Goal: Task Accomplishment & Management: Use online tool/utility

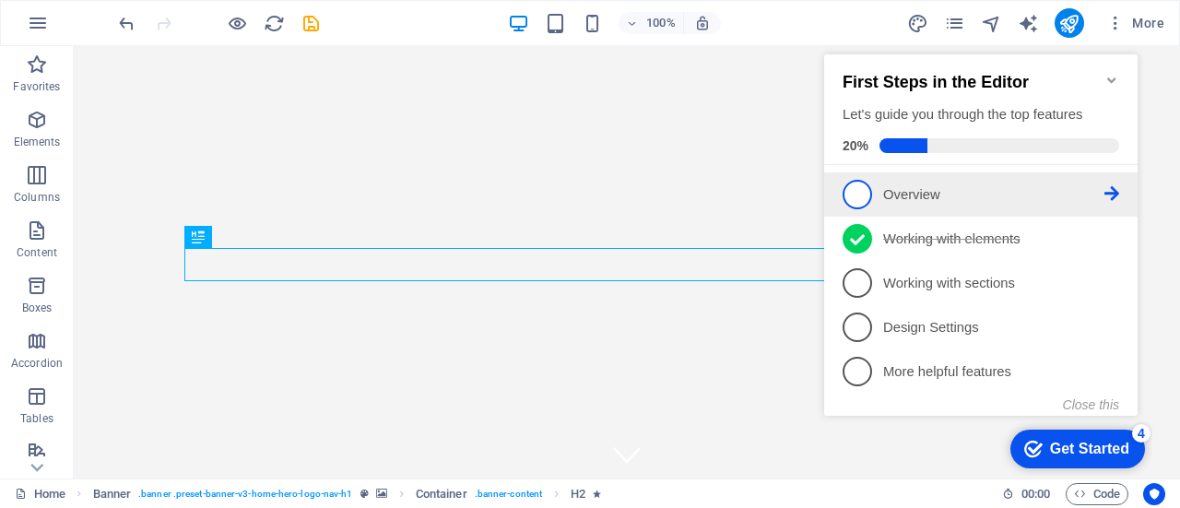
click at [1111, 189] on icon at bounding box center [1111, 193] width 15 height 15
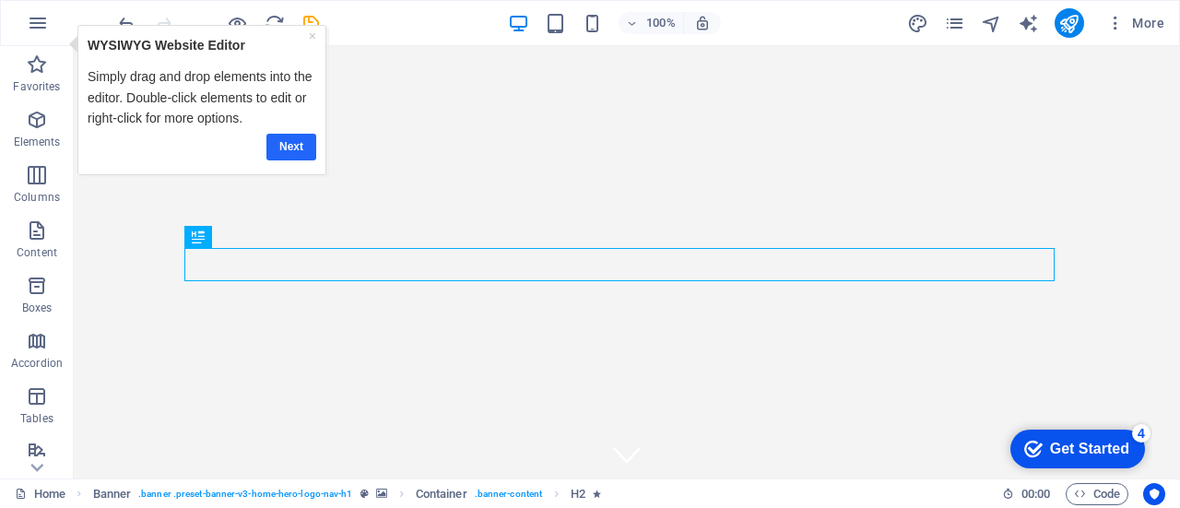
click at [296, 146] on link "Next" at bounding box center [291, 146] width 50 height 27
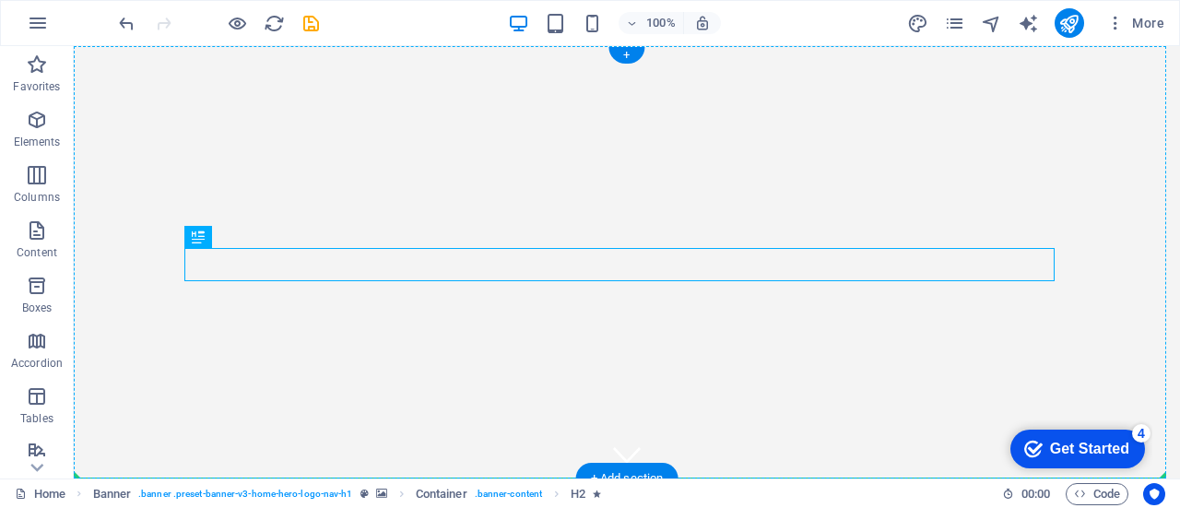
drag, startPoint x: 262, startPoint y: 255, endPoint x: 266, endPoint y: 417, distance: 161.4
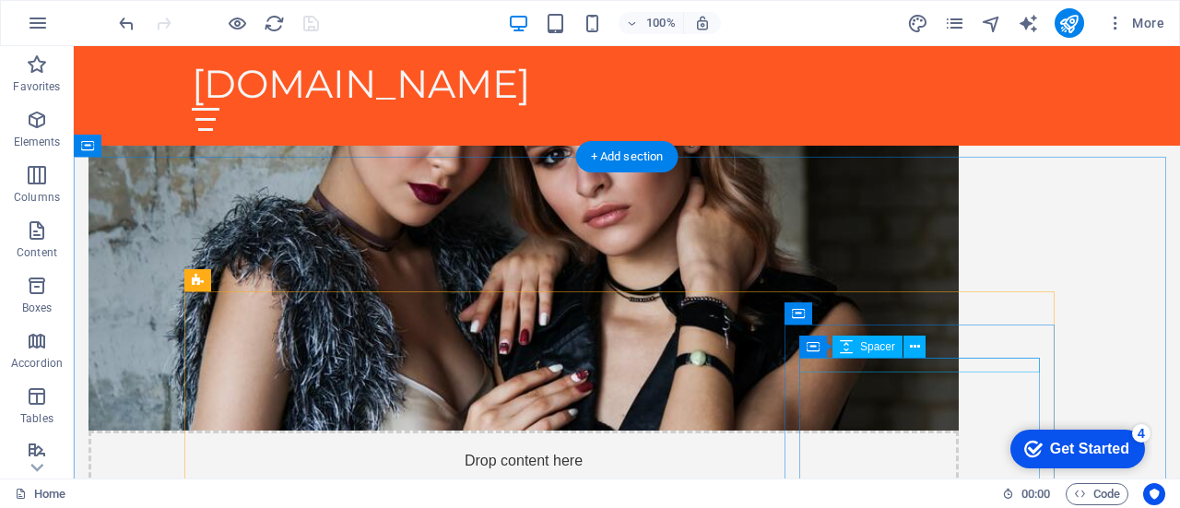
scroll to position [861, 0]
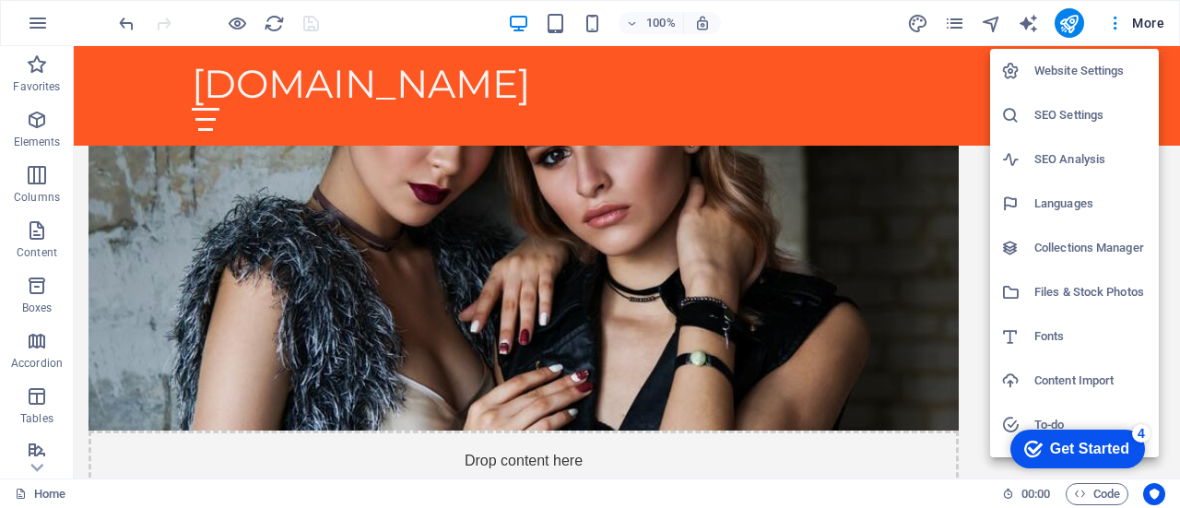
click at [939, 106] on div at bounding box center [590, 254] width 1180 height 508
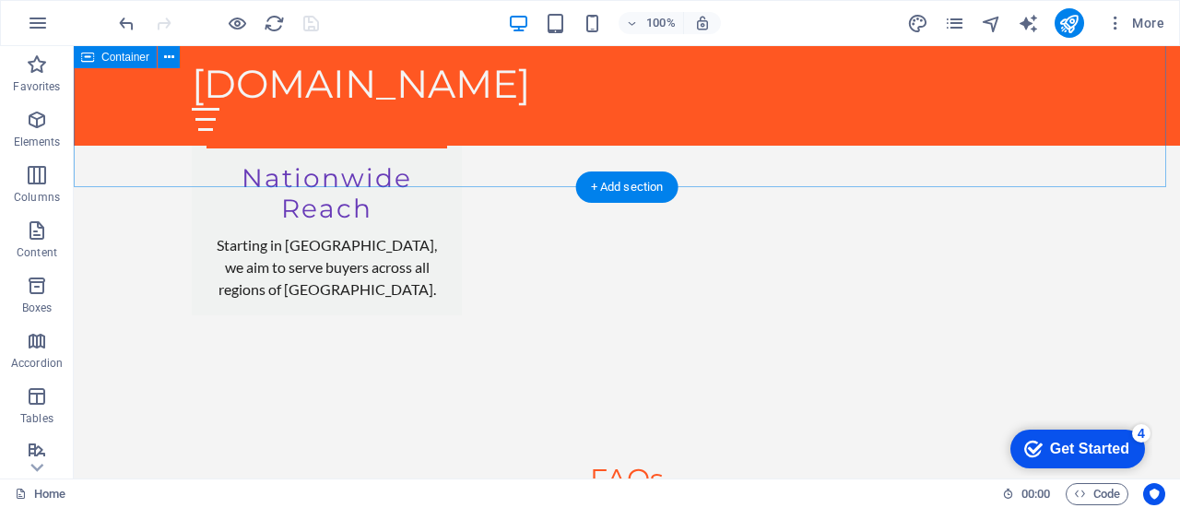
scroll to position [3190, 0]
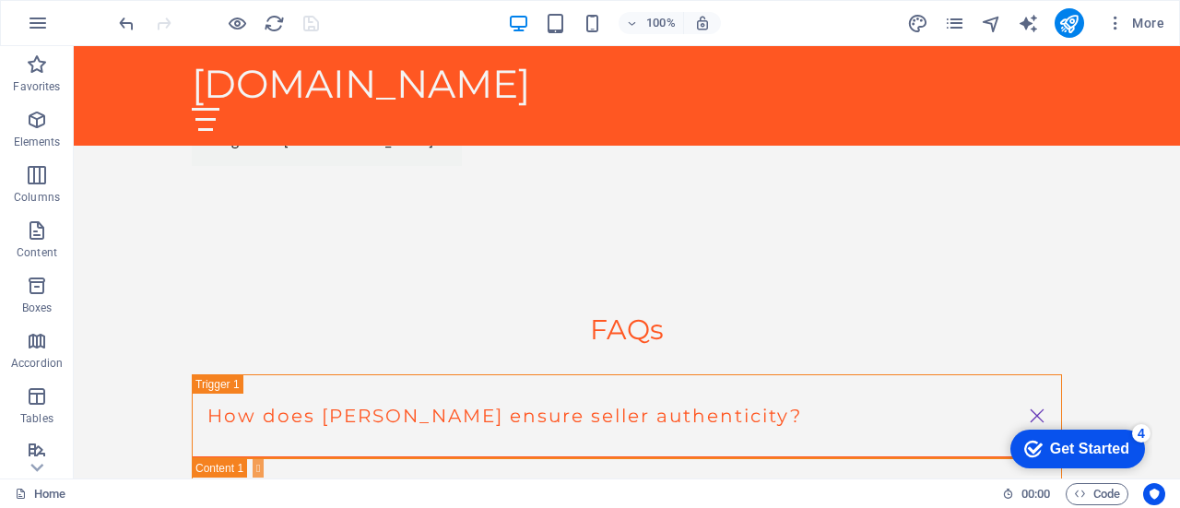
click at [1053, 434] on div "checkmark Get Started 4" at bounding box center [1077, 449] width 135 height 39
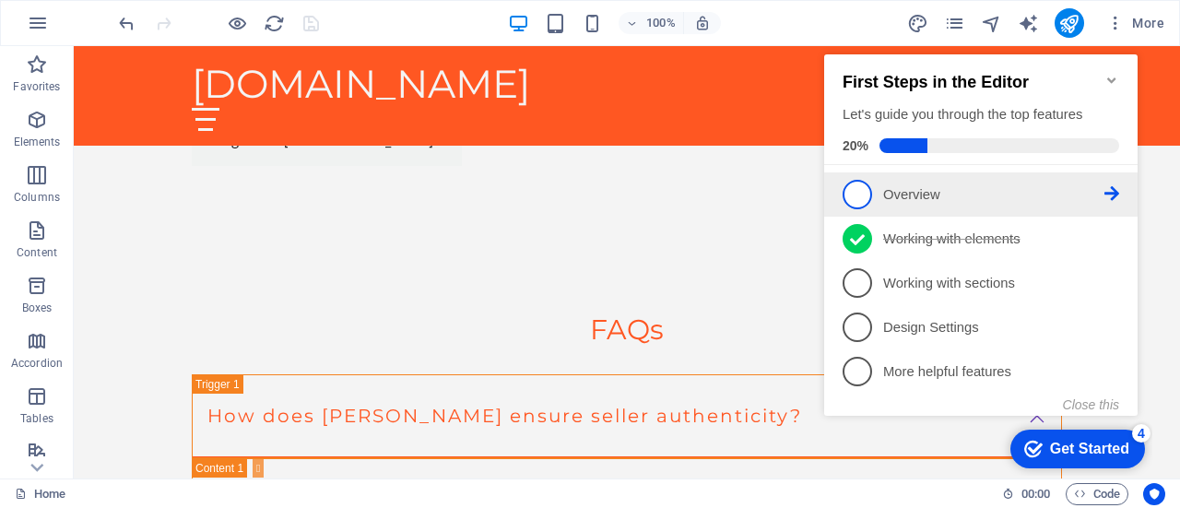
click at [1033, 202] on p "Overview - incomplete" at bounding box center [993, 194] width 221 height 19
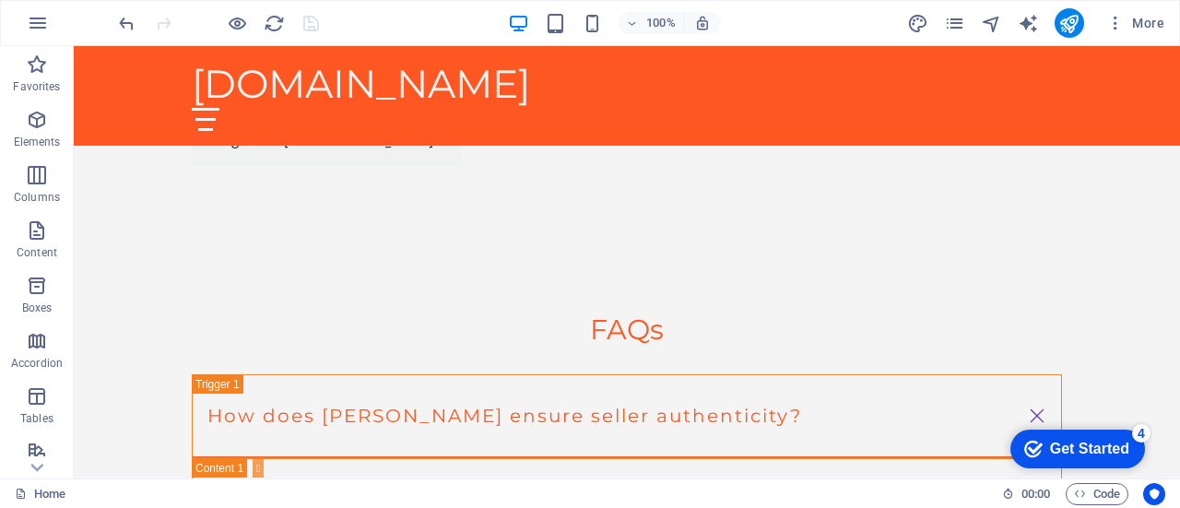
click at [1037, 447] on icon "checkmark" at bounding box center [1033, 449] width 18 height 18
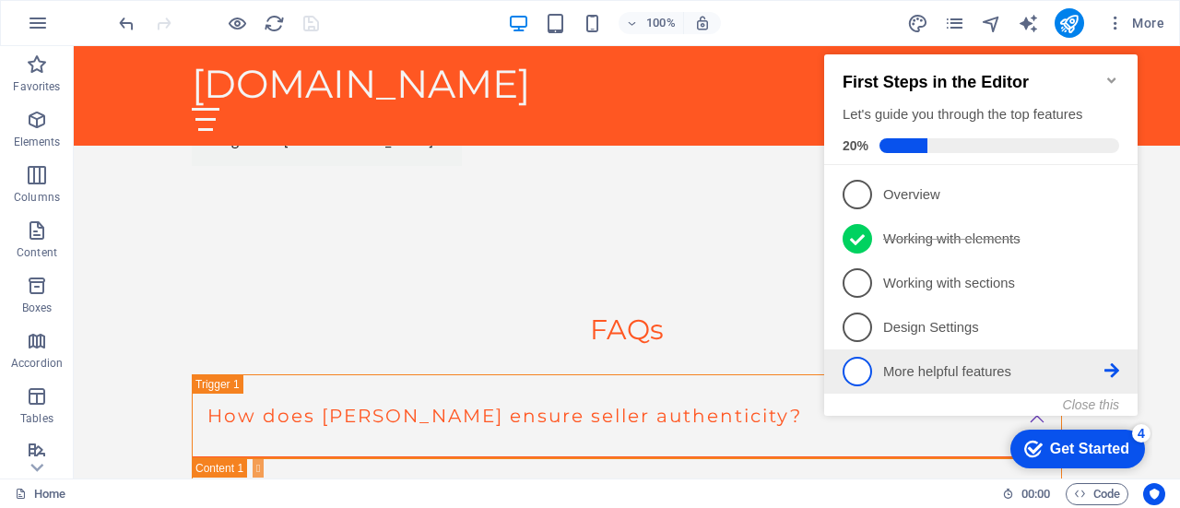
click at [880, 375] on link "5 More helpful features - incomplete" at bounding box center [981, 372] width 277 height 30
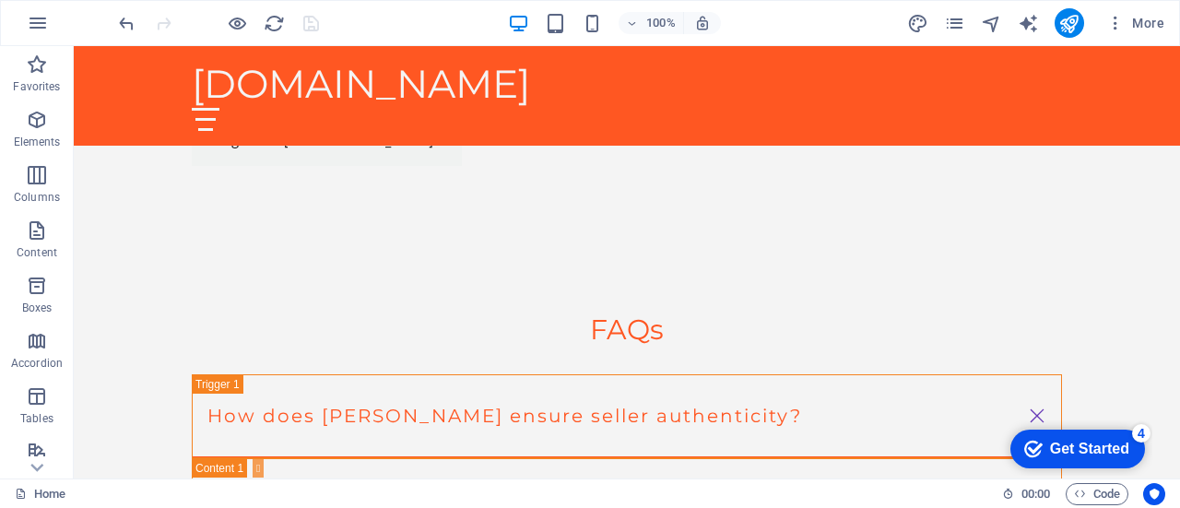
click at [1018, 449] on div "checkmark Get Started 4" at bounding box center [1077, 449] width 135 height 39
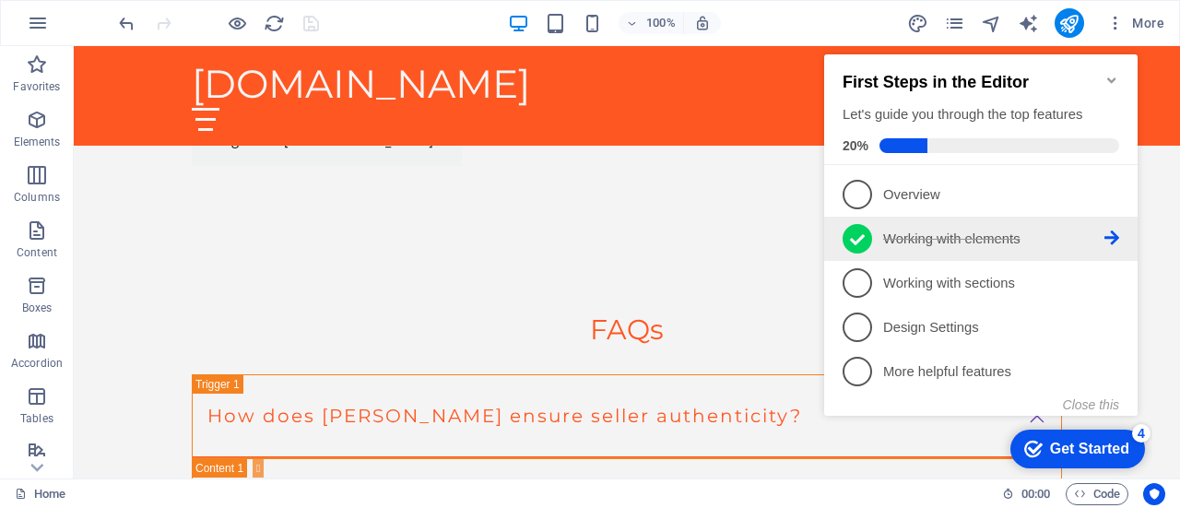
click at [859, 233] on icon at bounding box center [857, 240] width 15 height 28
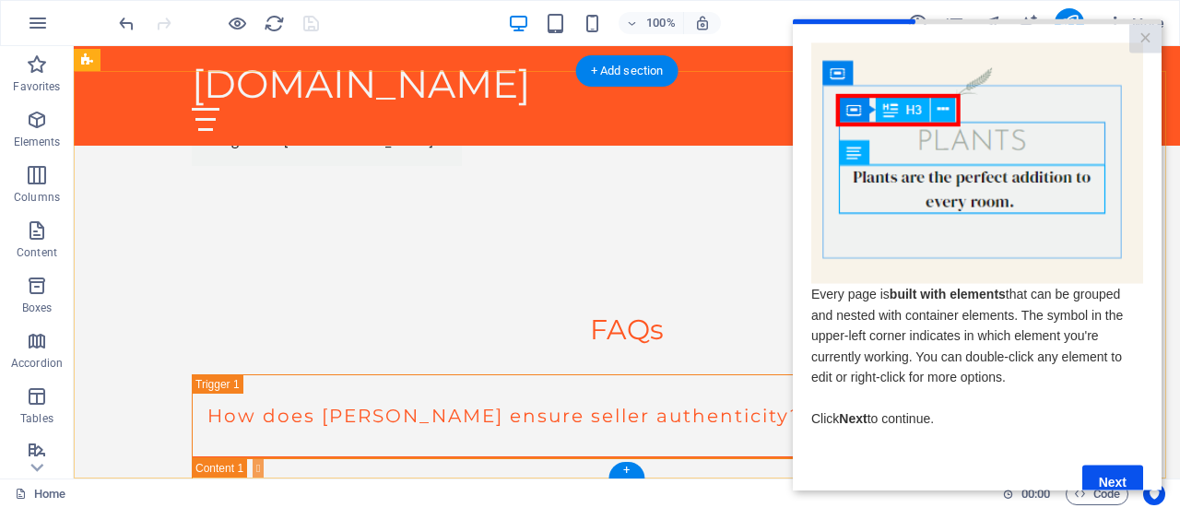
scroll to position [46, 0]
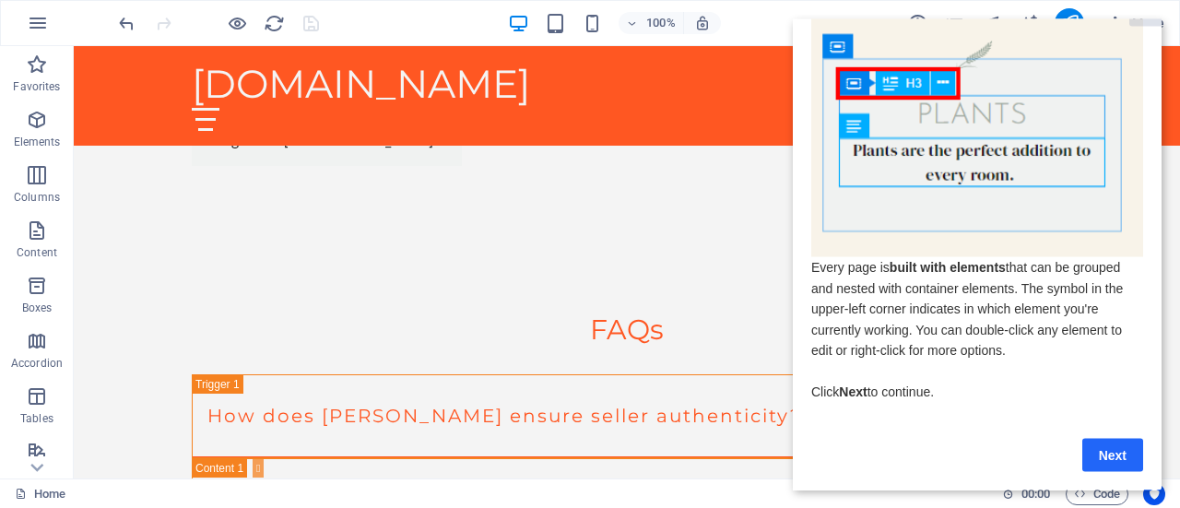
click at [1105, 438] on link "Next" at bounding box center [1112, 454] width 61 height 33
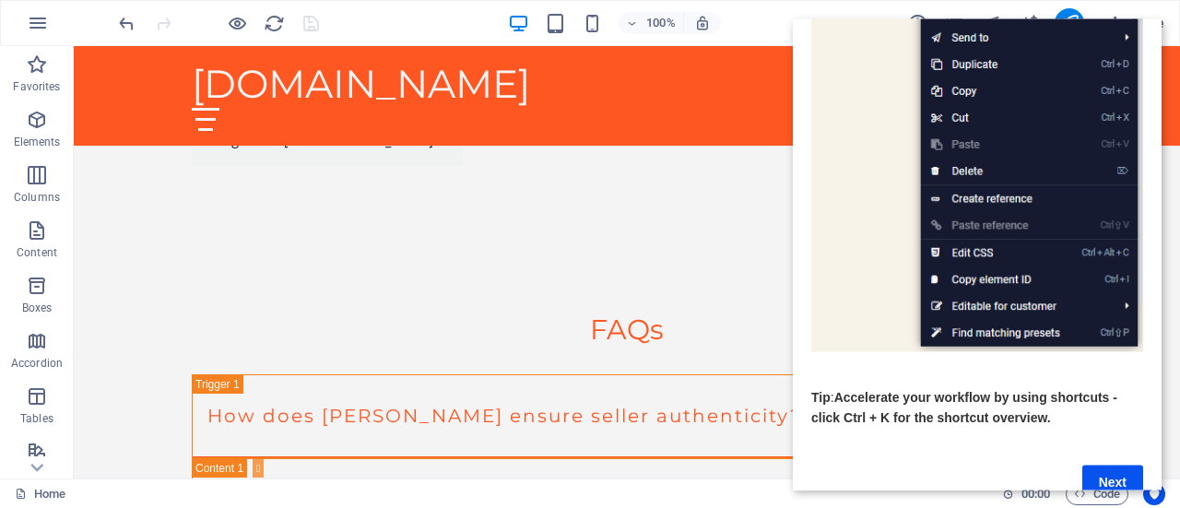
scroll to position [328, 0]
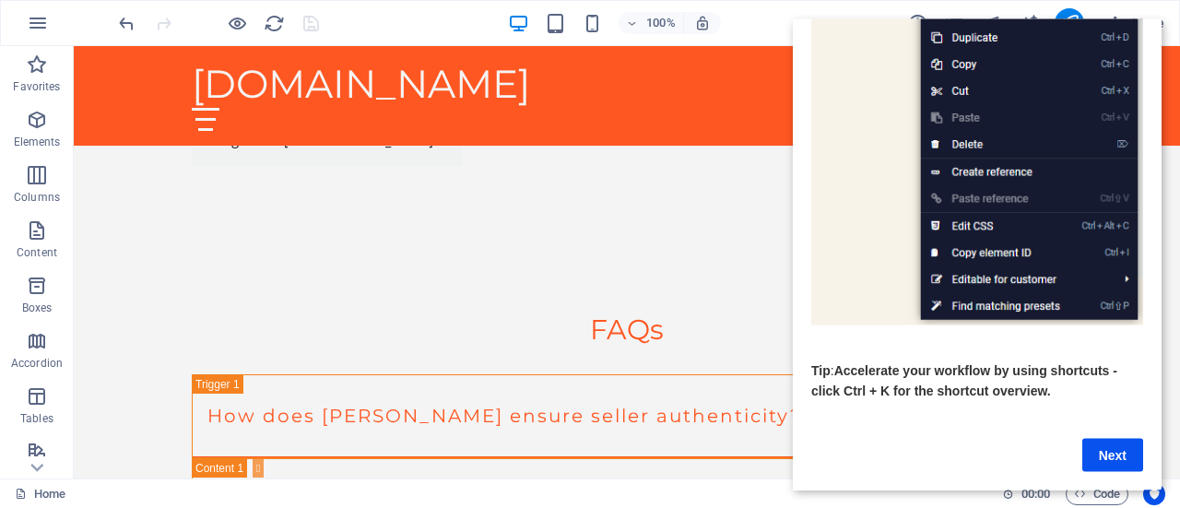
click at [876, 362] on span "Accelerate your workflow by using shortcuts - click Ctrl + K for the shortcut o…" at bounding box center [964, 379] width 306 height 35
click at [1103, 438] on link "Next" at bounding box center [1112, 454] width 61 height 33
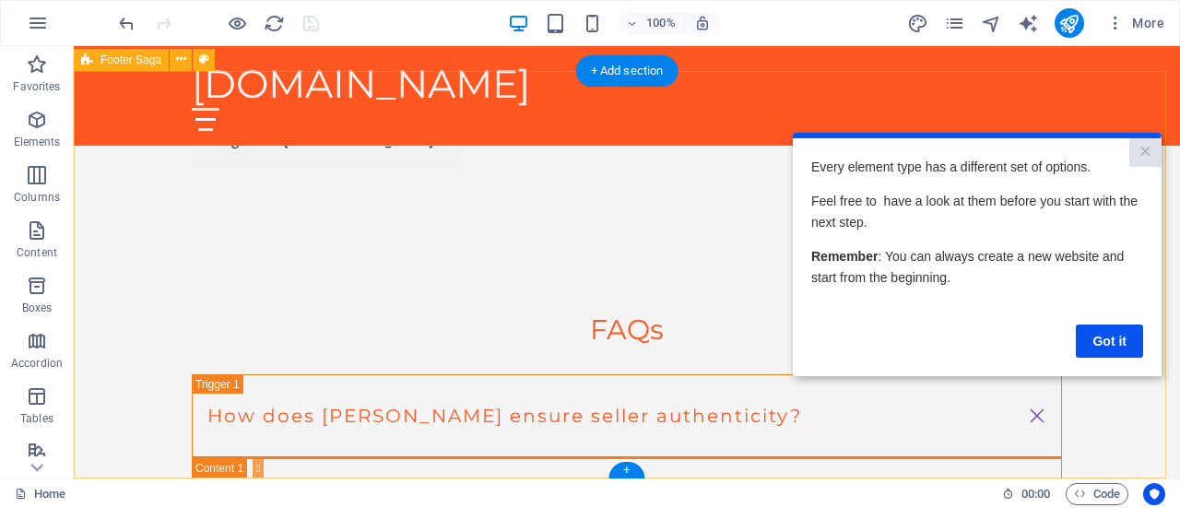
scroll to position [0, 0]
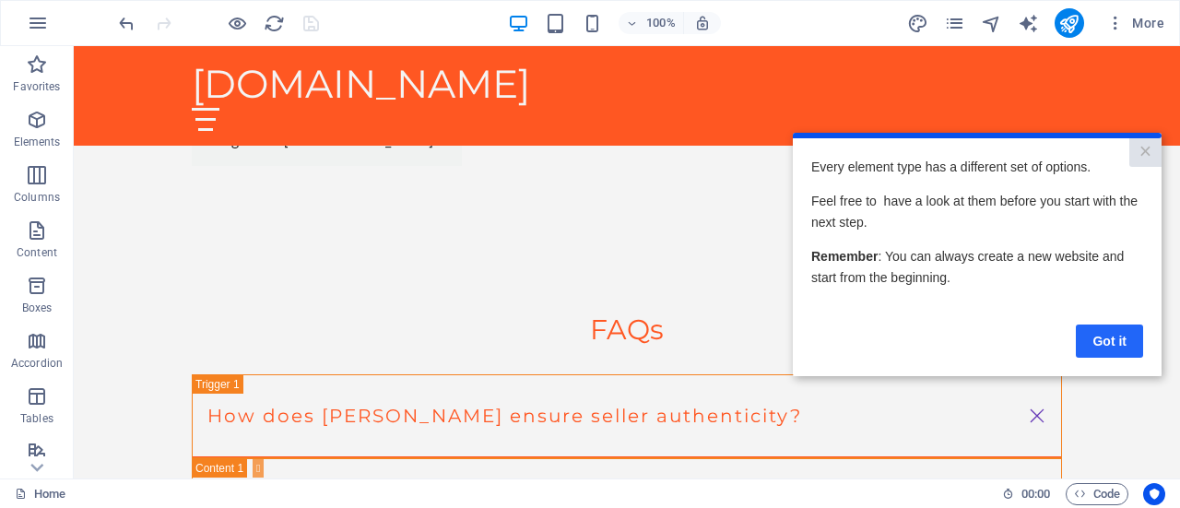
click at [1112, 341] on link "Got it" at bounding box center [1109, 340] width 67 height 33
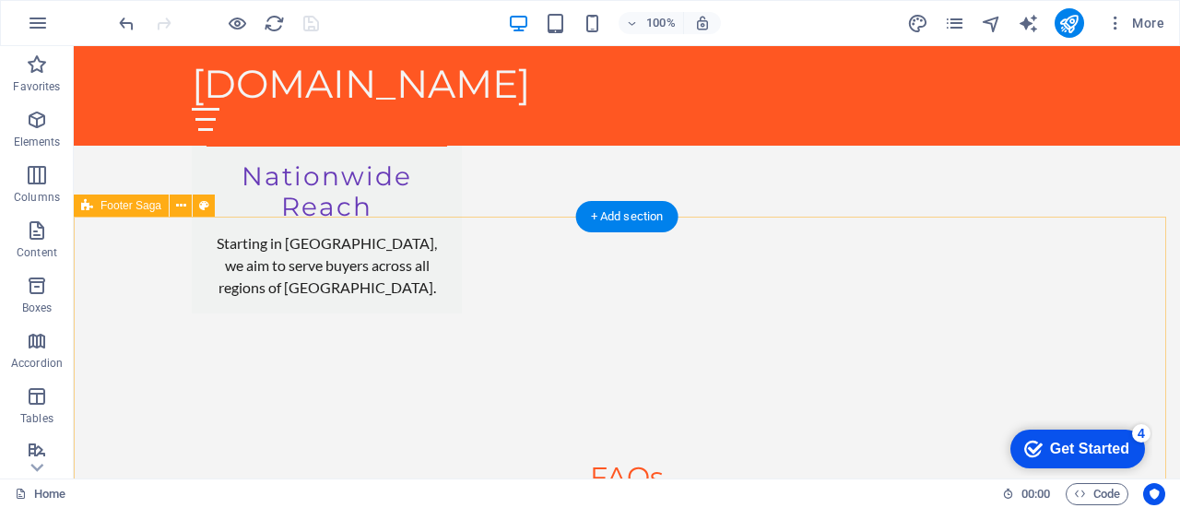
scroll to position [3035, 0]
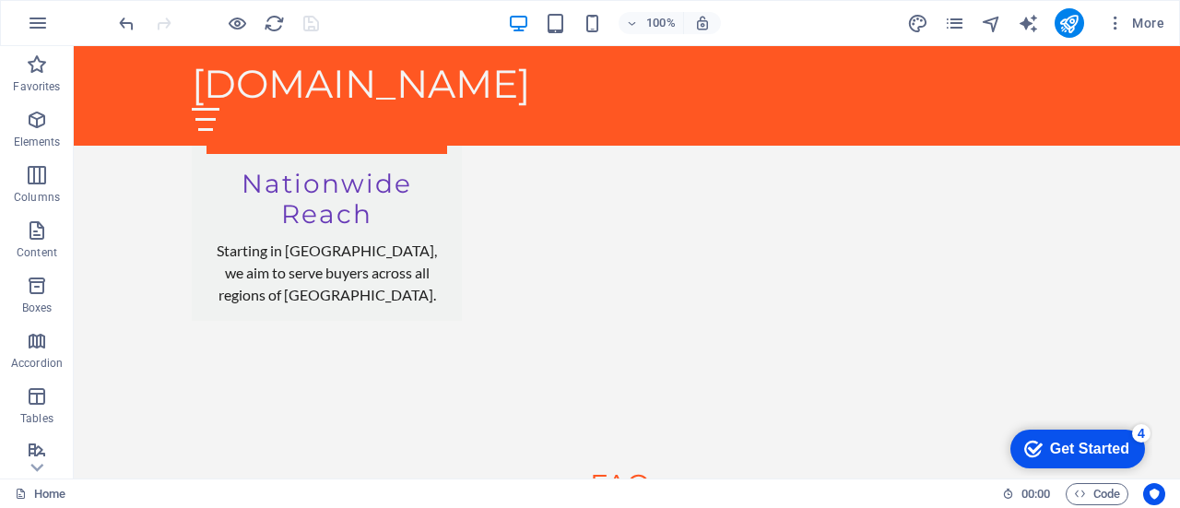
click at [1077, 443] on div "Get Started" at bounding box center [1089, 449] width 79 height 17
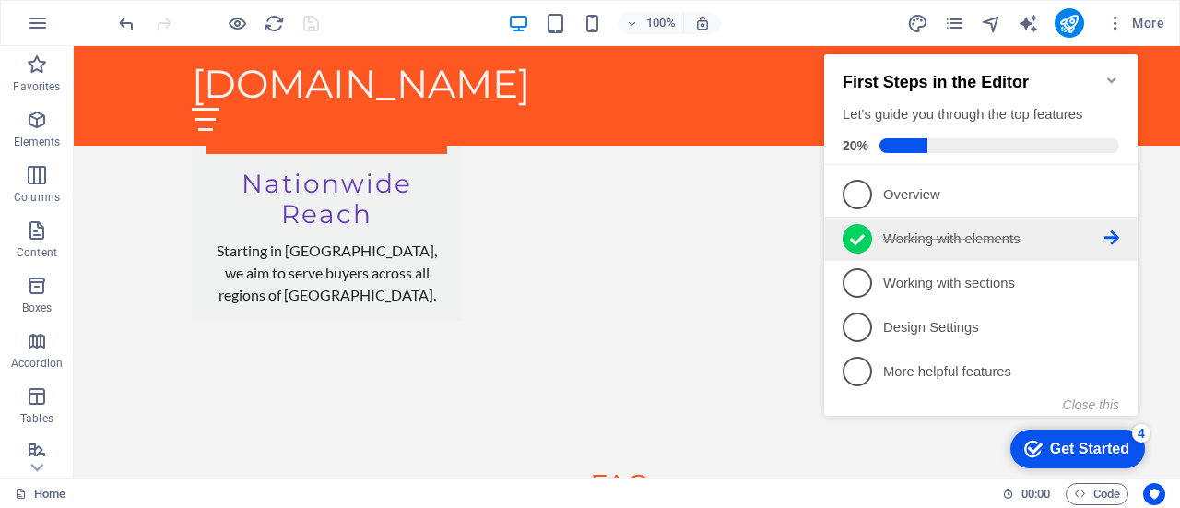
click at [869, 235] on span "2" at bounding box center [858, 239] width 30 height 30
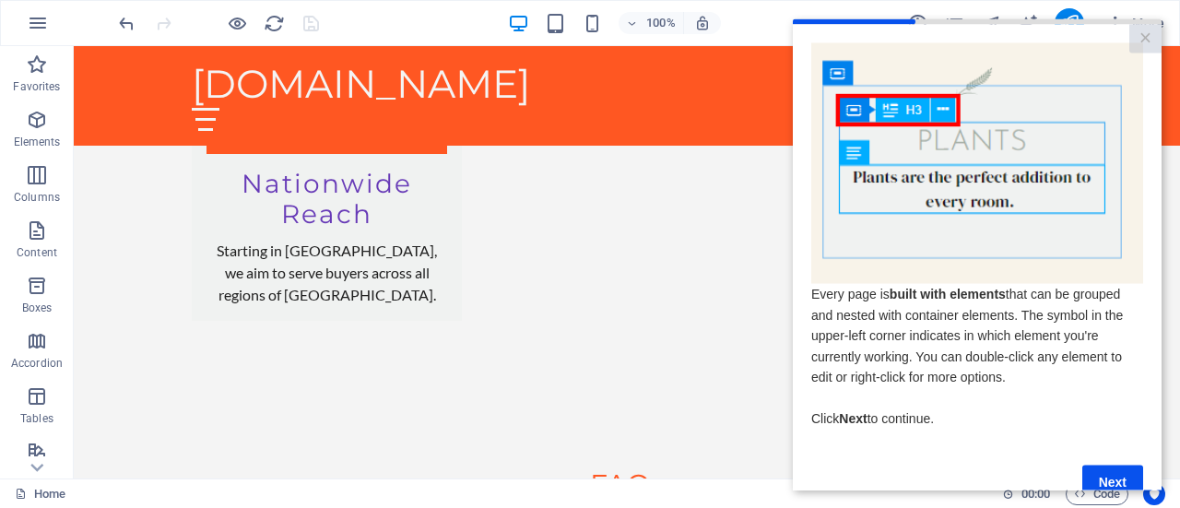
scroll to position [46, 0]
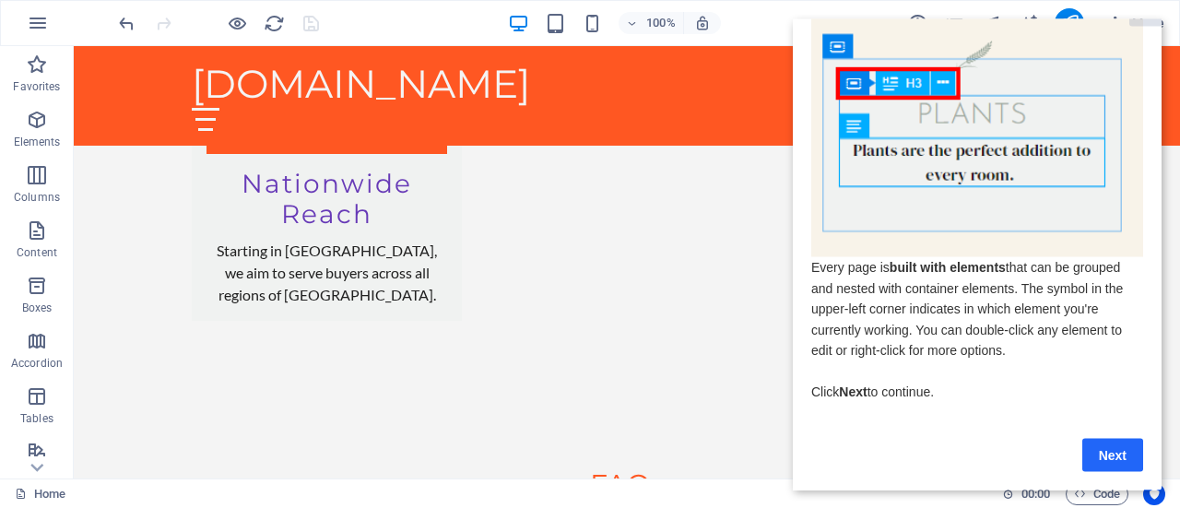
click at [1115, 444] on link "Next" at bounding box center [1112, 454] width 61 height 33
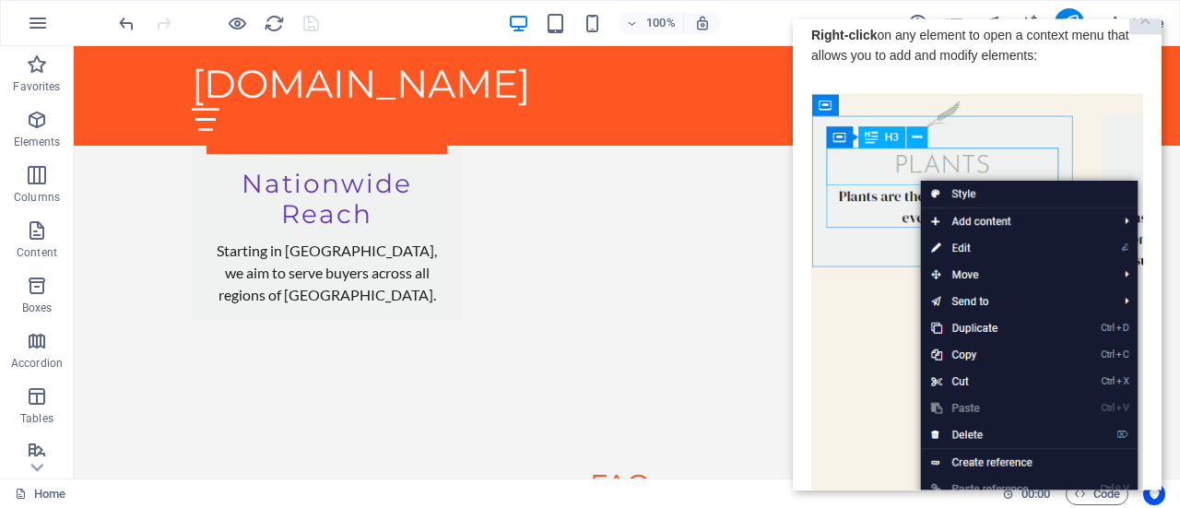
scroll to position [328, 0]
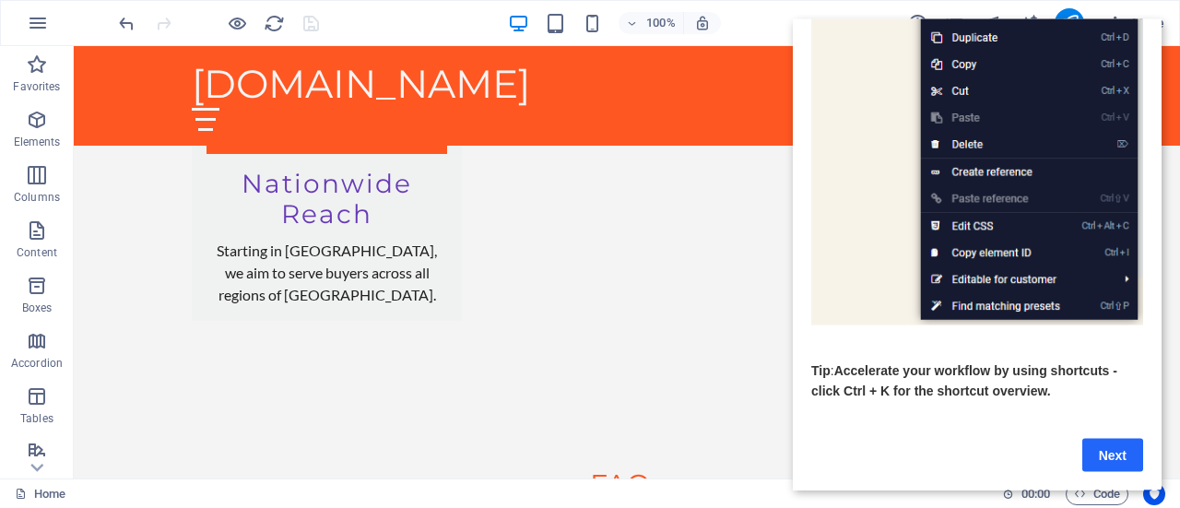
click at [1107, 438] on link "Next" at bounding box center [1112, 454] width 61 height 33
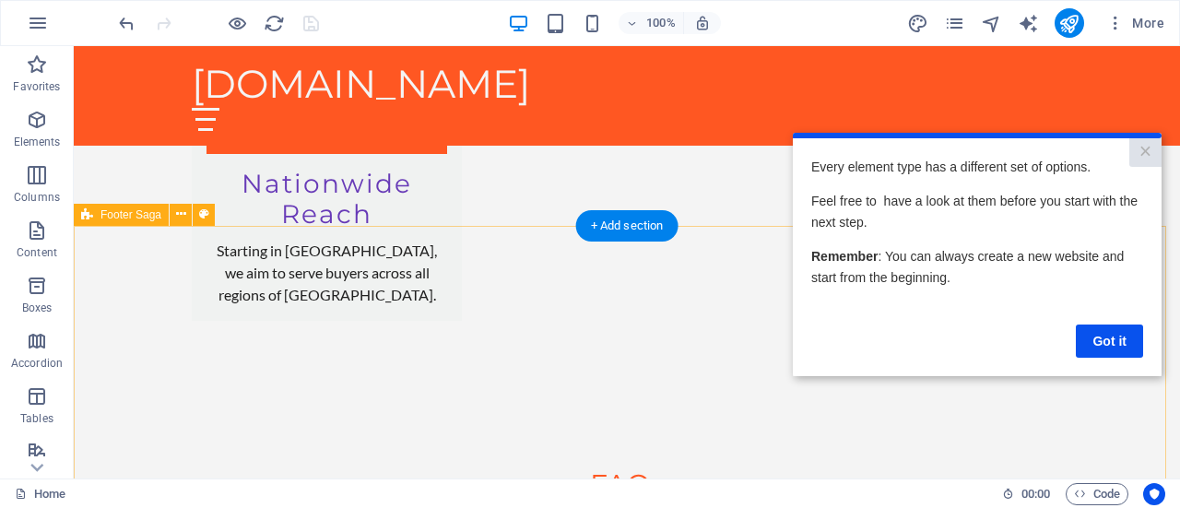
scroll to position [0, 0]
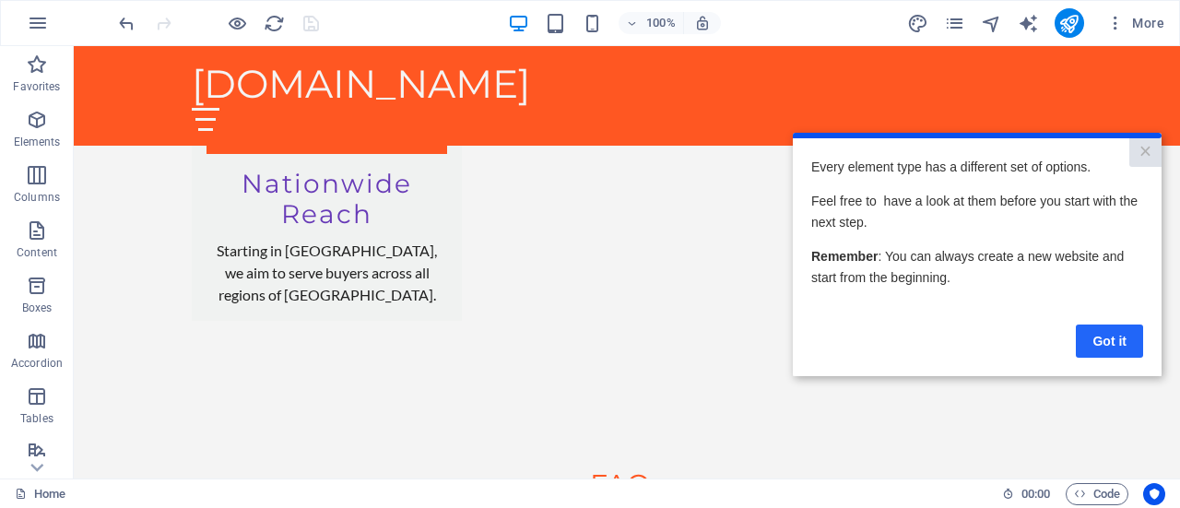
click at [1108, 340] on link "Got it" at bounding box center [1109, 340] width 67 height 33
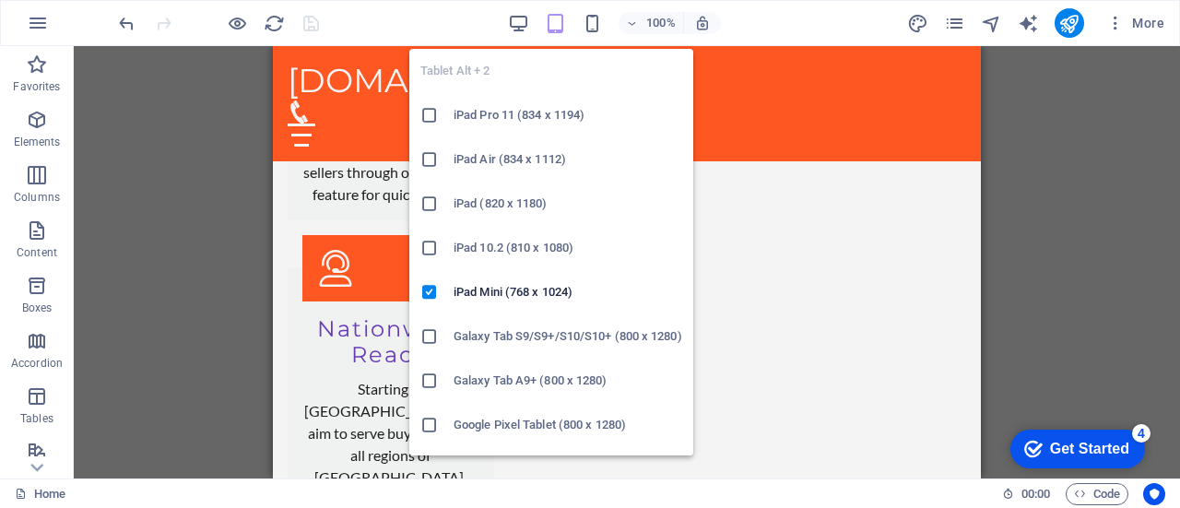
scroll to position [3123, 0]
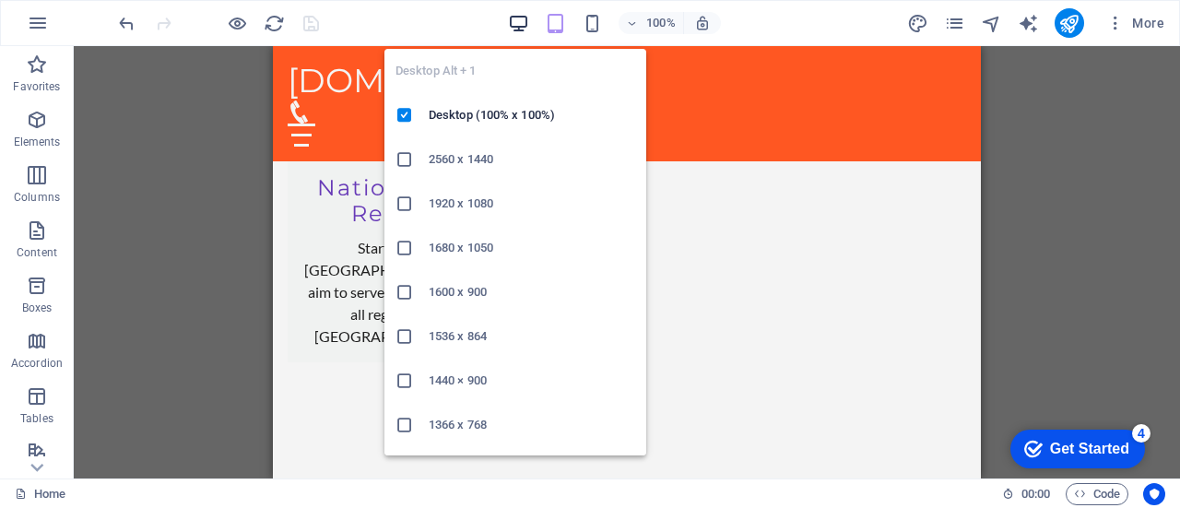
scroll to position [3035, 0]
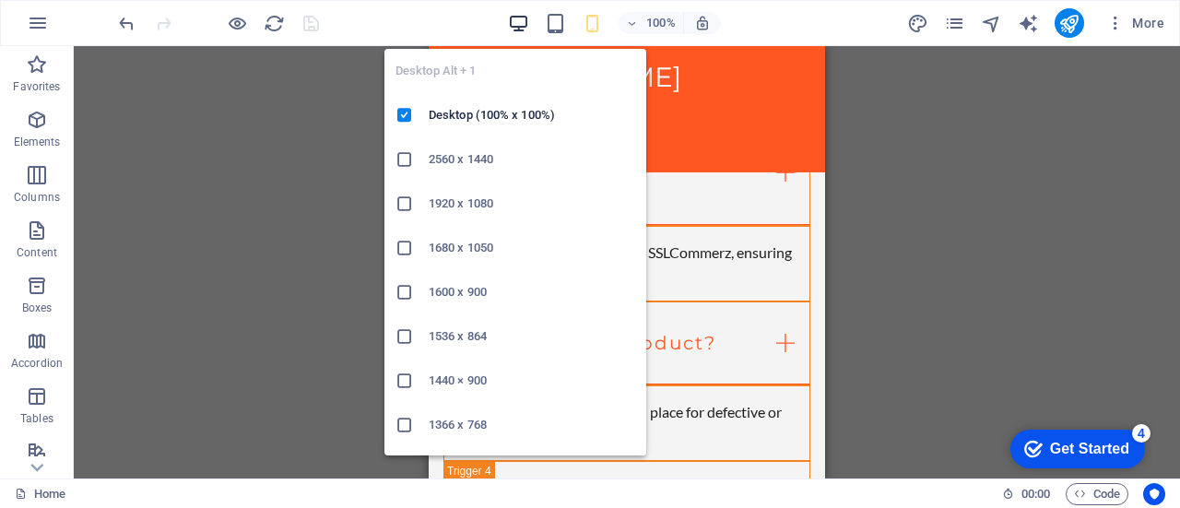
click at [366, 195] on icon "button" at bounding box center [198, 217] width 336 height 44
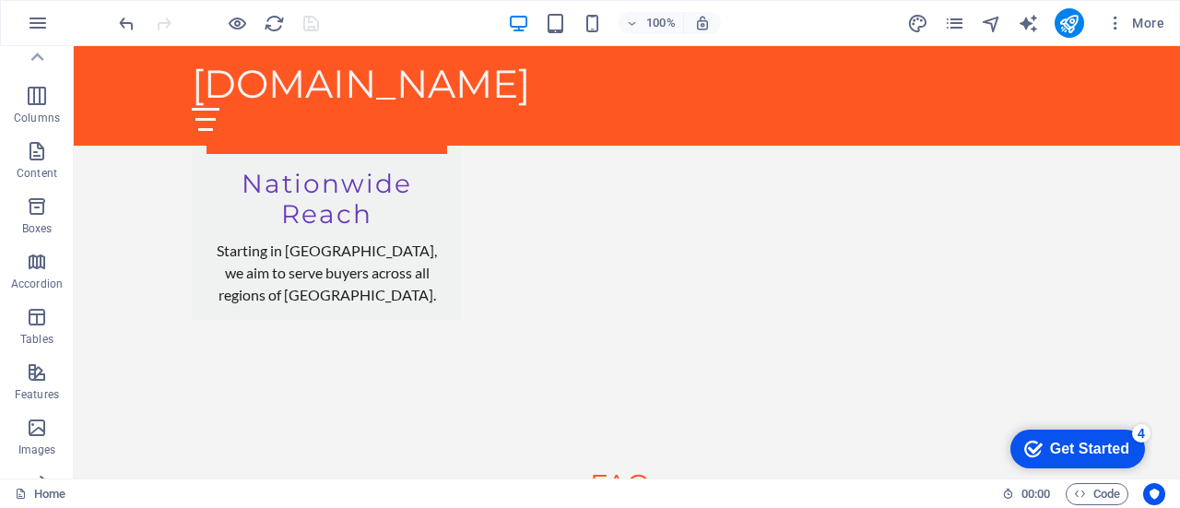
scroll to position [0, 0]
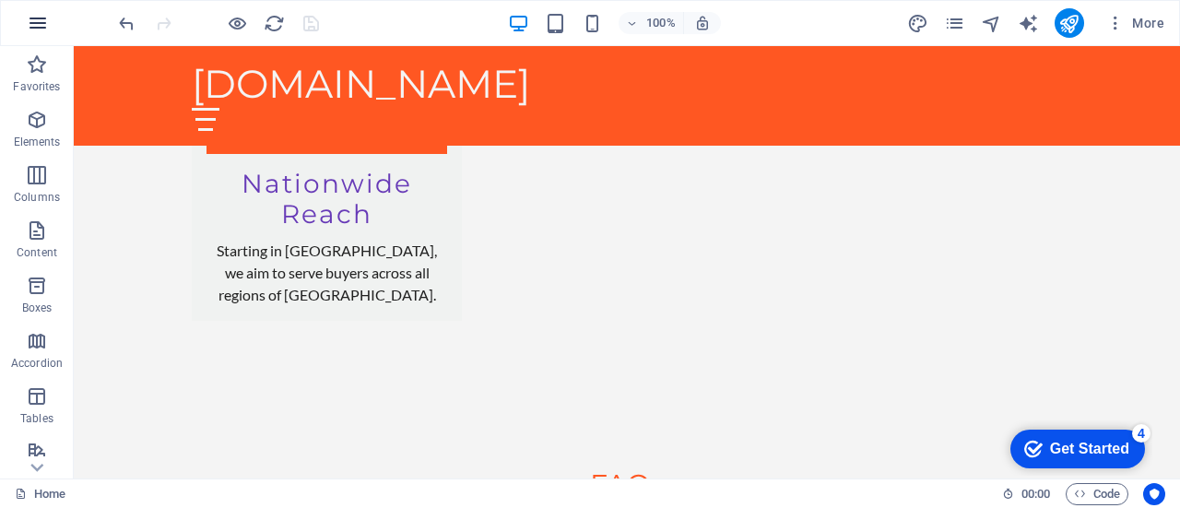
click at [0, 0] on icon "button" at bounding box center [0, 0] width 0 height 0
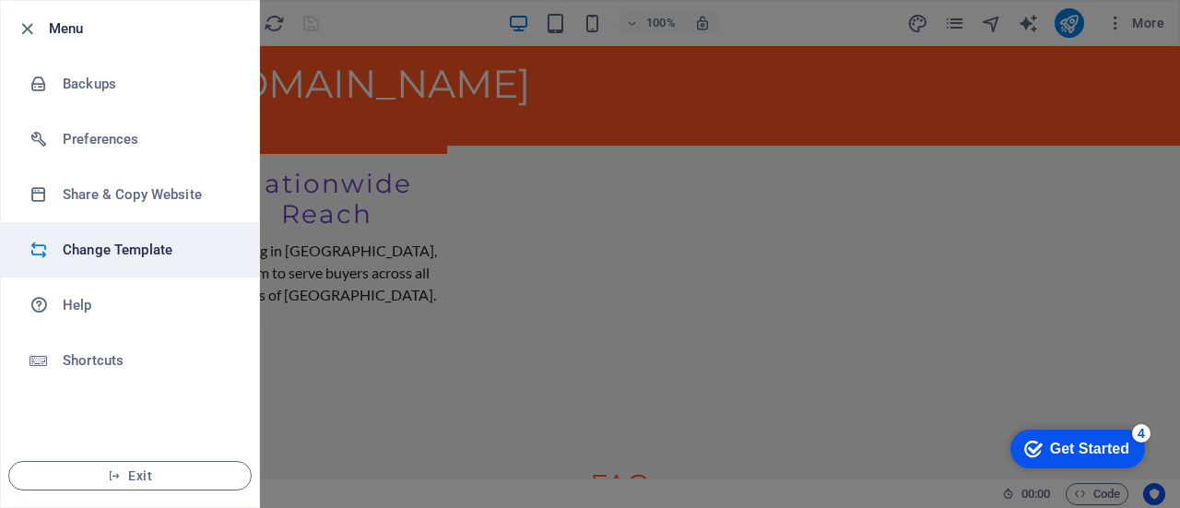
click at [128, 246] on h6 "Change Template" at bounding box center [148, 250] width 171 height 22
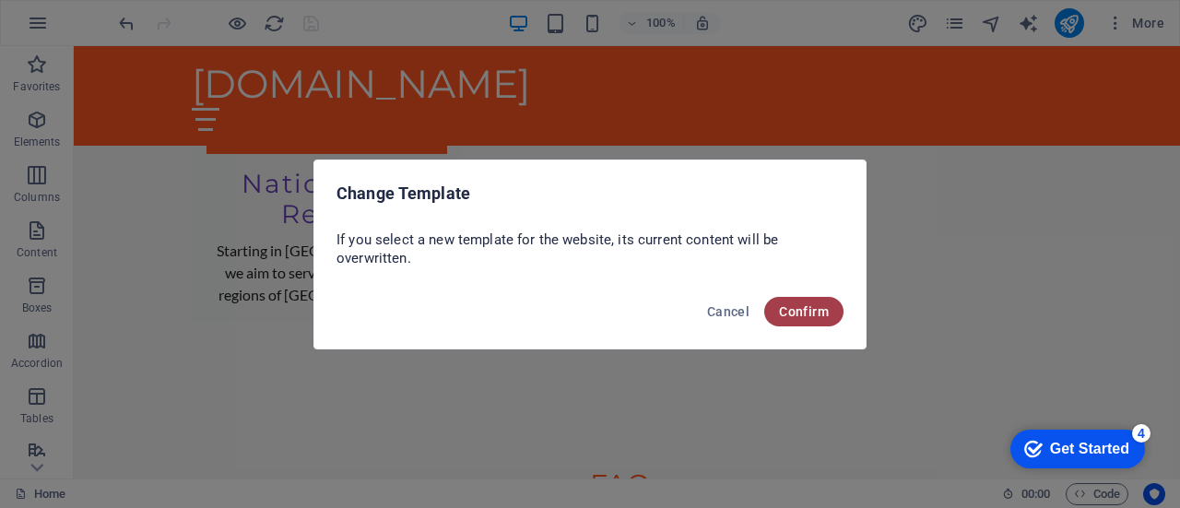
click at [810, 298] on button "Confirm" at bounding box center [803, 312] width 79 height 30
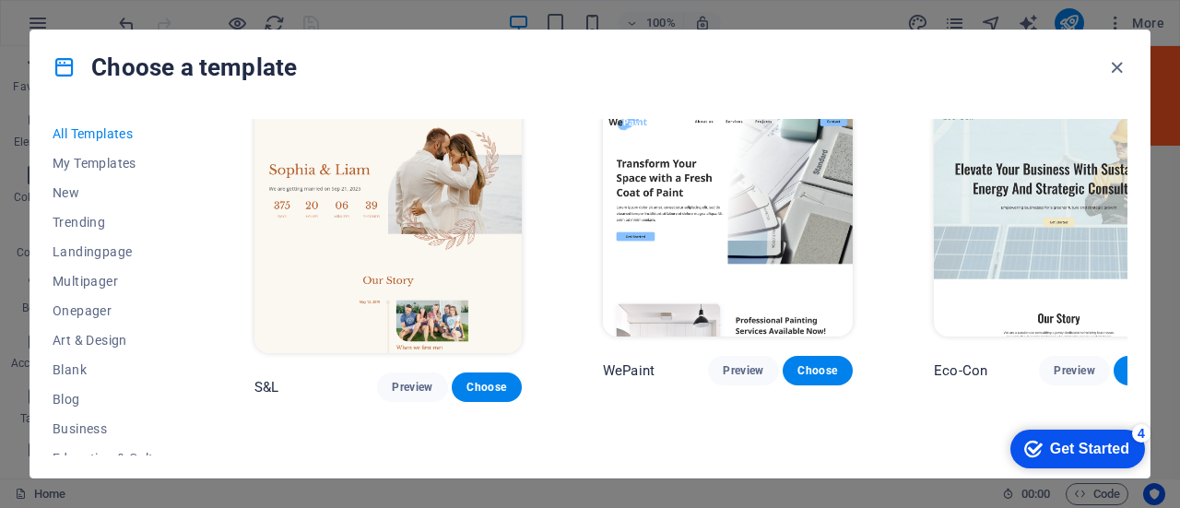
scroll to position [758, 0]
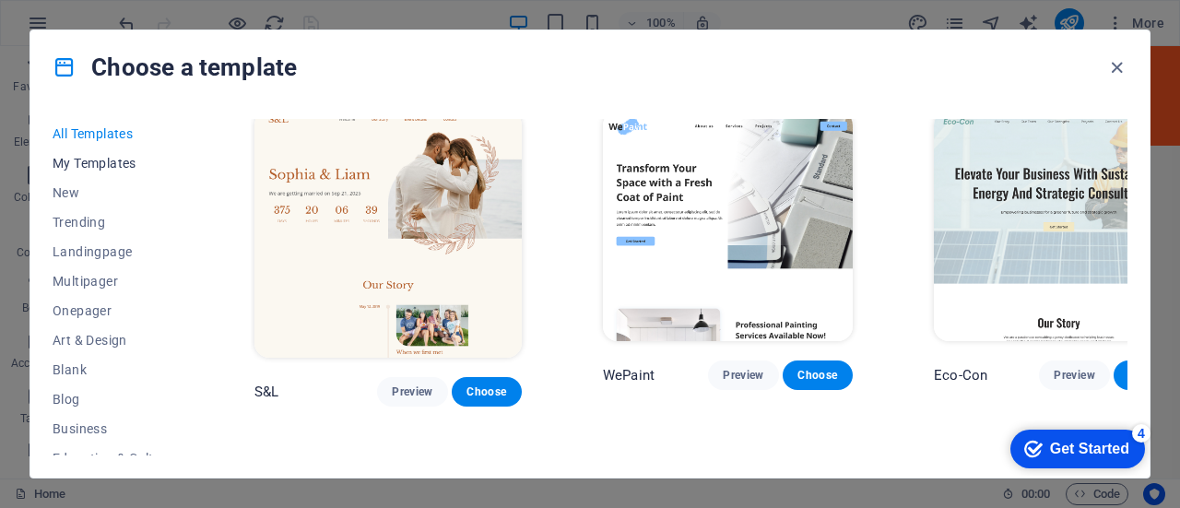
click at [128, 159] on span "My Templates" at bounding box center [113, 163] width 121 height 15
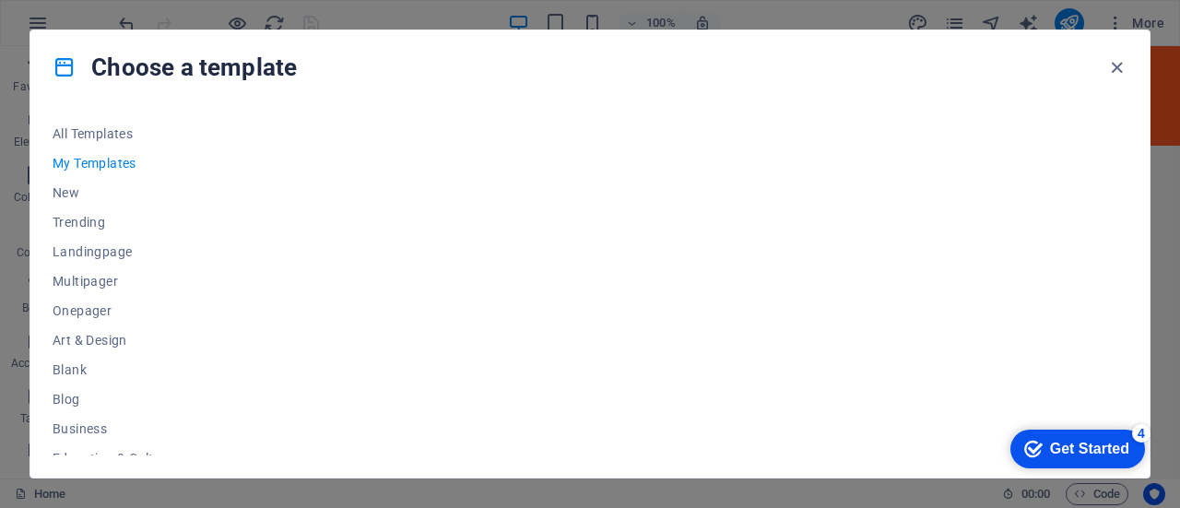
click at [110, 160] on span "My Templates" at bounding box center [113, 163] width 121 height 15
click at [56, 192] on span "New" at bounding box center [113, 192] width 121 height 15
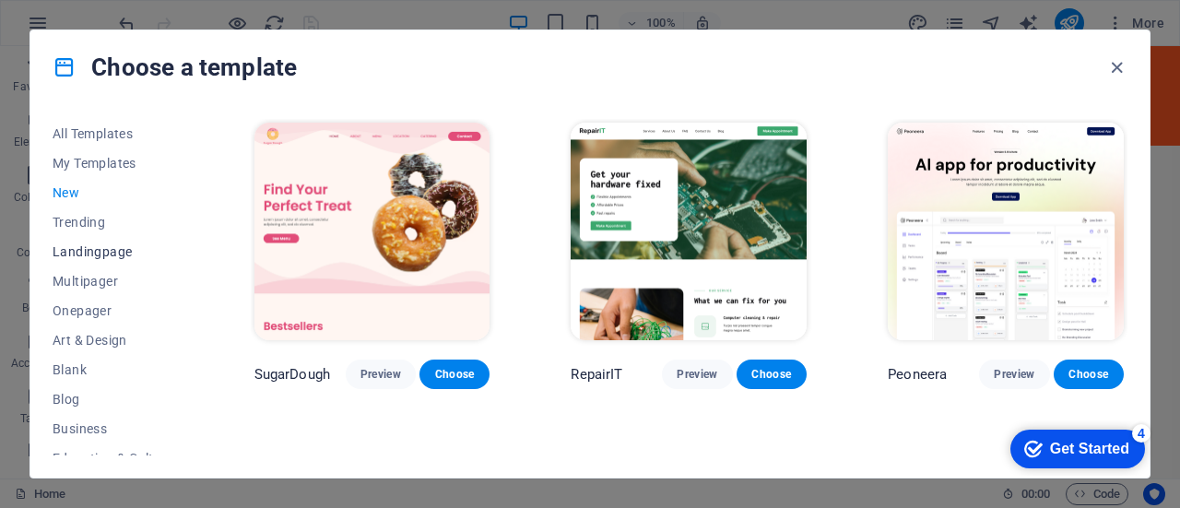
click at [93, 259] on button "Landingpage" at bounding box center [113, 252] width 121 height 30
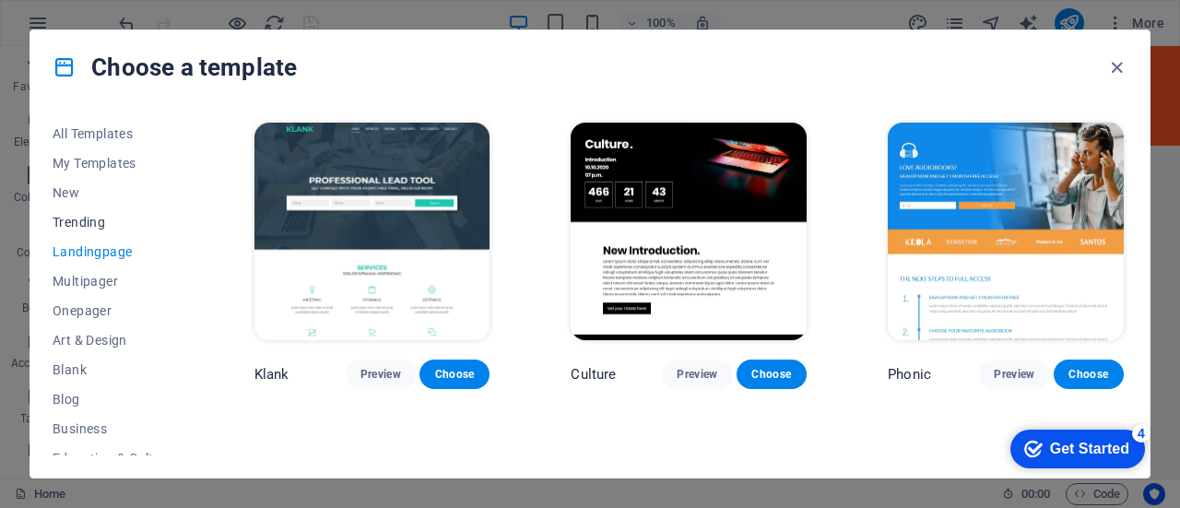
click at [85, 220] on span "Trending" at bounding box center [113, 222] width 121 height 15
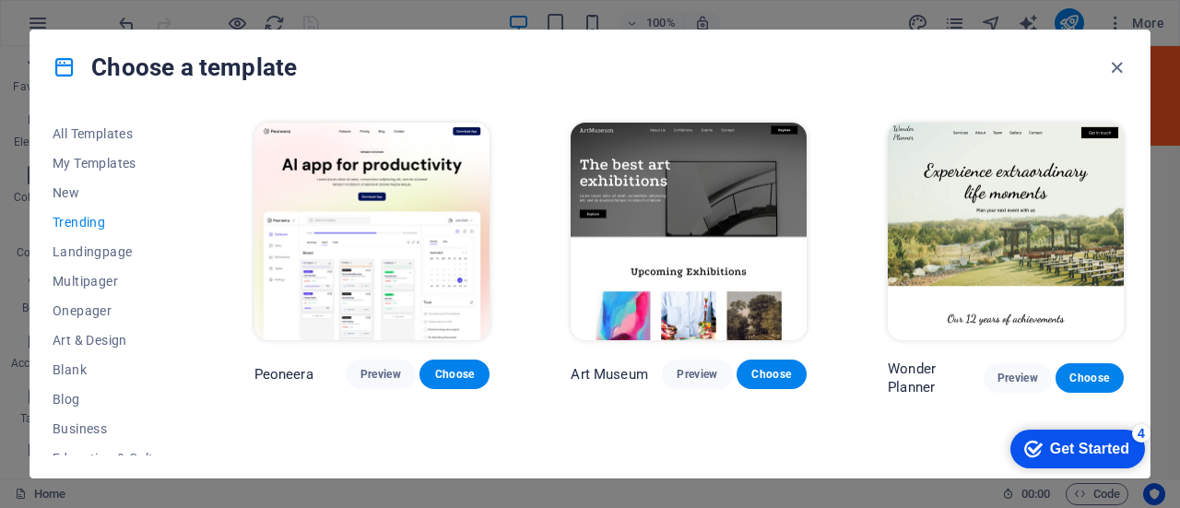
click at [282, 11] on div "Choose a template All Templates My Templates New Trending Landingpage Multipage…" at bounding box center [590, 254] width 1180 height 508
click at [1112, 65] on icon "button" at bounding box center [1116, 67] width 21 height 21
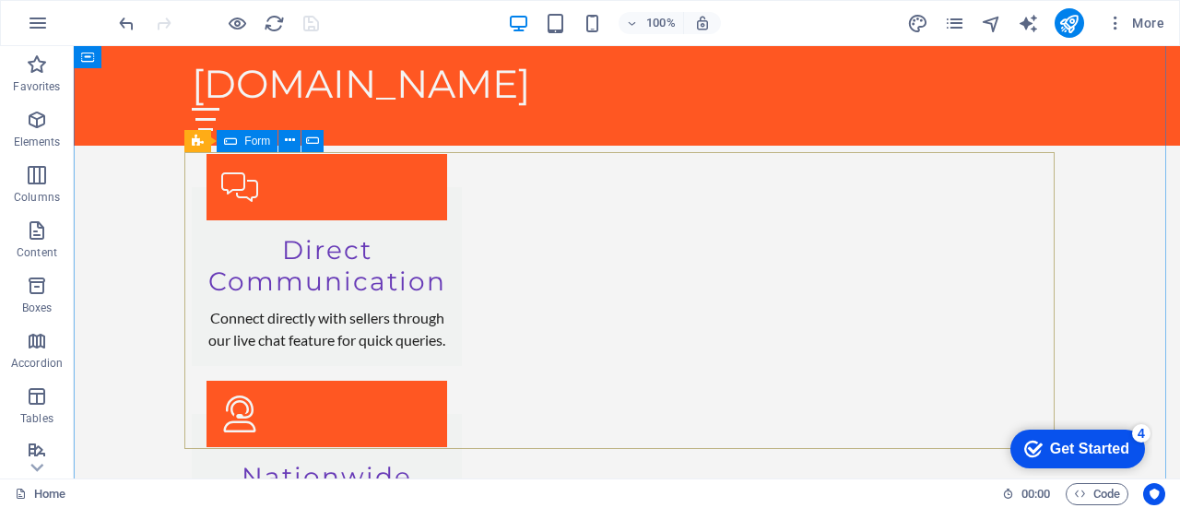
scroll to position [2727, 0]
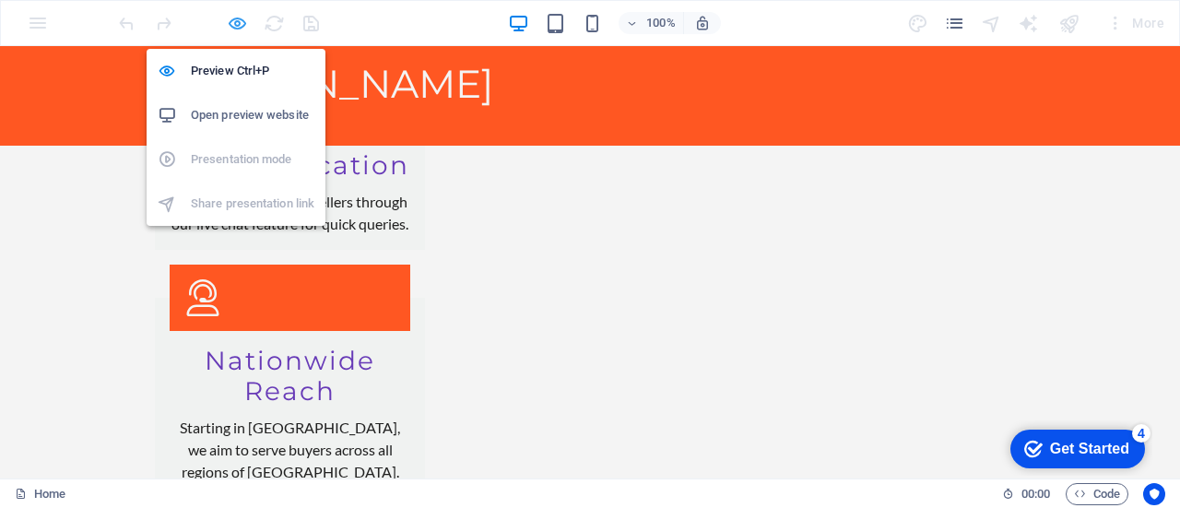
scroll to position [2454, 0]
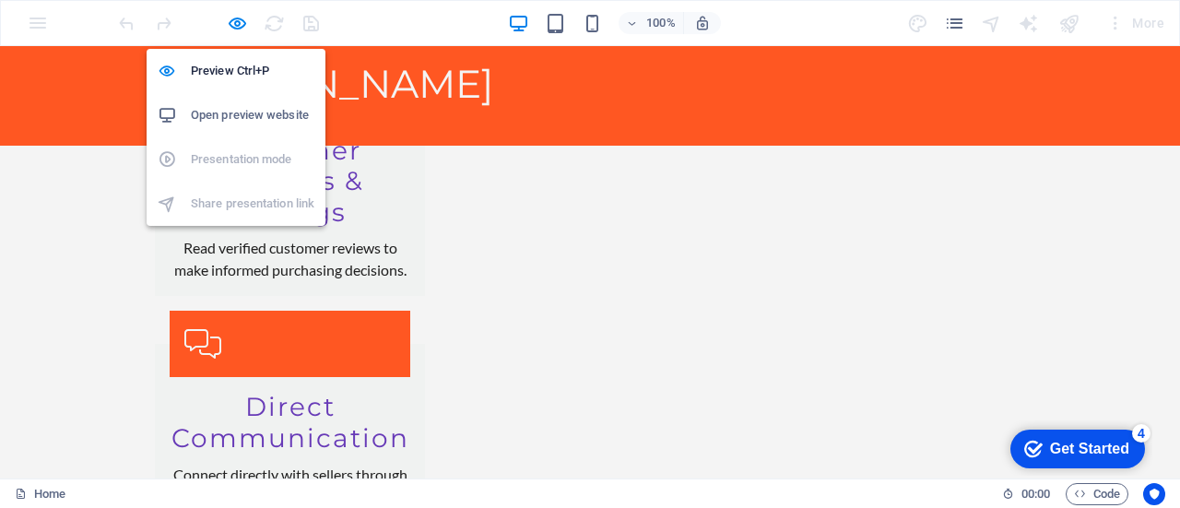
click at [253, 113] on h6 "Open preview website" at bounding box center [253, 115] width 124 height 22
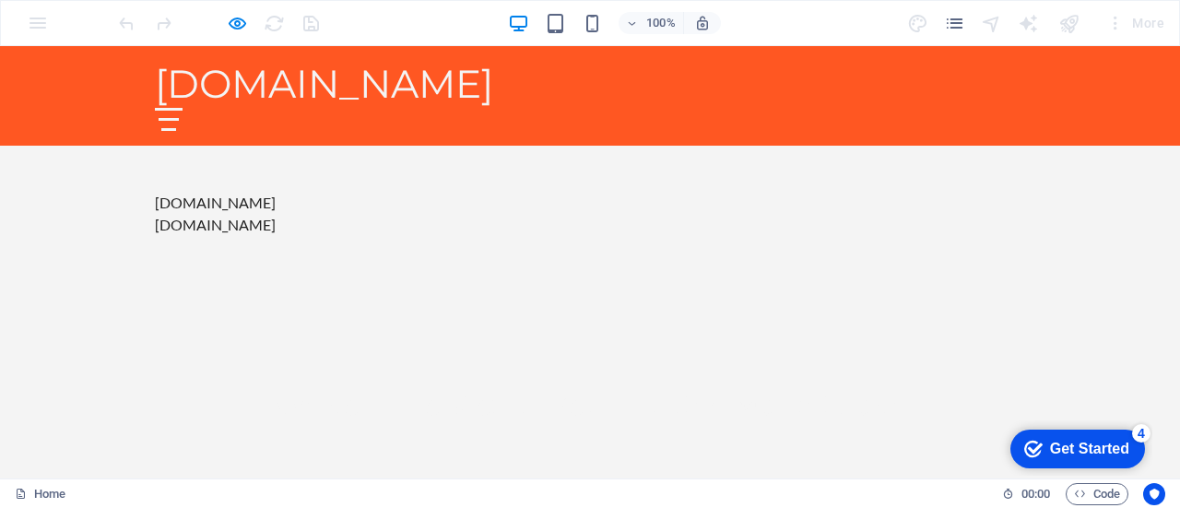
scroll to position [436, 0]
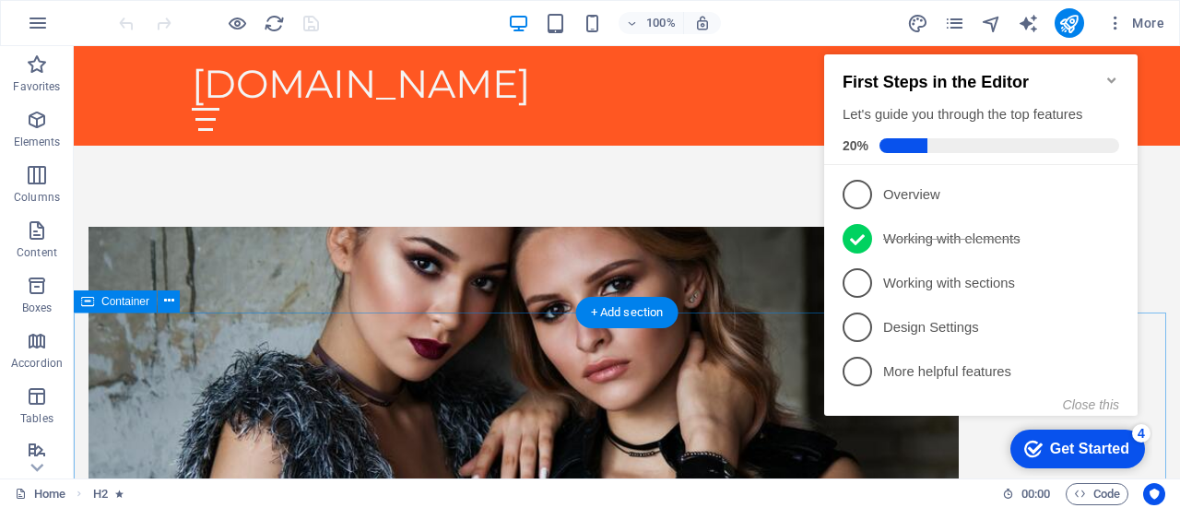
scroll to position [704, 0]
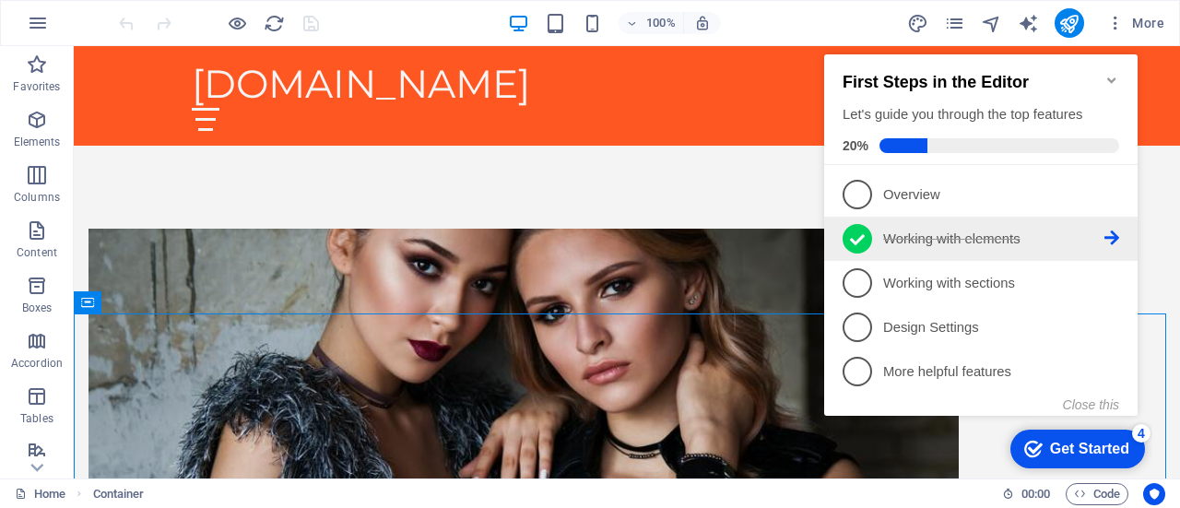
click at [952, 230] on p "Working with elements - completed" at bounding box center [993, 239] width 221 height 19
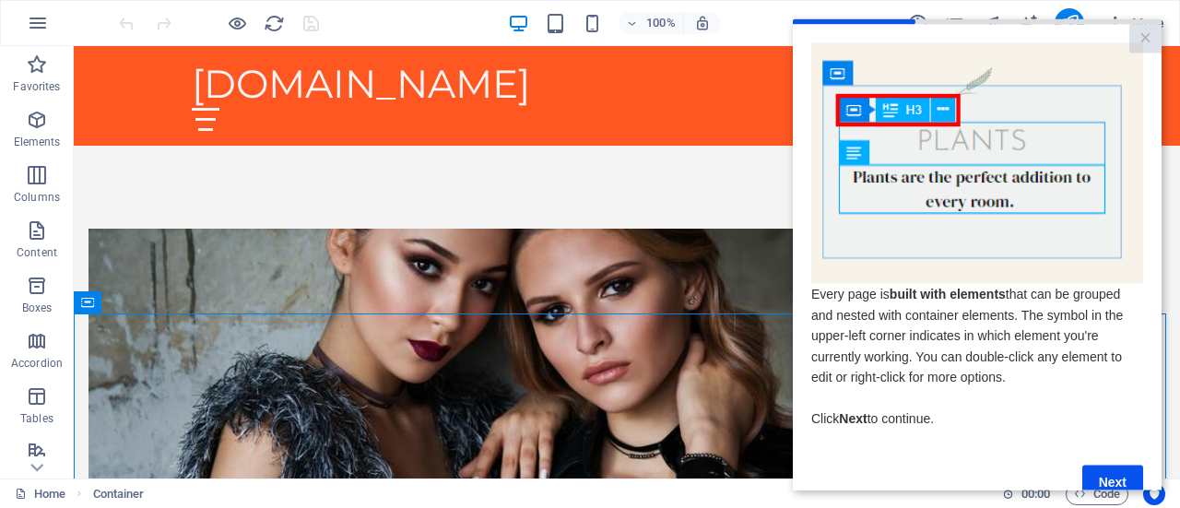
scroll to position [46, 0]
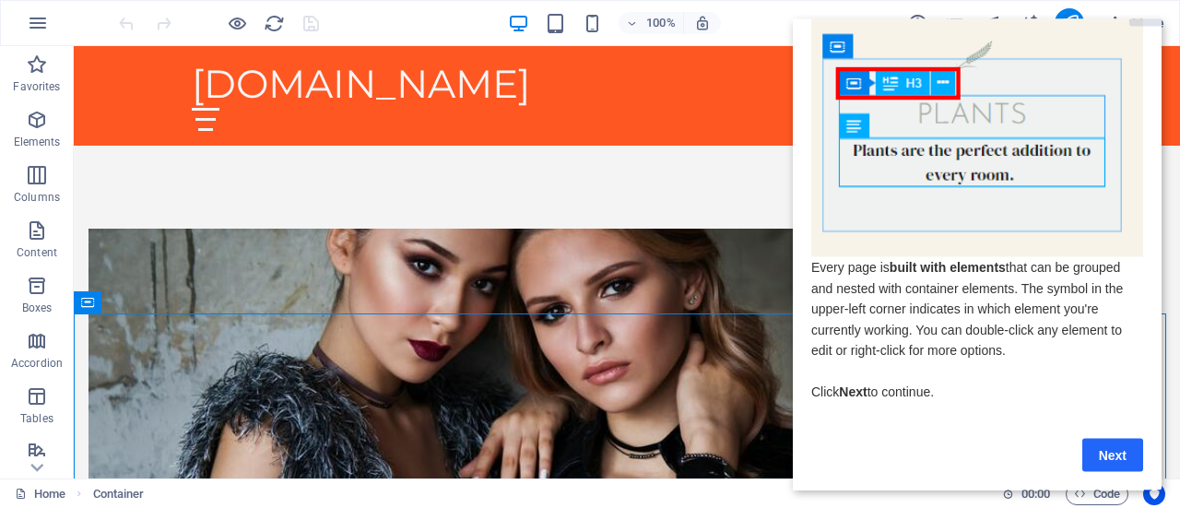
click at [1100, 438] on link "Next" at bounding box center [1112, 454] width 61 height 33
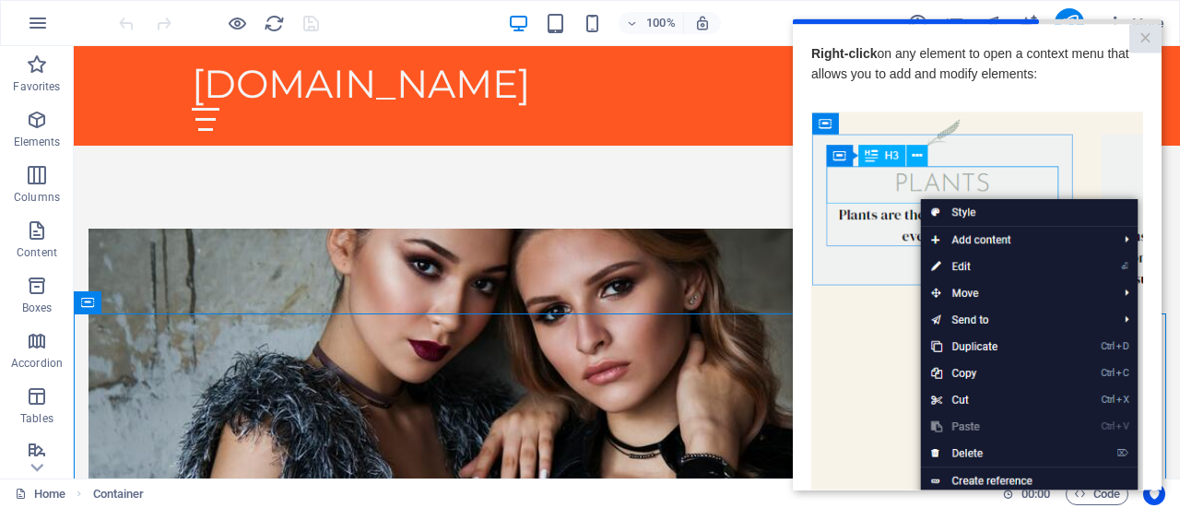
scroll to position [328, 0]
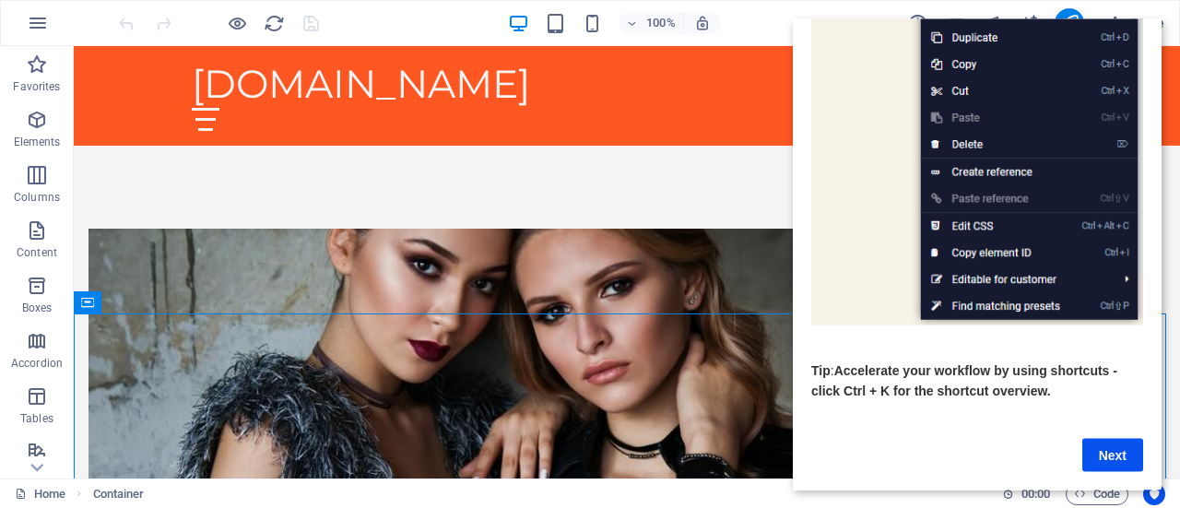
click at [1100, 438] on link "Next" at bounding box center [1112, 454] width 61 height 33
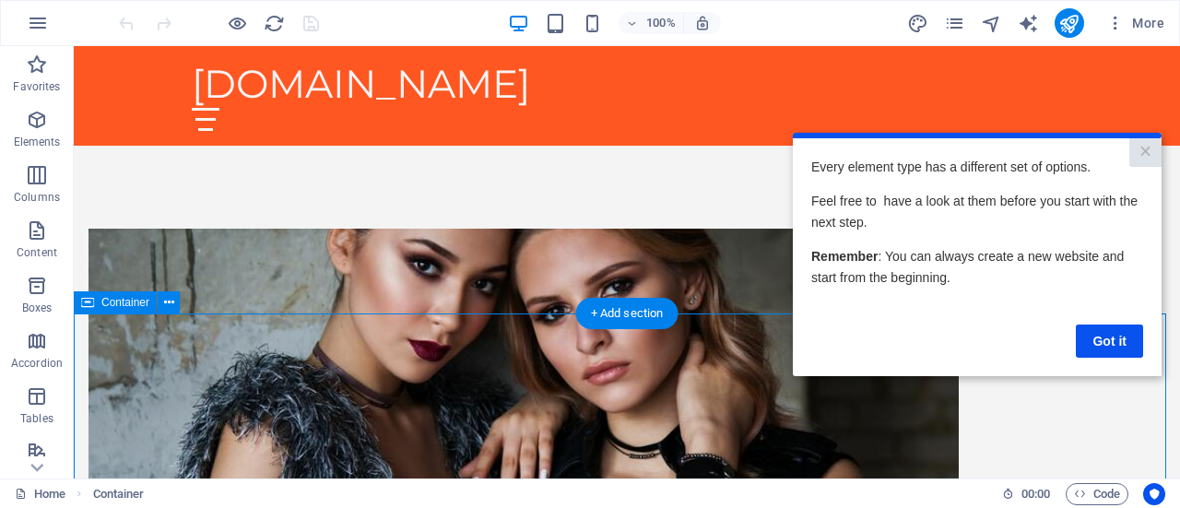
scroll to position [0, 0]
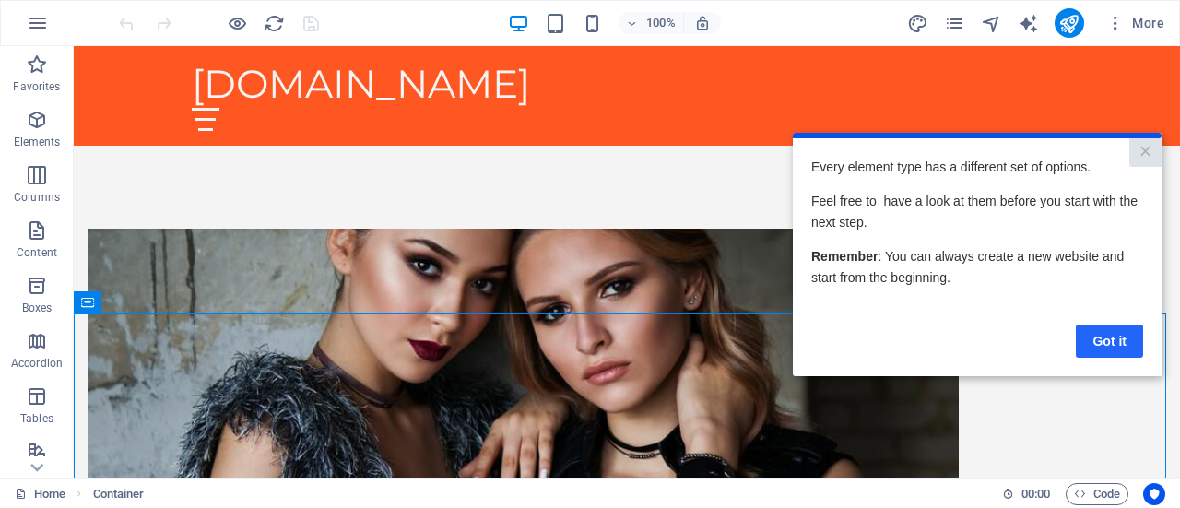
click at [1108, 342] on link "Got it" at bounding box center [1109, 340] width 67 height 33
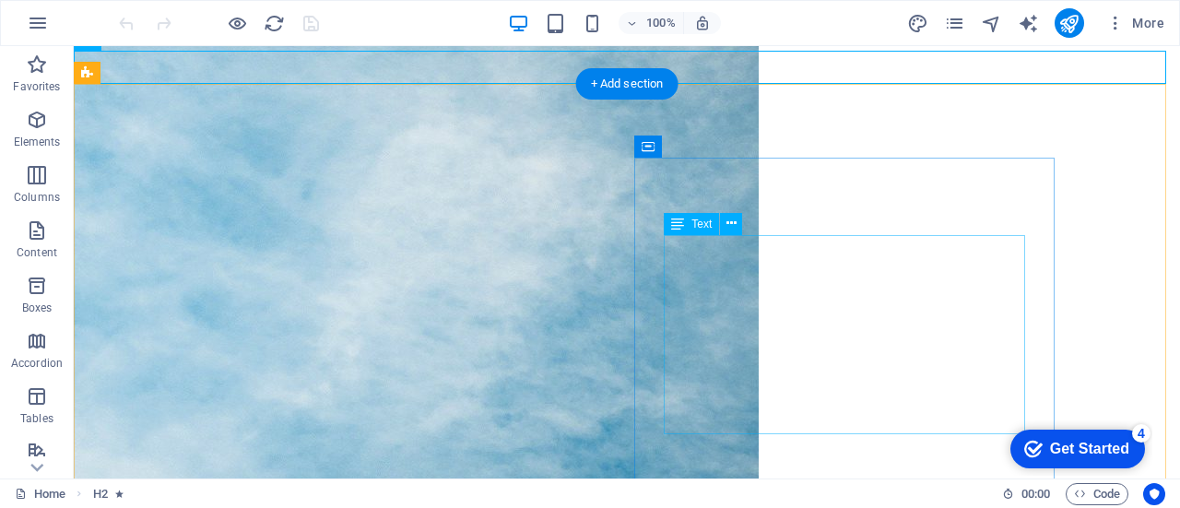
scroll to position [430, 0]
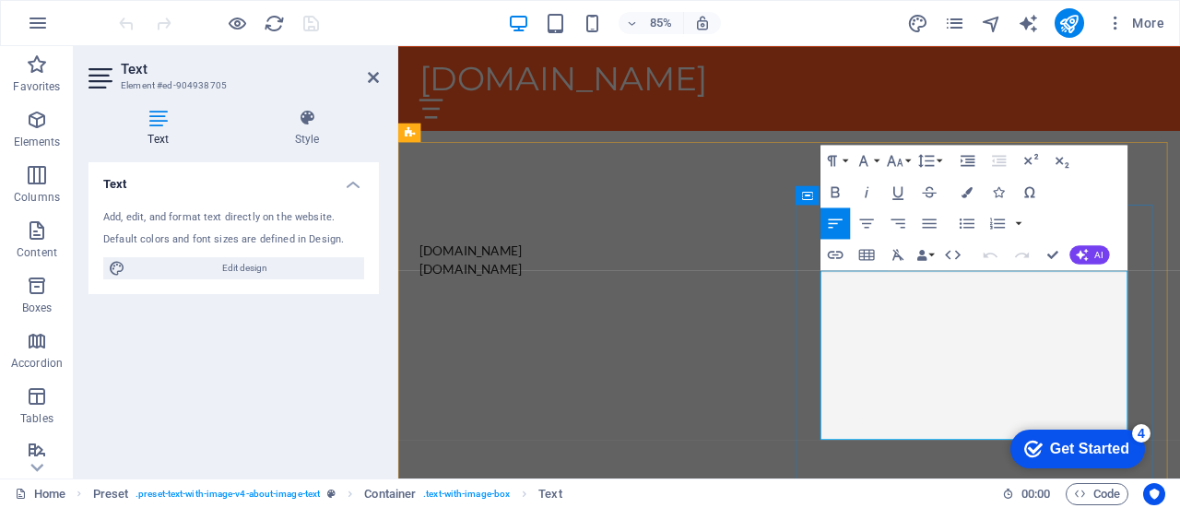
drag, startPoint x: 1018, startPoint y: 396, endPoint x: 969, endPoint y: 369, distance: 55.7
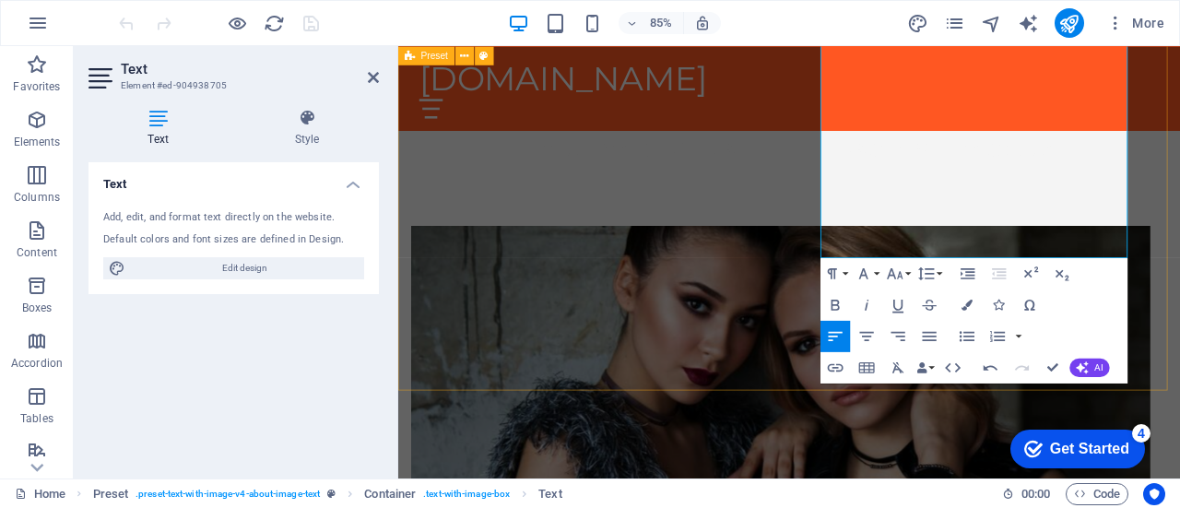
scroll to position [771, 0]
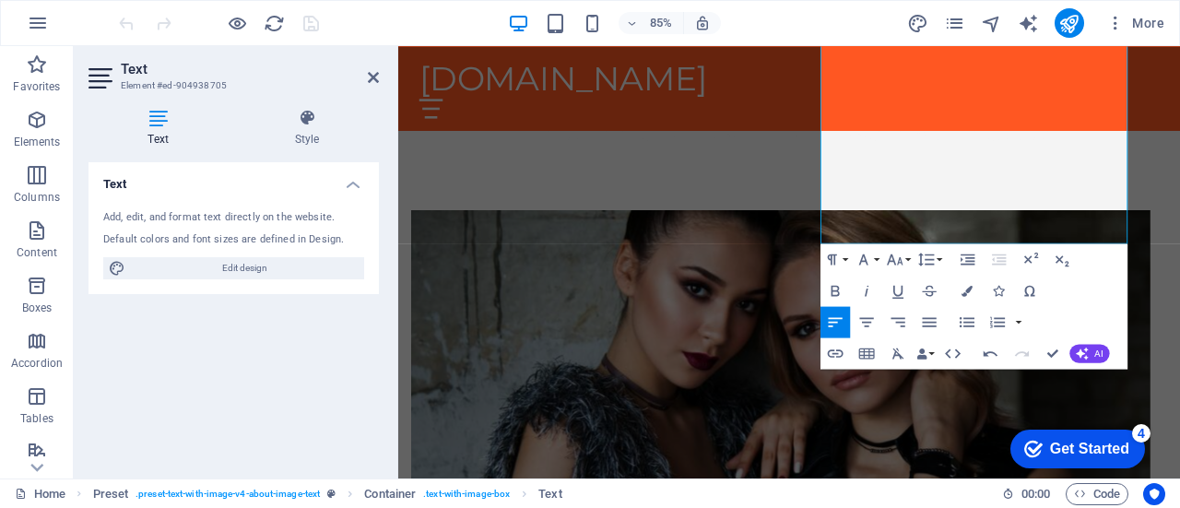
click at [1050, 447] on div "Get Started" at bounding box center [1089, 449] width 79 height 17
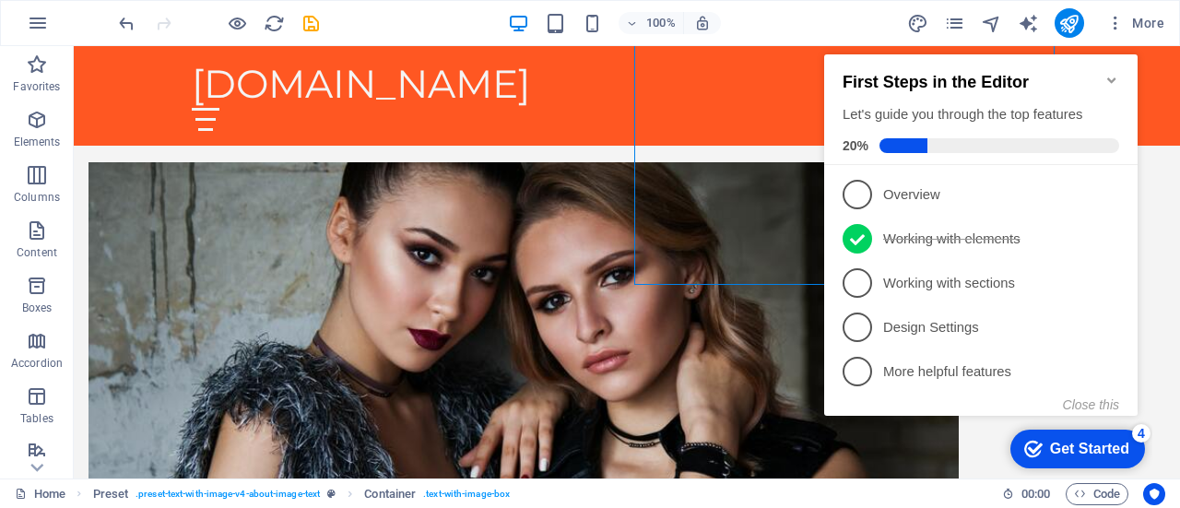
click at [1112, 73] on icon "Minimize checklist" at bounding box center [1111, 80] width 15 height 15
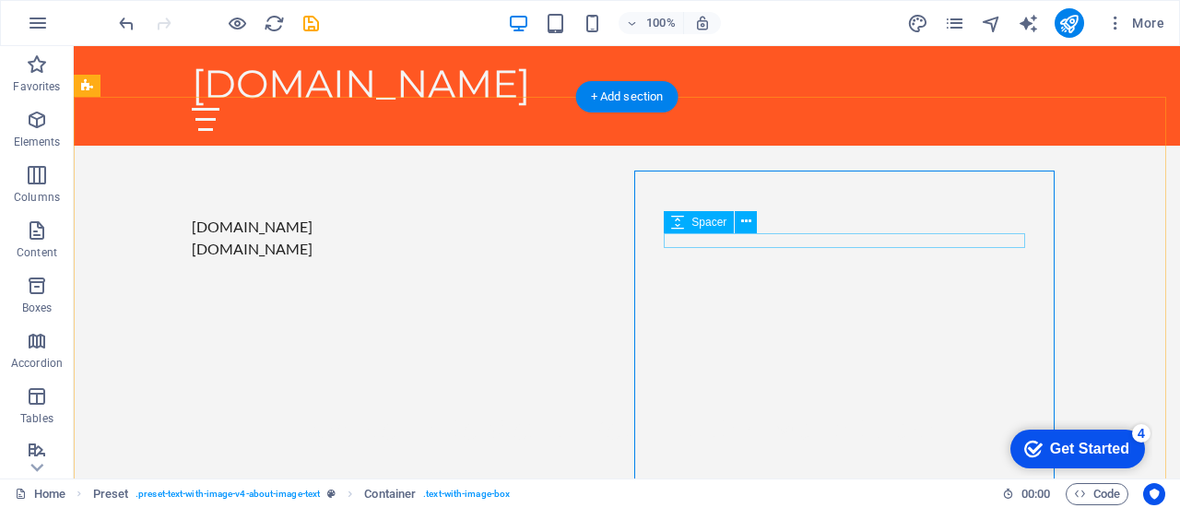
scroll to position [413, 0]
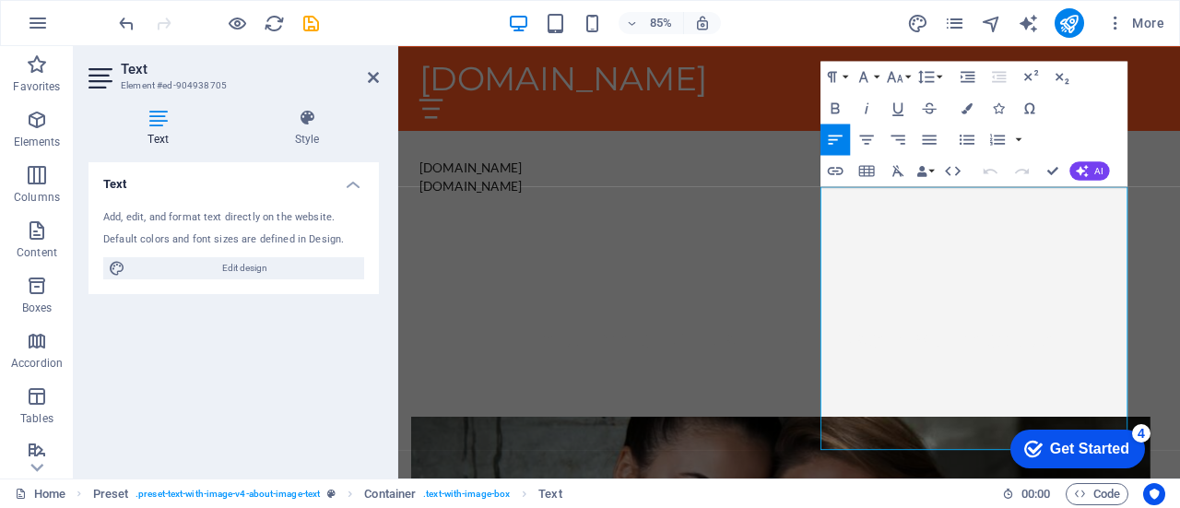
scroll to position [527, 0]
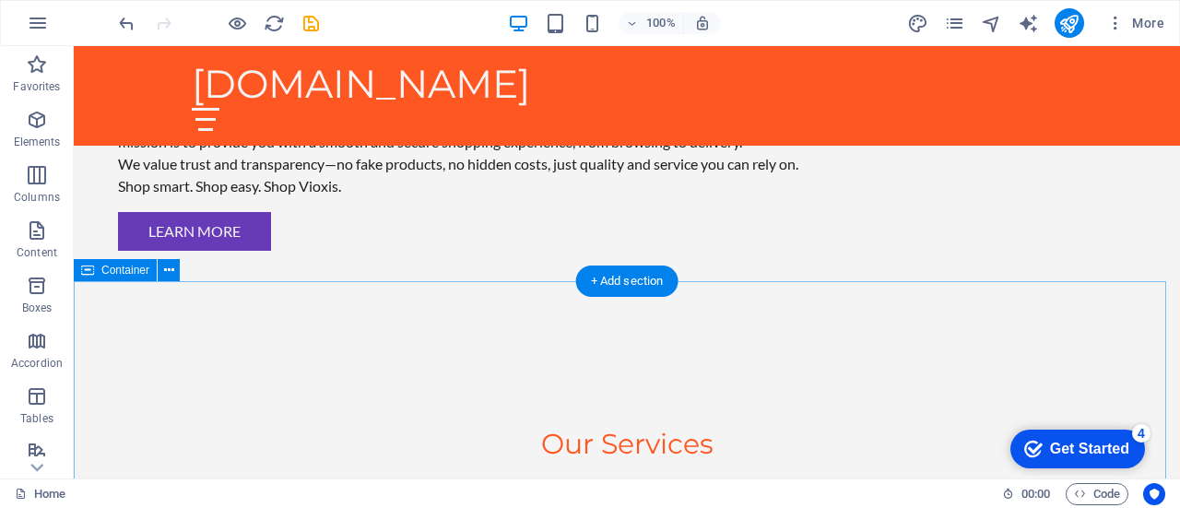
scroll to position [1478, 0]
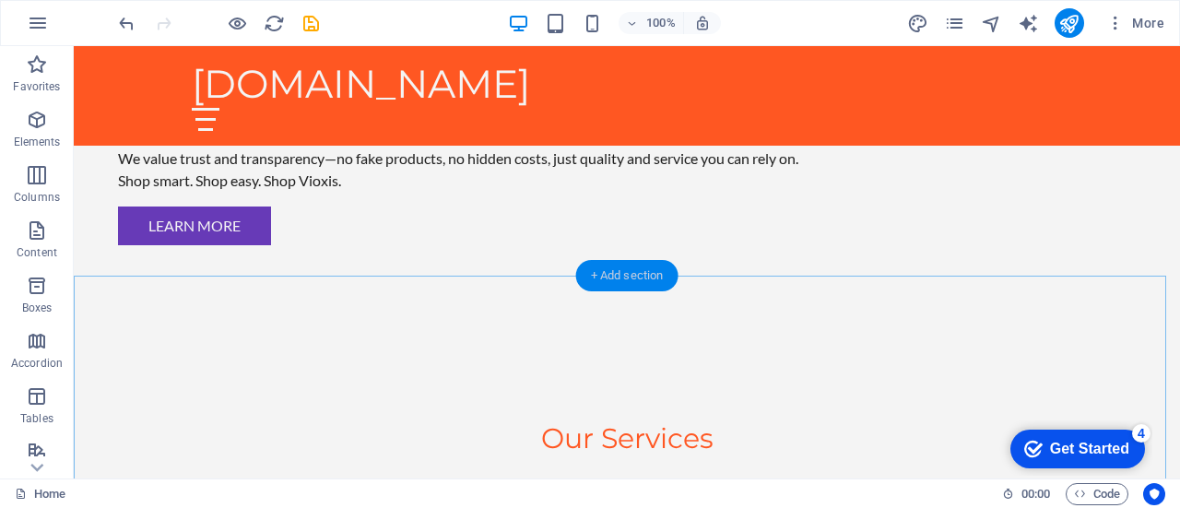
click at [627, 261] on div "+ Add section" at bounding box center [627, 275] width 102 height 31
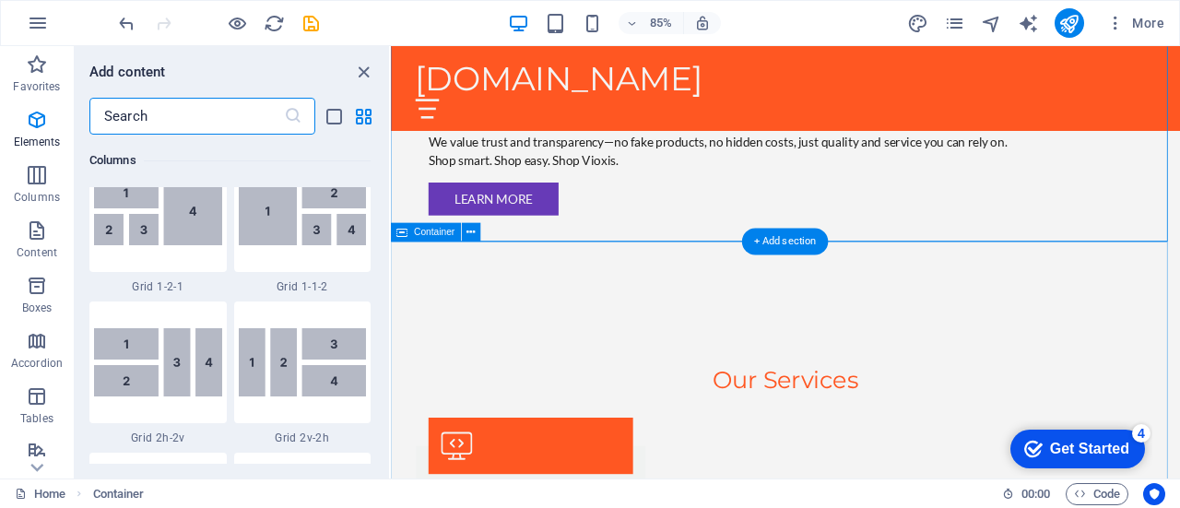
scroll to position [3226, 0]
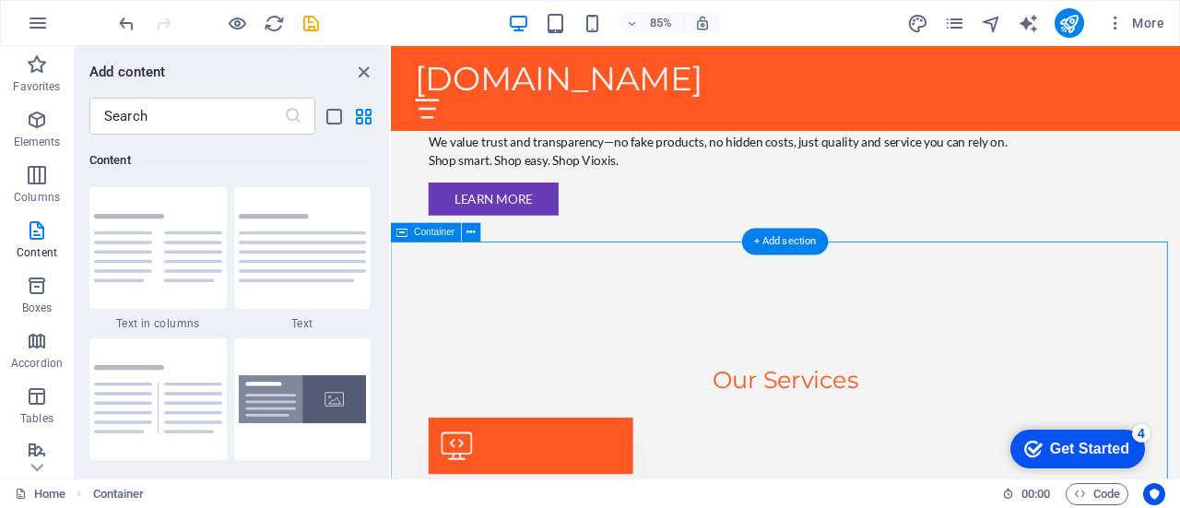
drag, startPoint x: 566, startPoint y: 332, endPoint x: 379, endPoint y: 315, distance: 187.9
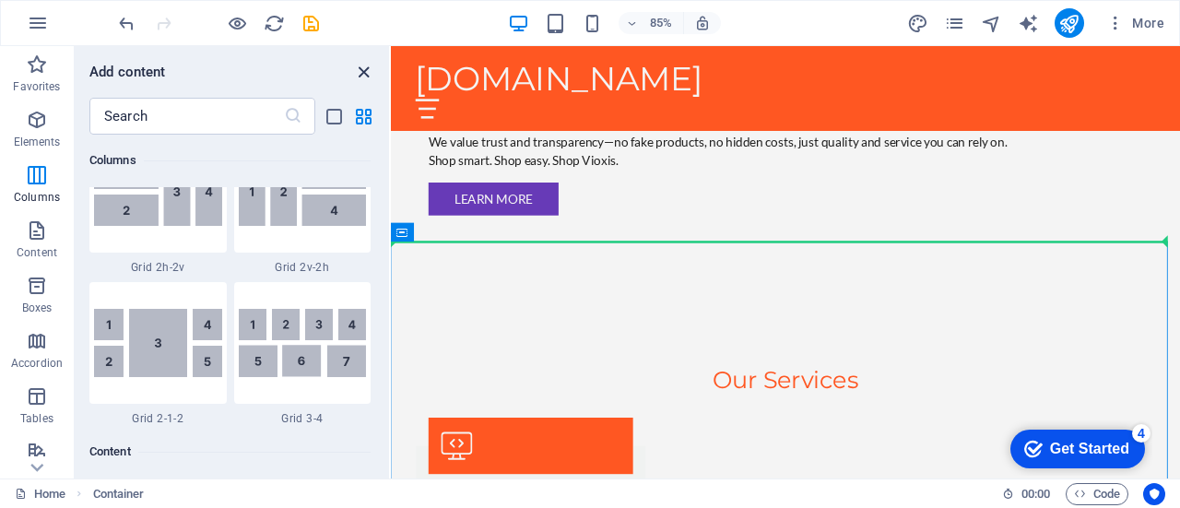
scroll to position [2935, 0]
click at [363, 71] on icon "close panel" at bounding box center [363, 72] width 21 height 21
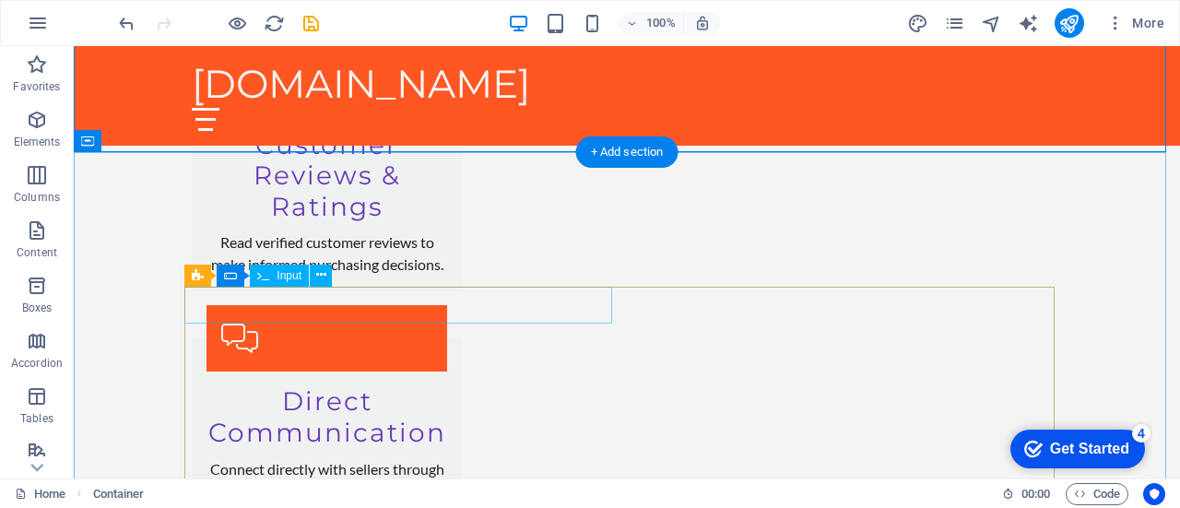
scroll to position [2666, 0]
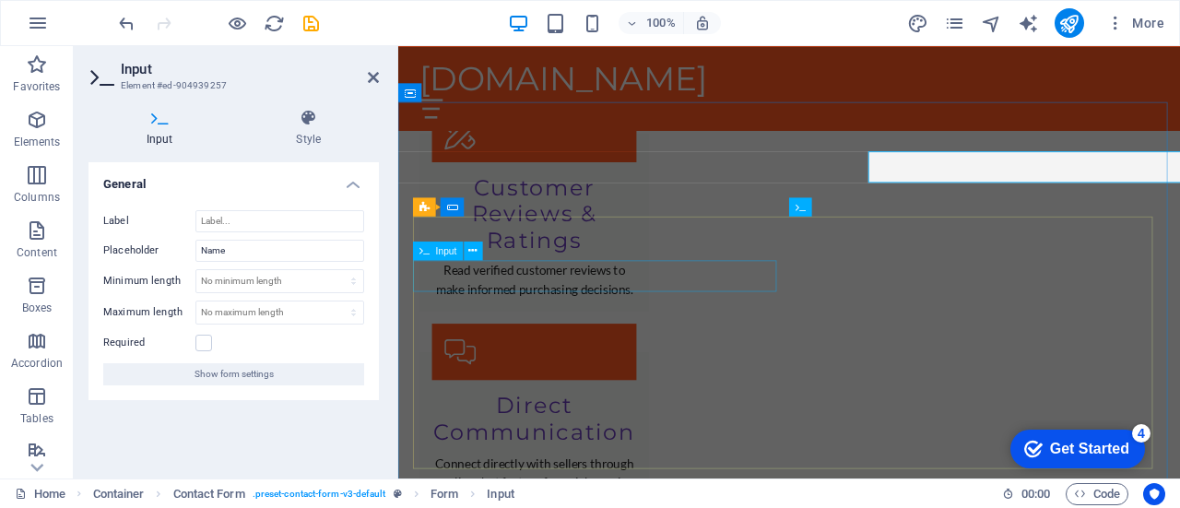
scroll to position [2742, 0]
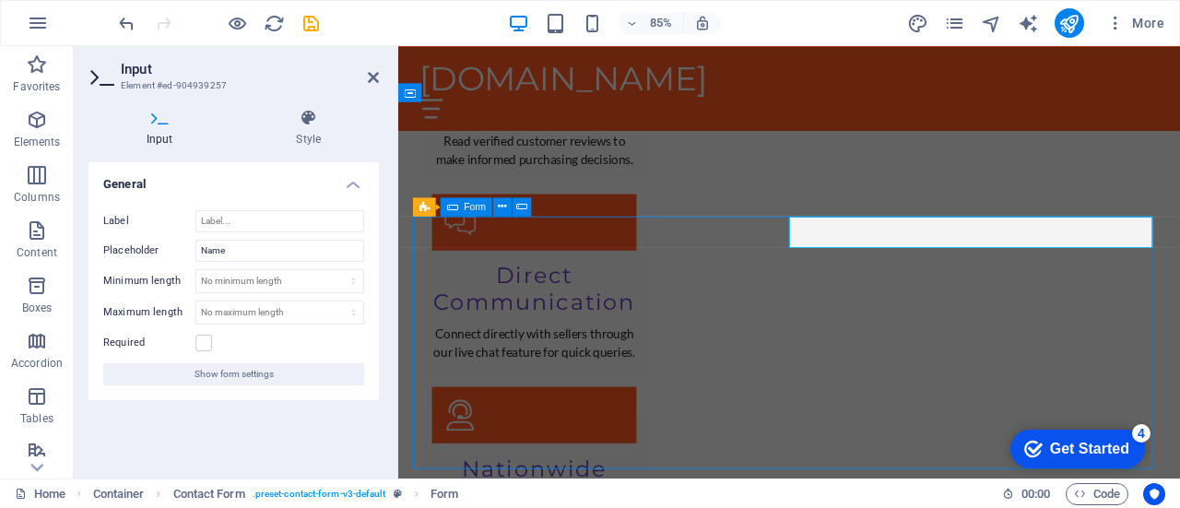
scroll to position [2666, 0]
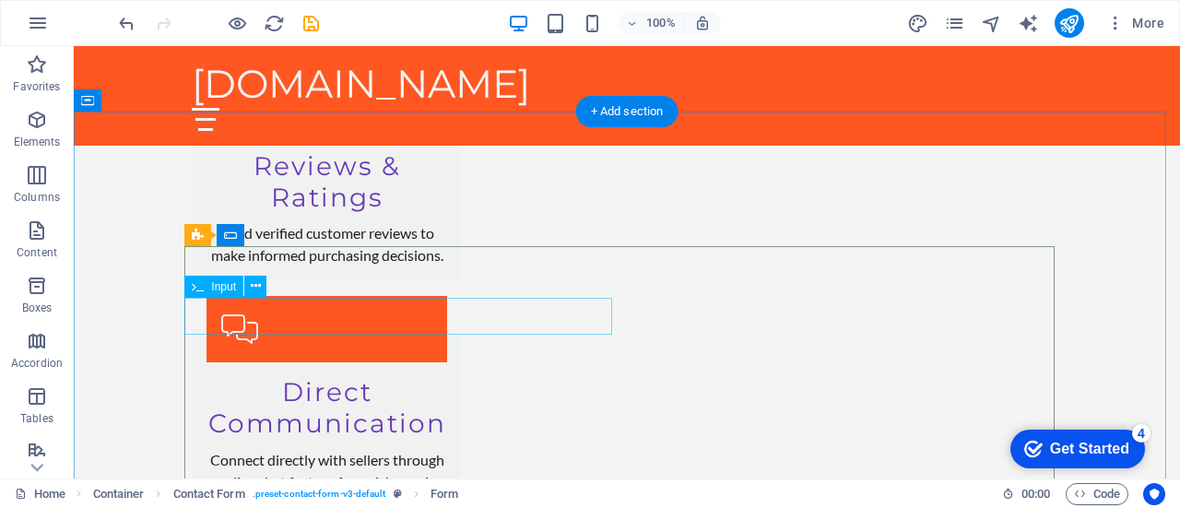
type input "[DOMAIN_NAME]"
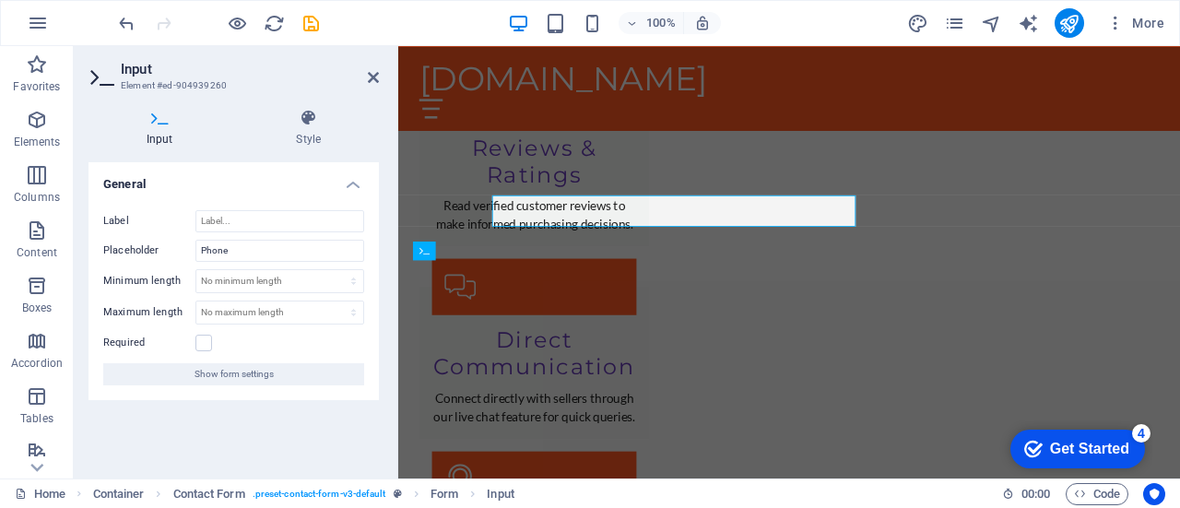
scroll to position [2742, 0]
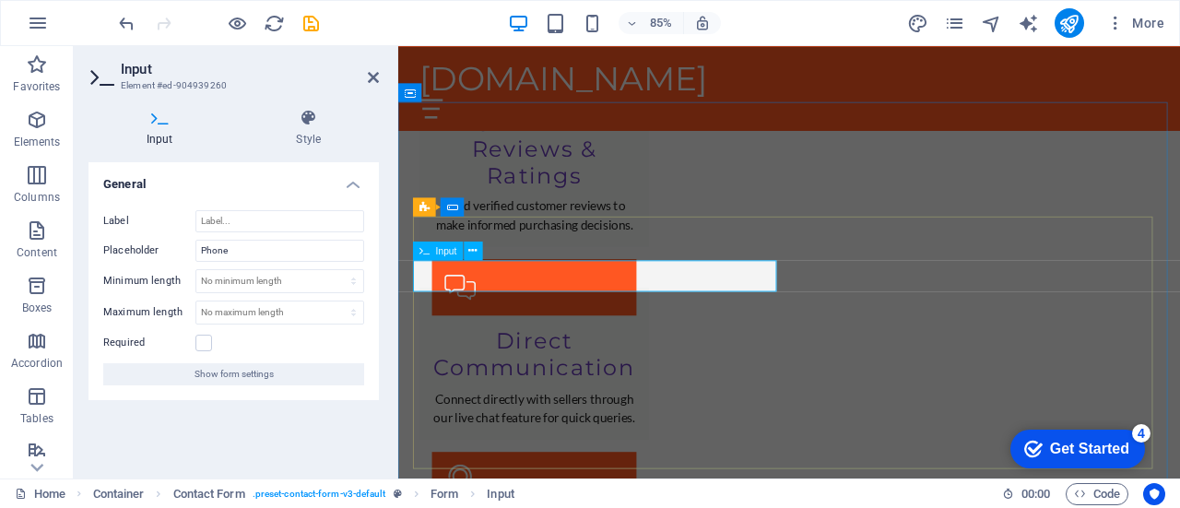
type input "01601535358"
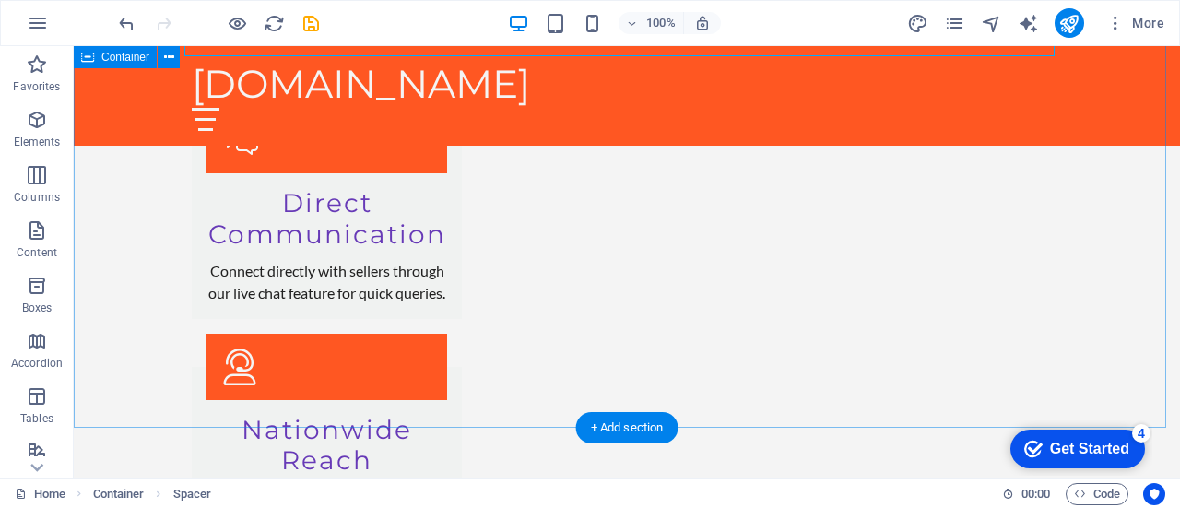
scroll to position [2888, 0]
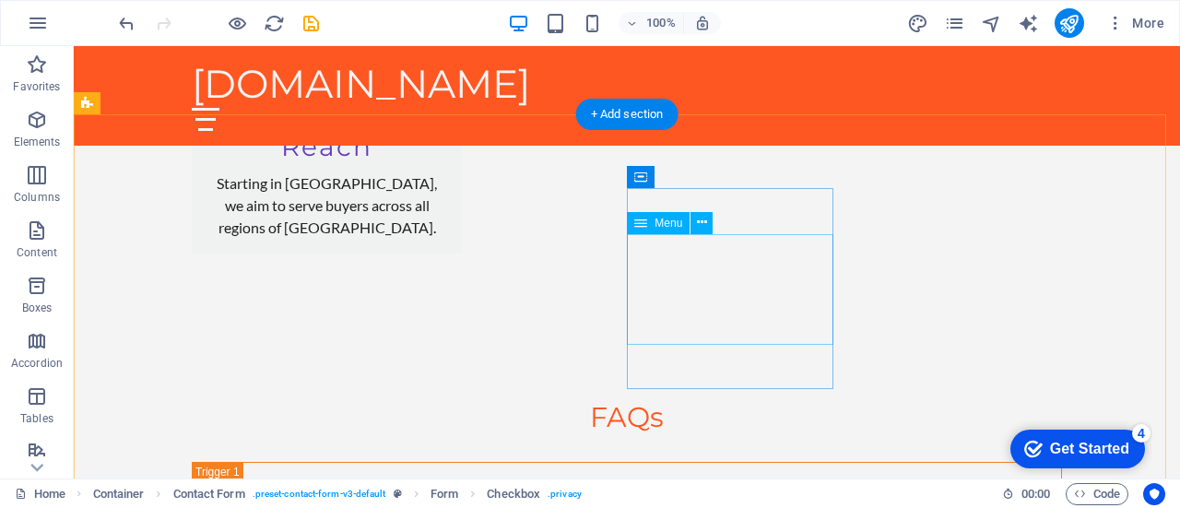
scroll to position [3172, 0]
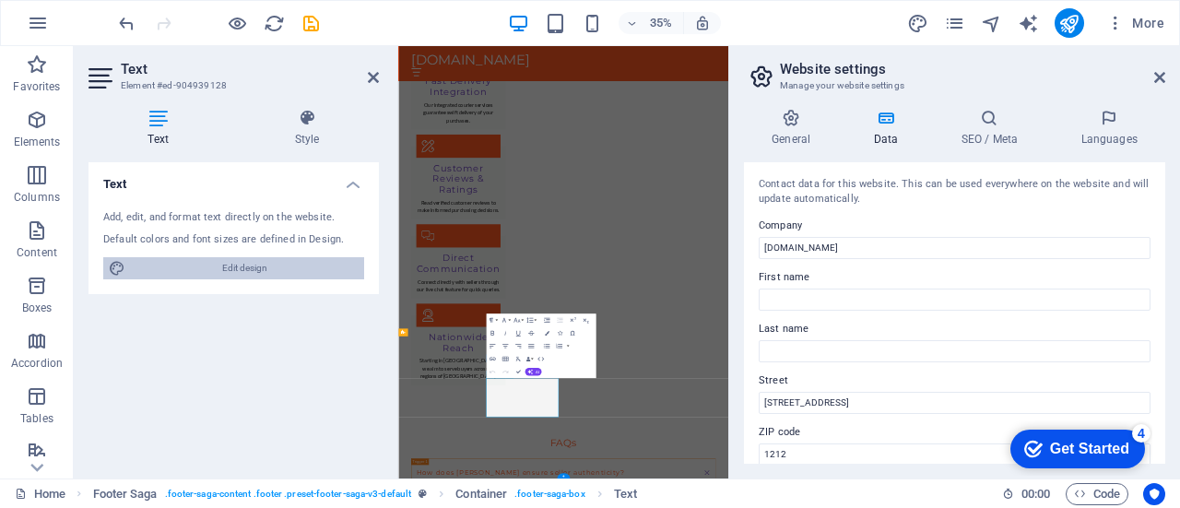
click at [262, 272] on span "Edit design" at bounding box center [245, 268] width 228 height 22
select select "px"
select select "200"
select select "px"
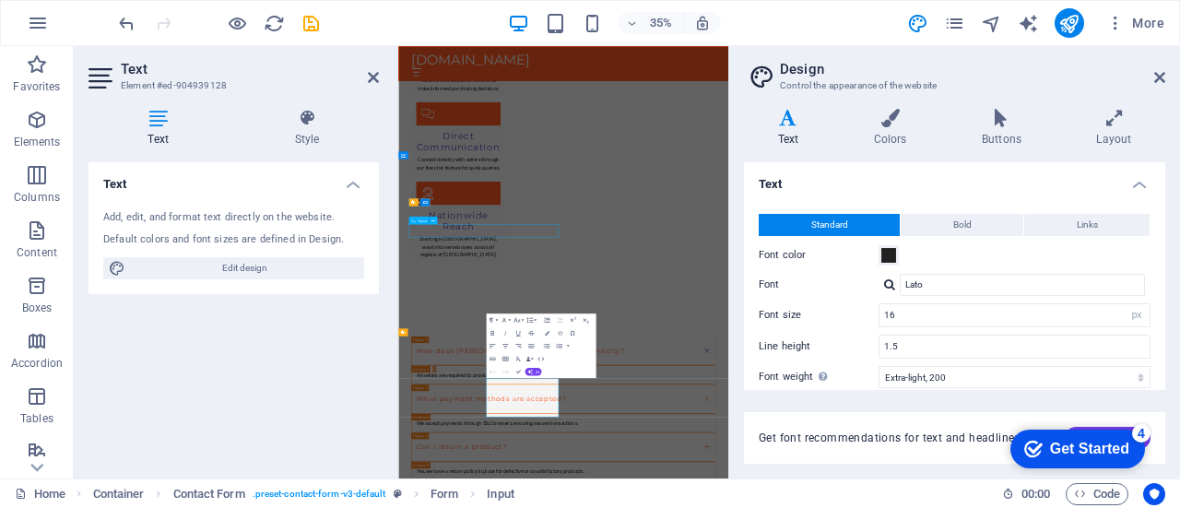
scroll to position [2594, 0]
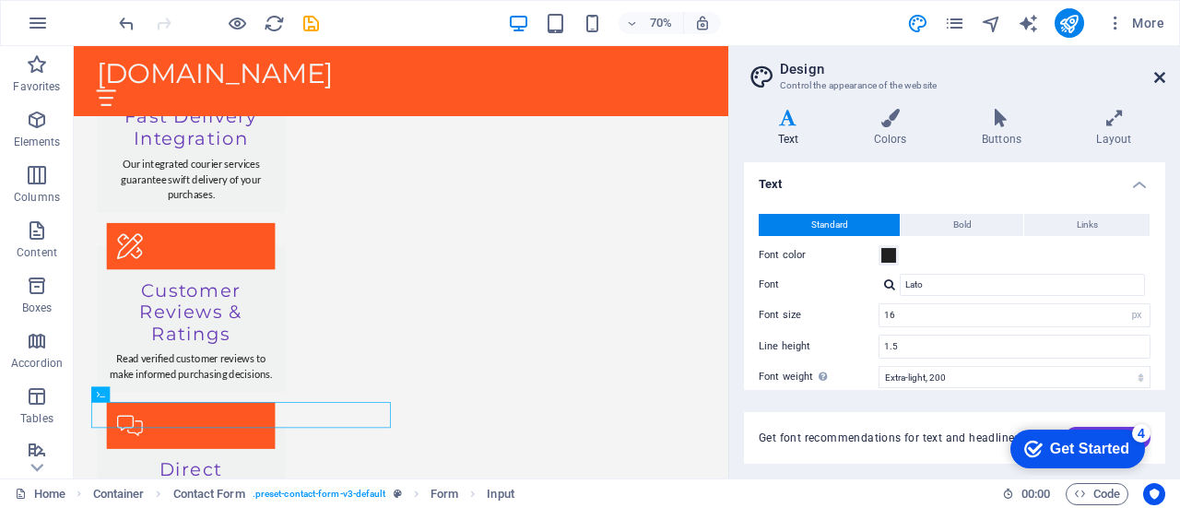
click at [1159, 75] on icon at bounding box center [1159, 77] width 11 height 15
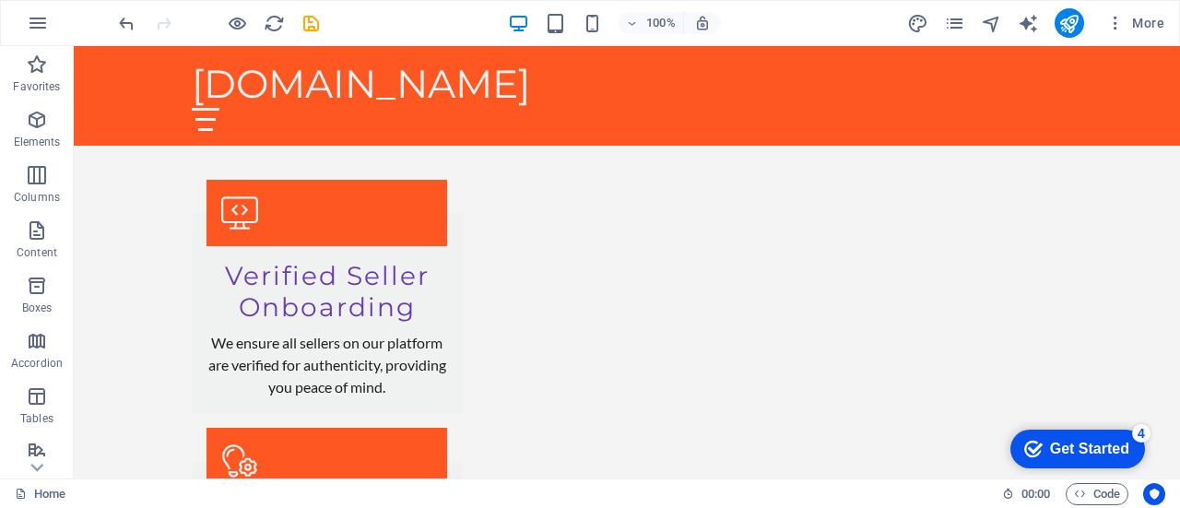
scroll to position [1724, 0]
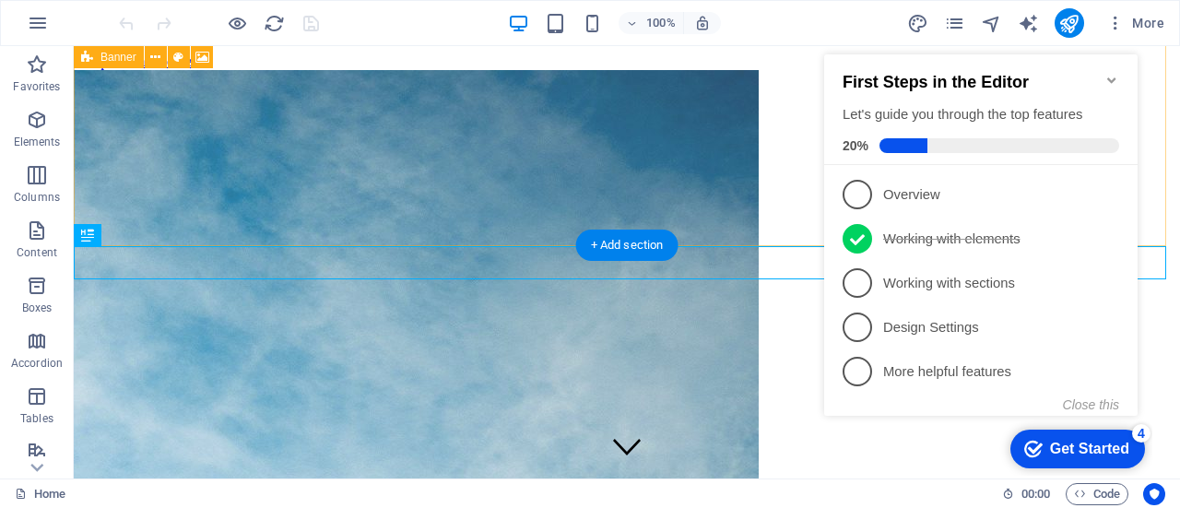
scroll to position [232, 0]
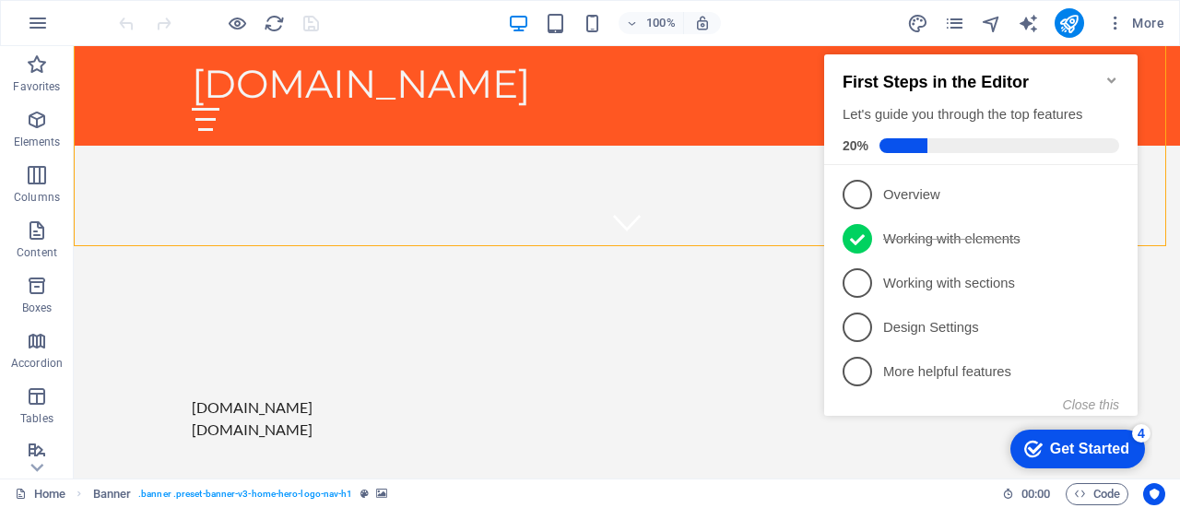
click at [1105, 73] on icon "Minimize checklist" at bounding box center [1111, 80] width 15 height 15
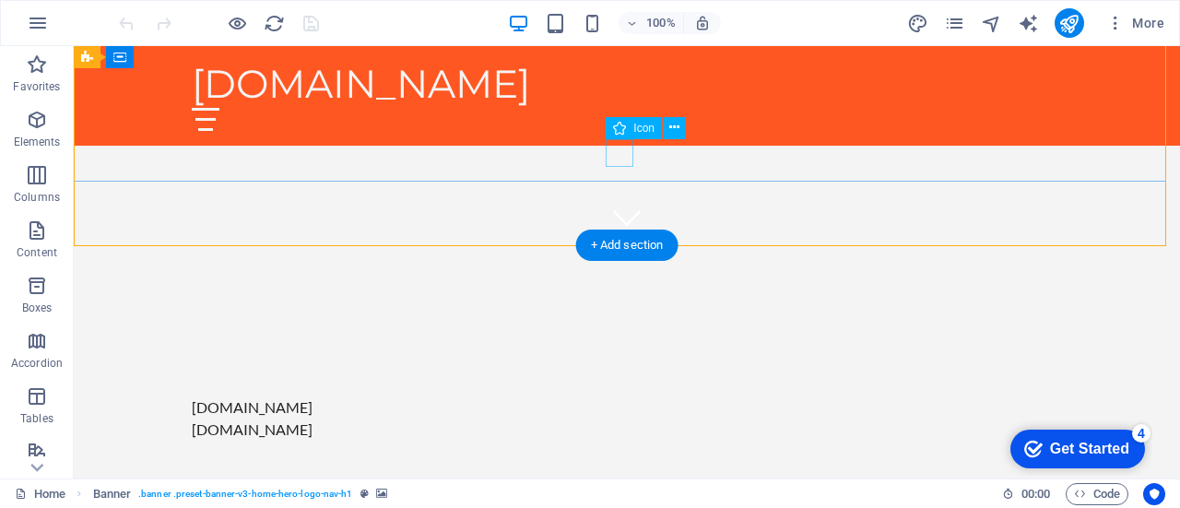
click at [614, 204] on figure at bounding box center [627, 218] width 28 height 28
click at [626, 204] on figure at bounding box center [627, 218] width 28 height 28
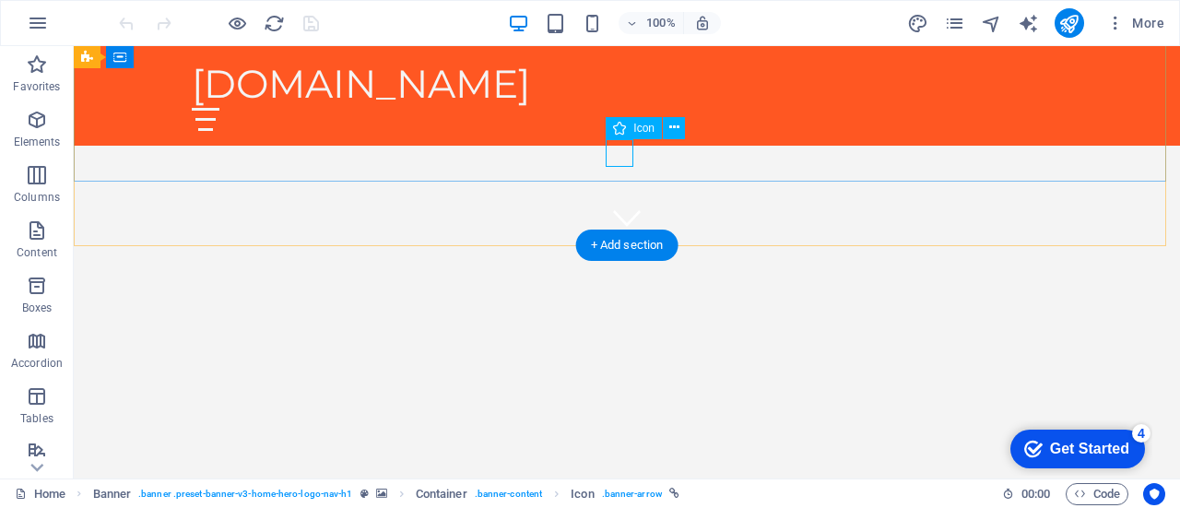
select select "xMidYMid"
select select "px"
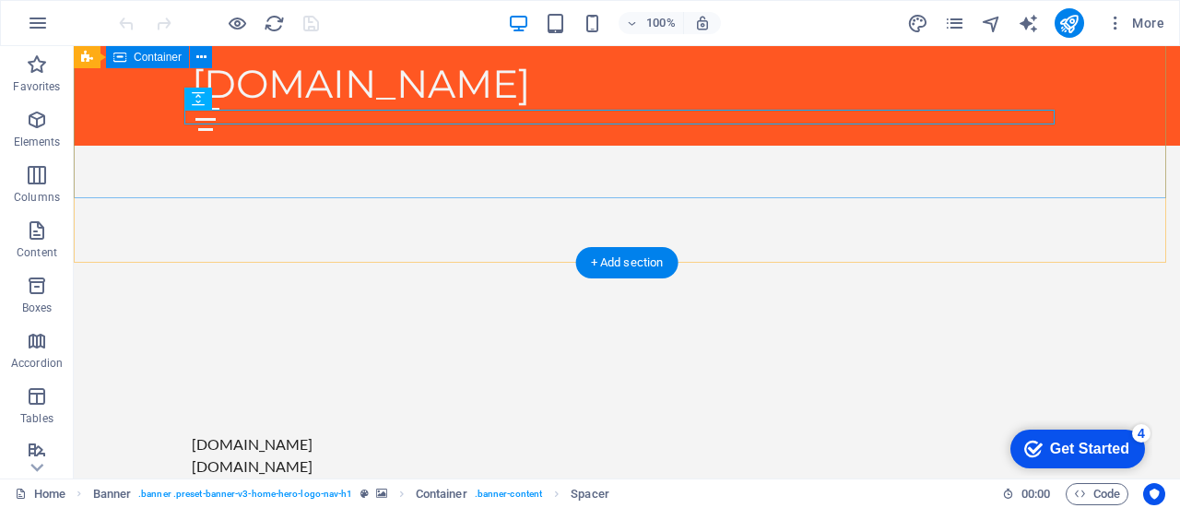
scroll to position [190, 0]
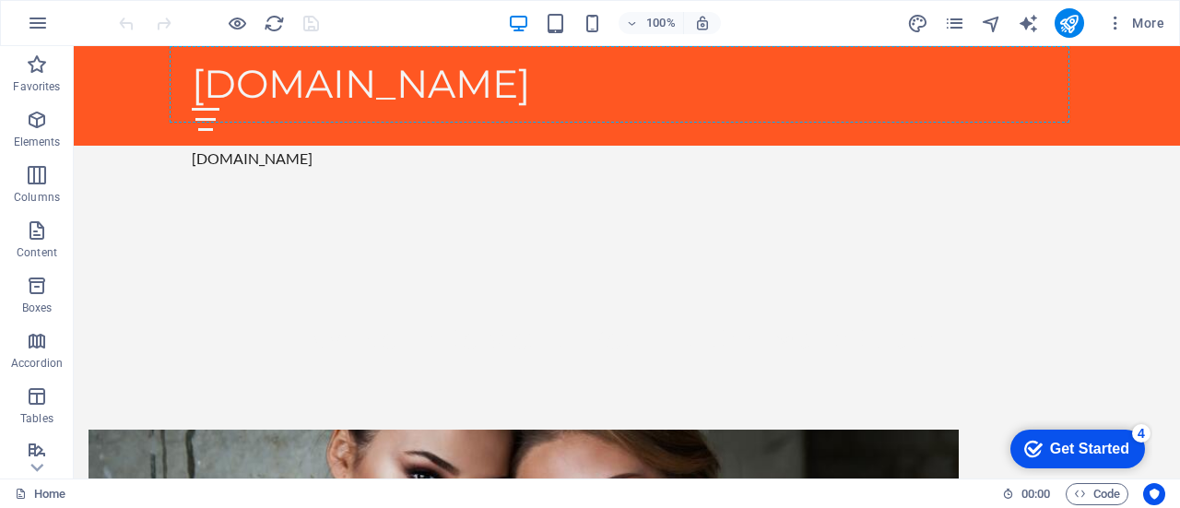
drag, startPoint x: 528, startPoint y: 314, endPoint x: 555, endPoint y: 109, distance: 207.3
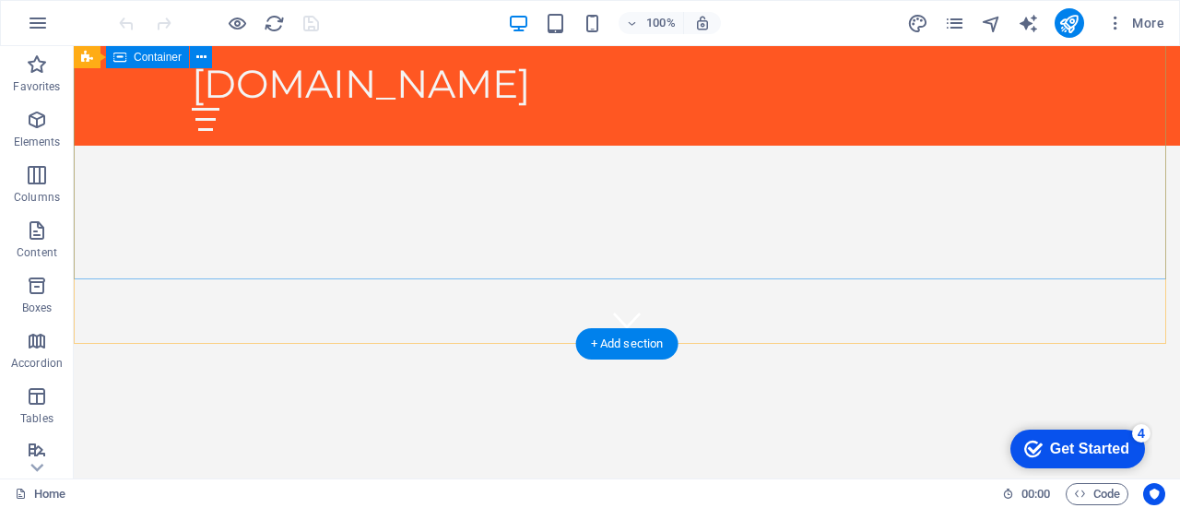
scroll to position [0, 0]
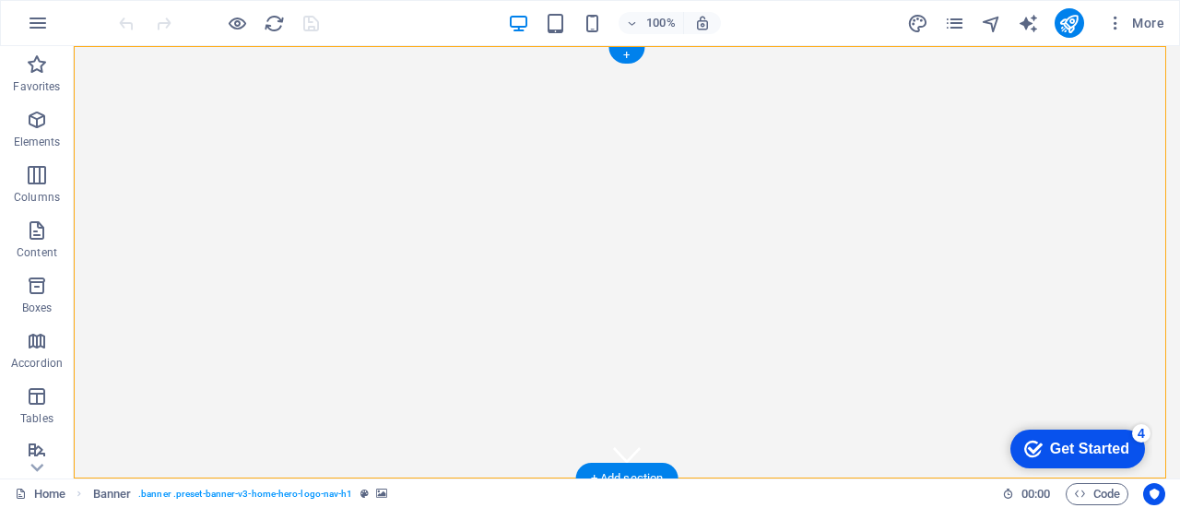
drag, startPoint x: 305, startPoint y: 78, endPoint x: 228, endPoint y: 125, distance: 90.6
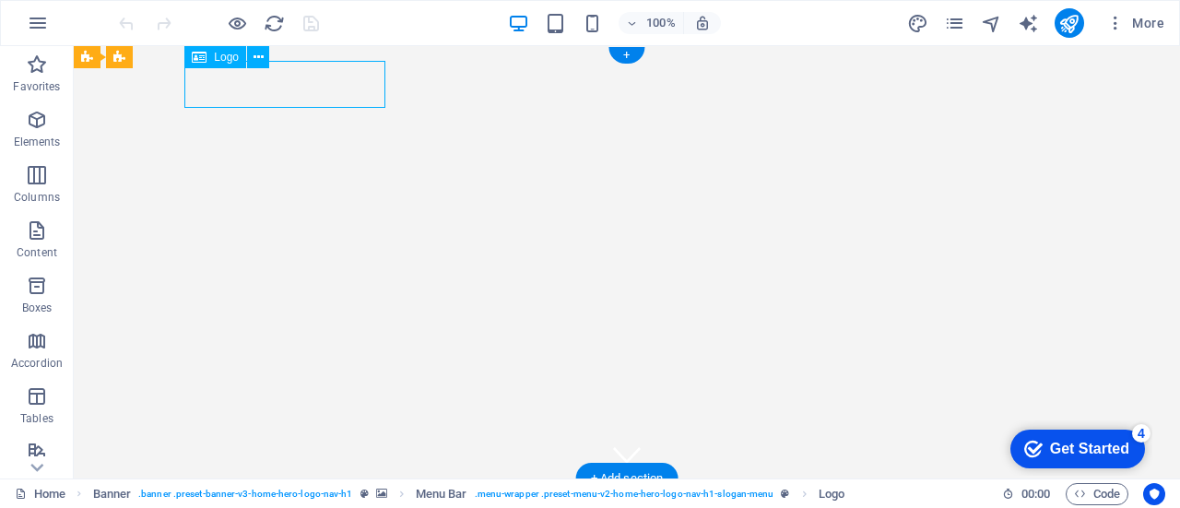
click at [268, 493] on div "[DOMAIN_NAME]" at bounding box center [627, 516] width 870 height 47
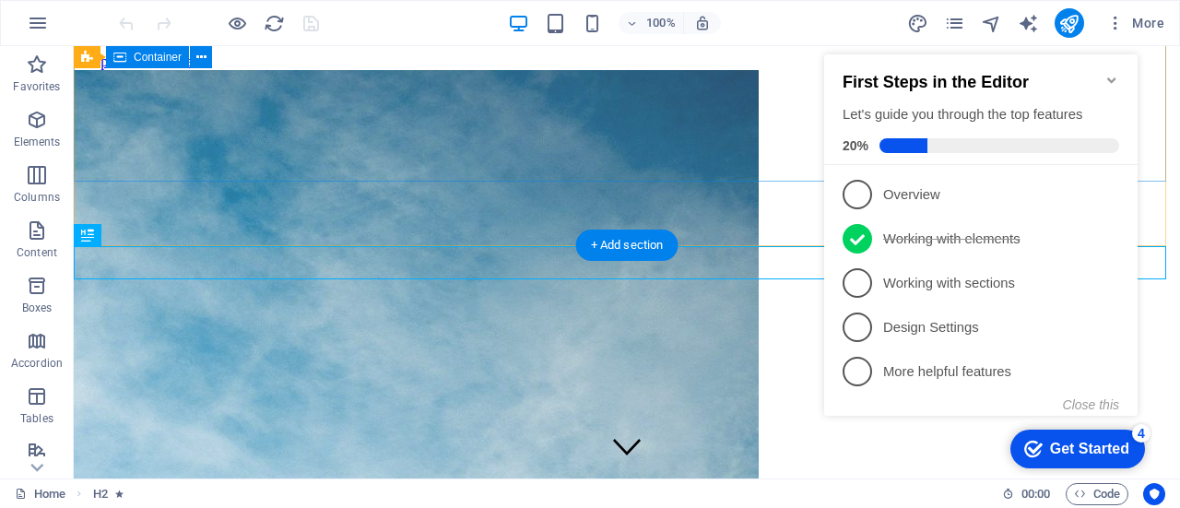
scroll to position [232, 0]
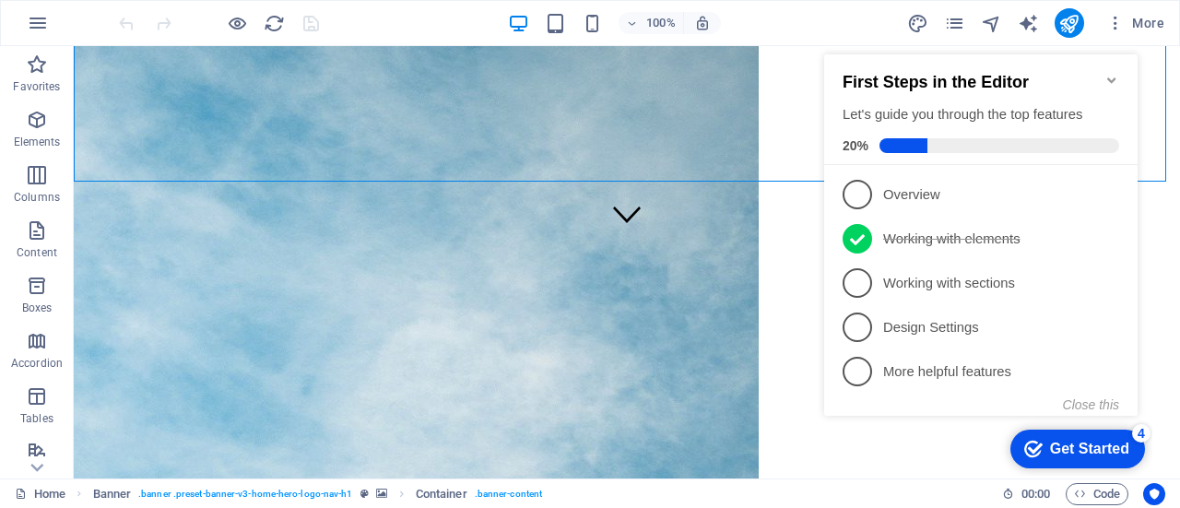
click at [774, 1] on div "100% More" at bounding box center [590, 23] width 1178 height 44
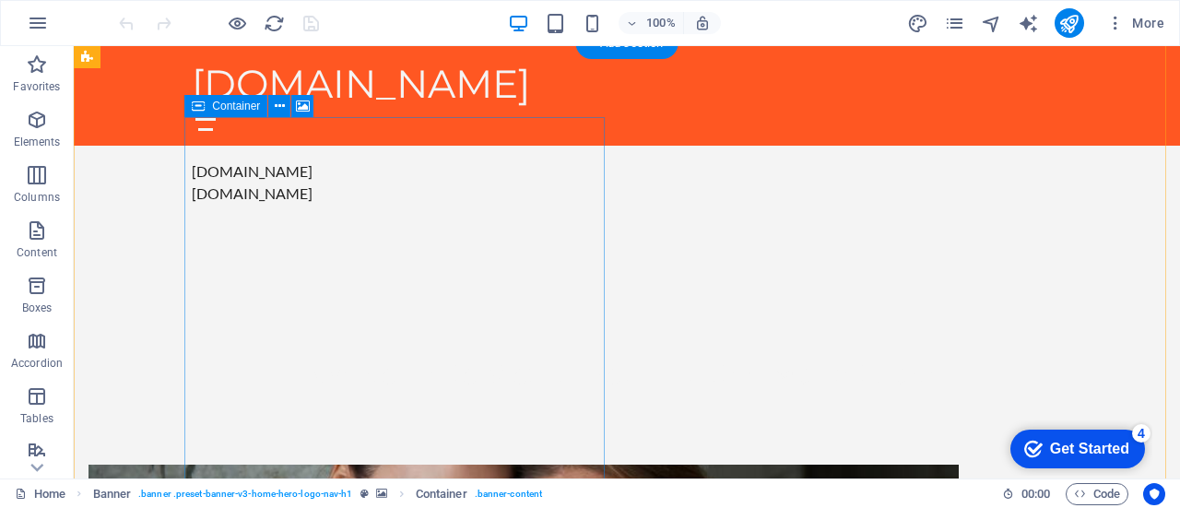
scroll to position [468, 0]
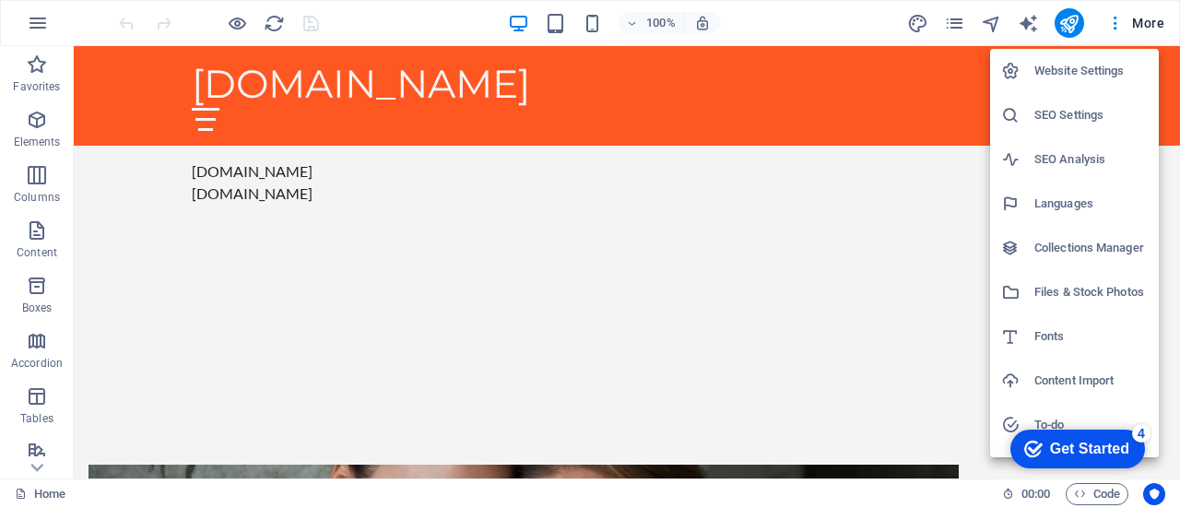
click at [1072, 73] on h6 "Website Settings" at bounding box center [1090, 71] width 113 height 22
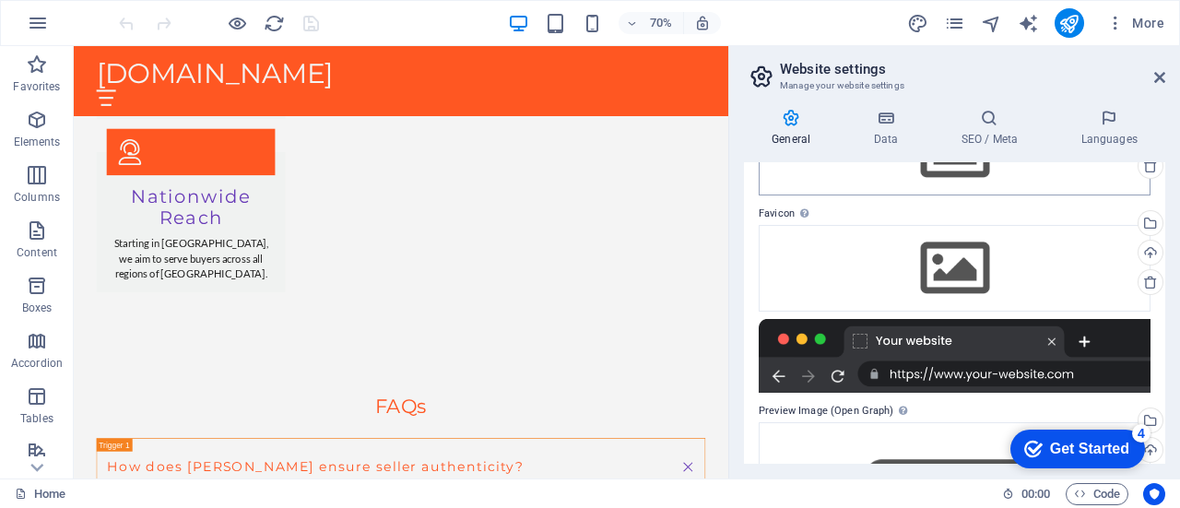
scroll to position [0, 0]
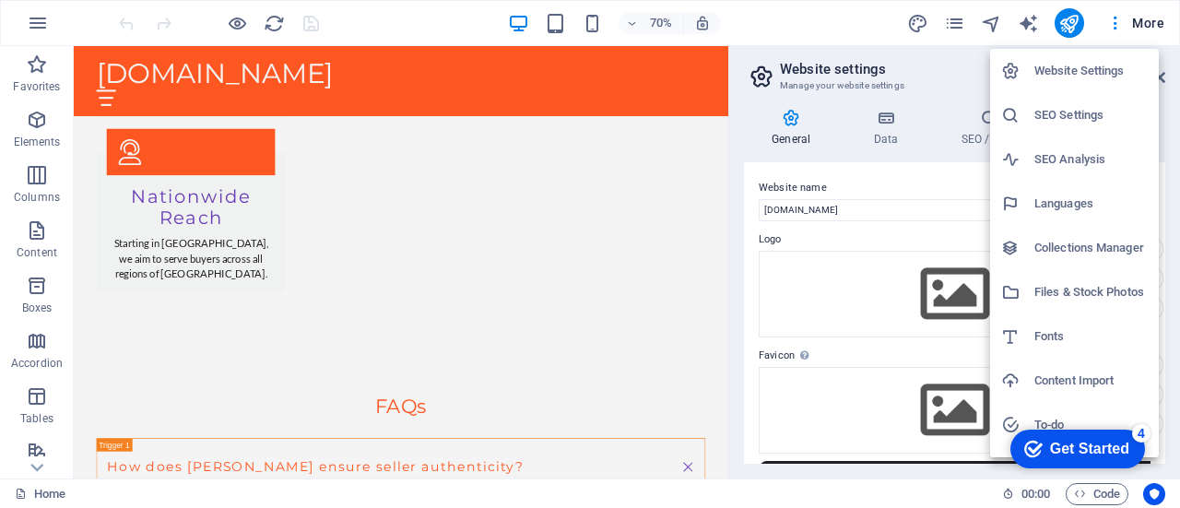
click at [1100, 25] on div at bounding box center [590, 254] width 1180 height 508
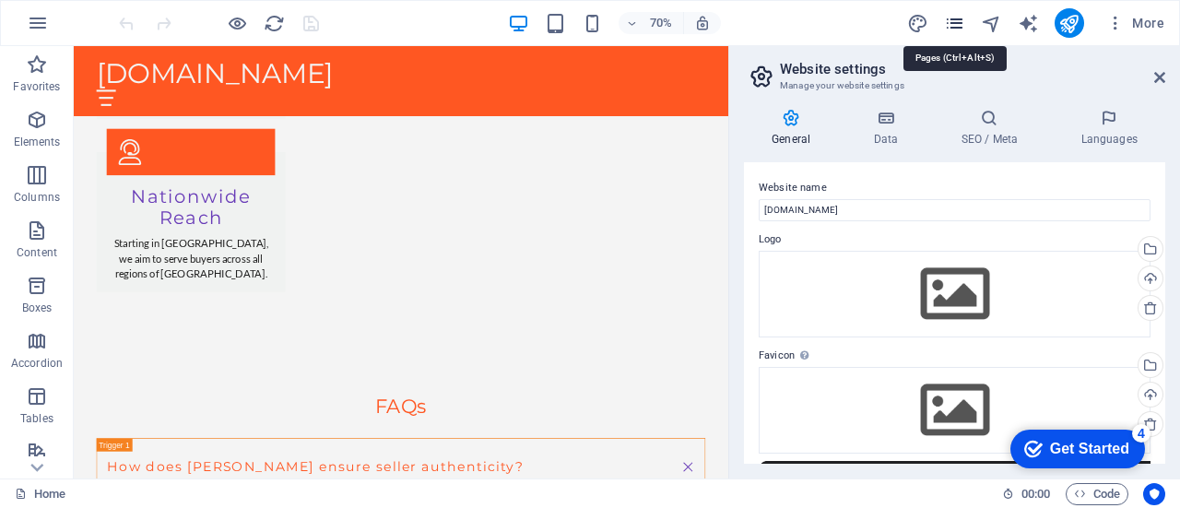
click at [953, 23] on icon "pages" at bounding box center [954, 23] width 21 height 21
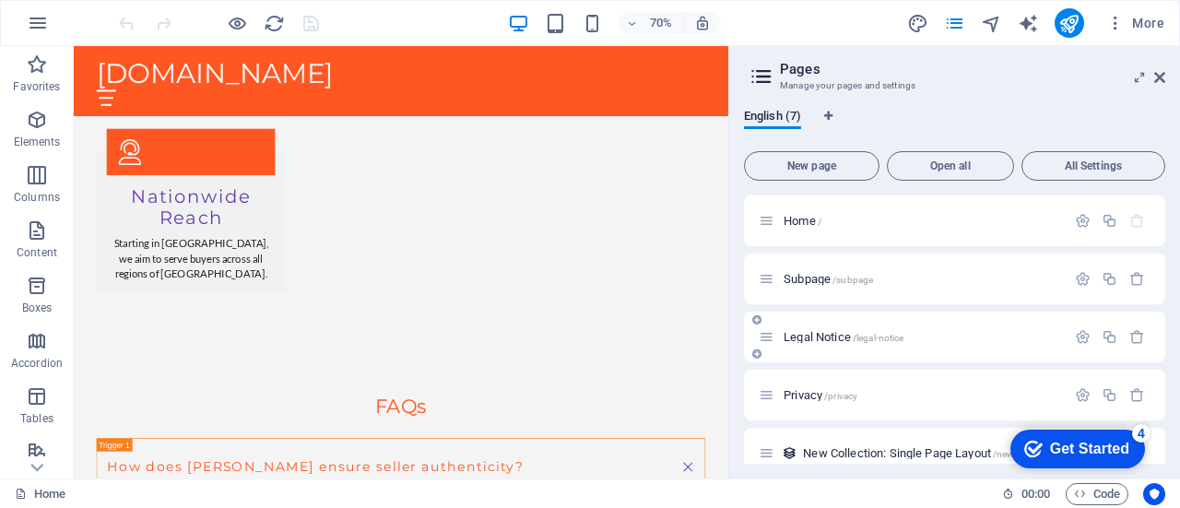
scroll to position [138, 0]
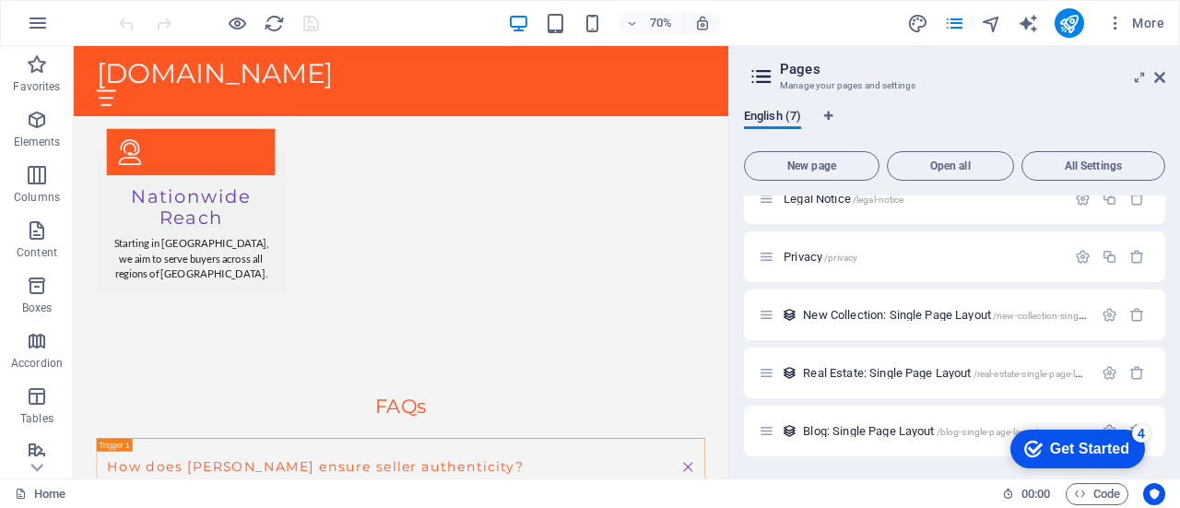
click at [288, 260] on div "70% More" at bounding box center [167, 264] width 241 height 9
click at [1160, 67] on h2 "Pages" at bounding box center [972, 69] width 385 height 17
click at [1159, 74] on icon at bounding box center [1159, 77] width 11 height 15
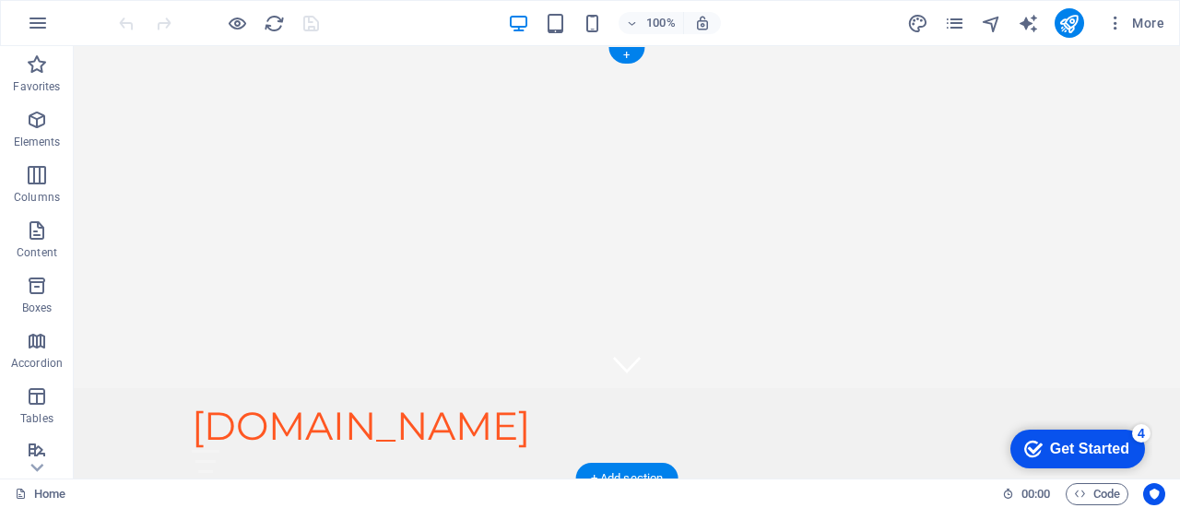
scroll to position [0, 0]
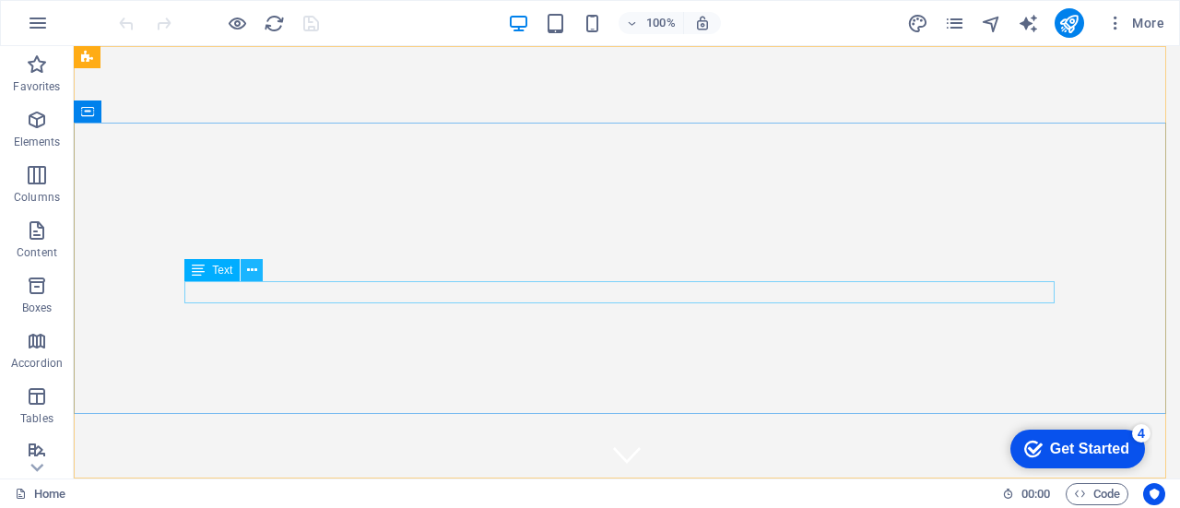
click at [254, 266] on icon at bounding box center [252, 270] width 10 height 19
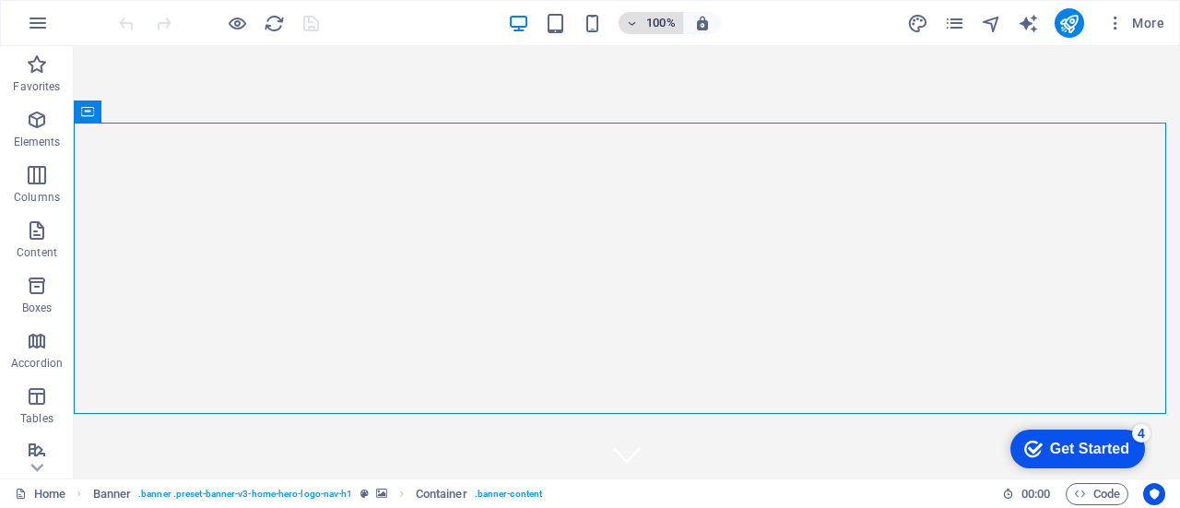
click at [632, 21] on div at bounding box center [590, 254] width 1180 height 508
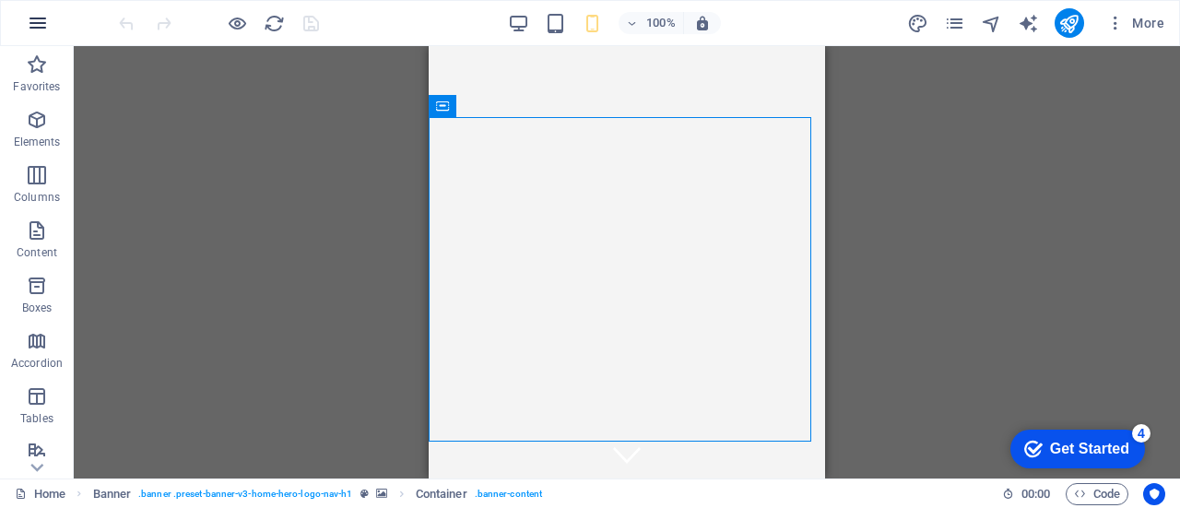
click at [47, 13] on icon "button" at bounding box center [38, 23] width 22 height 22
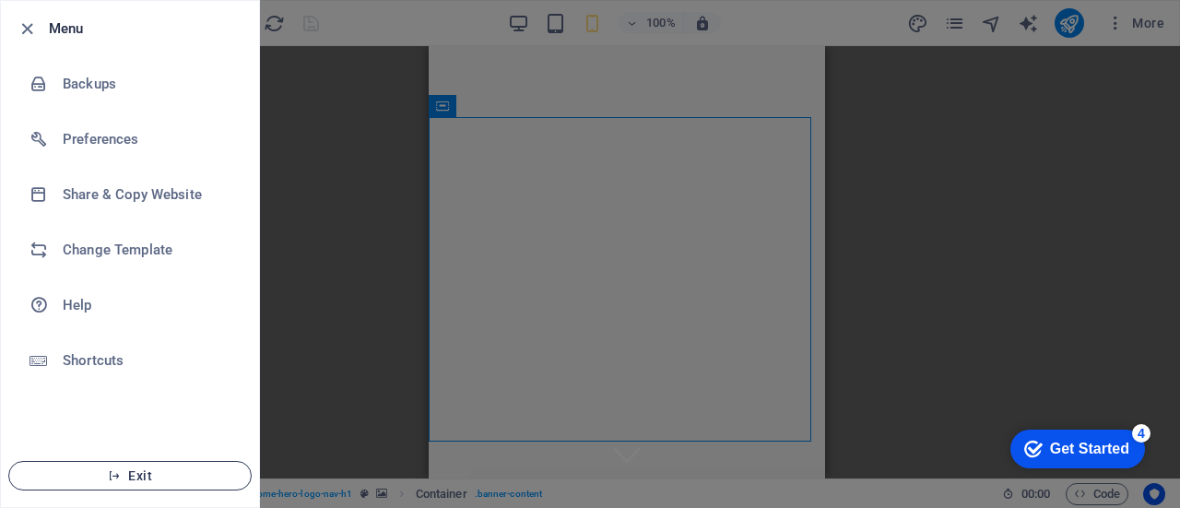
click at [115, 473] on icon "button" at bounding box center [114, 475] width 13 height 13
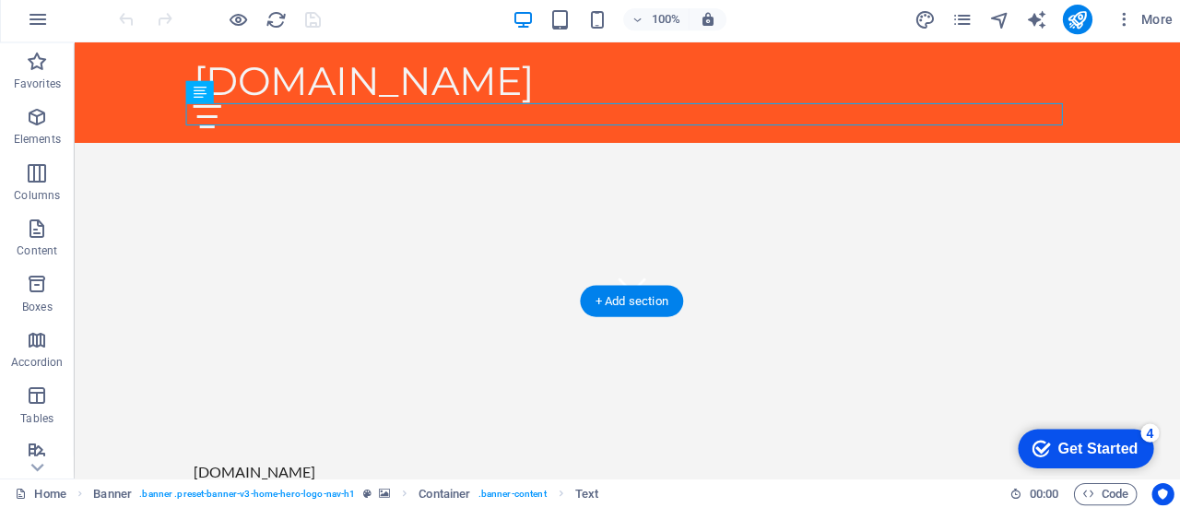
scroll to position [175, 0]
click at [627, 301] on div "+ Add section" at bounding box center [627, 302] width 102 height 31
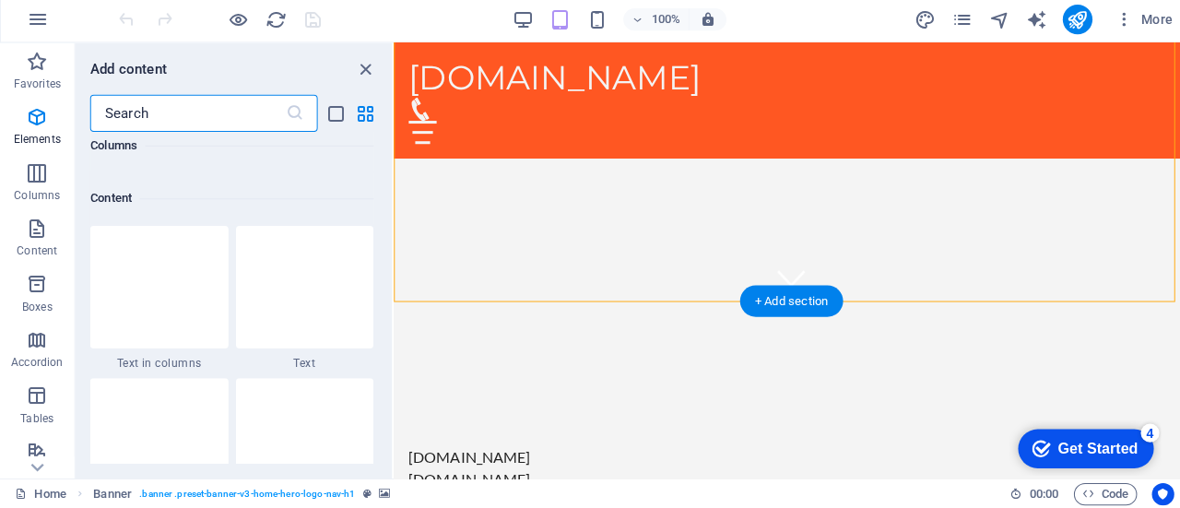
scroll to position [3226, 0]
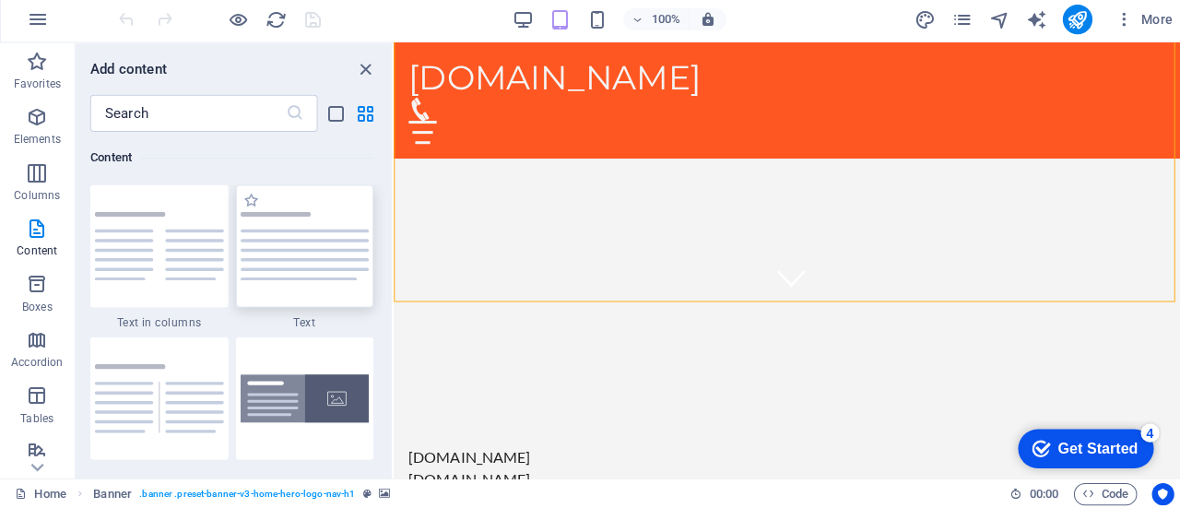
click at [272, 252] on img at bounding box center [303, 248] width 128 height 68
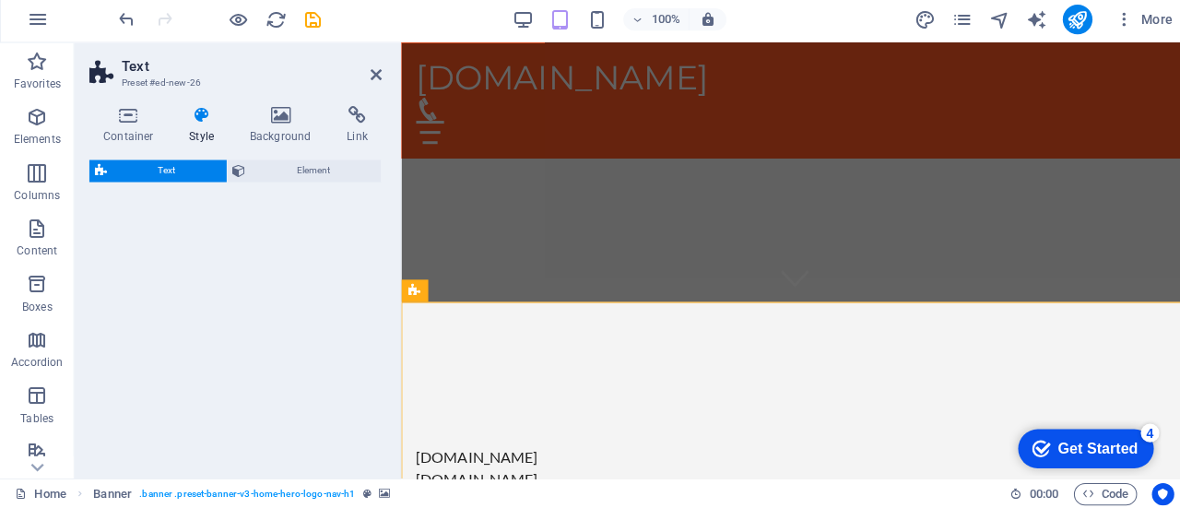
select select "preset-text-v2-default"
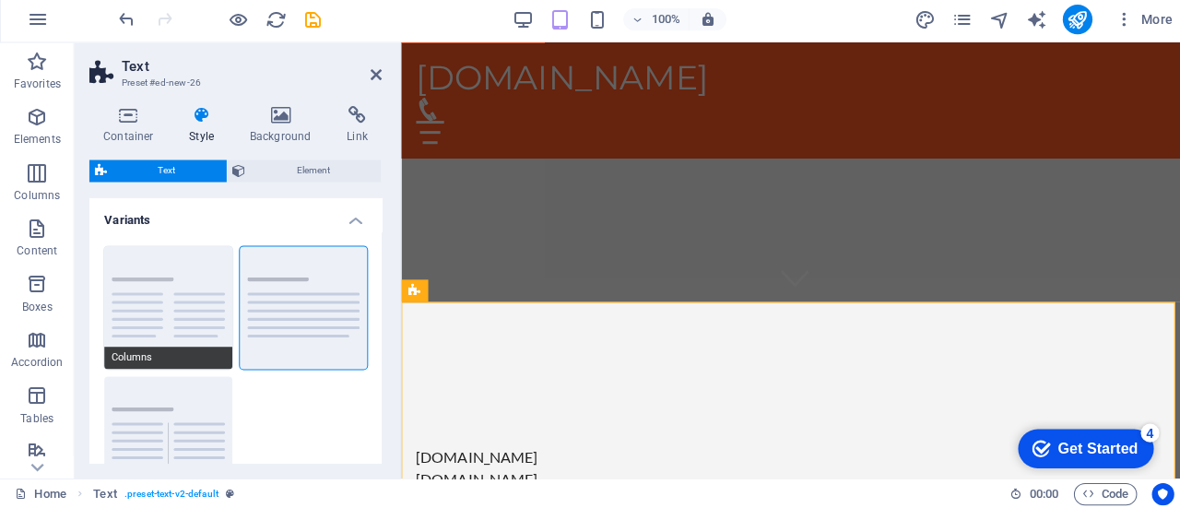
click at [174, 322] on button "Columns" at bounding box center [166, 309] width 127 height 122
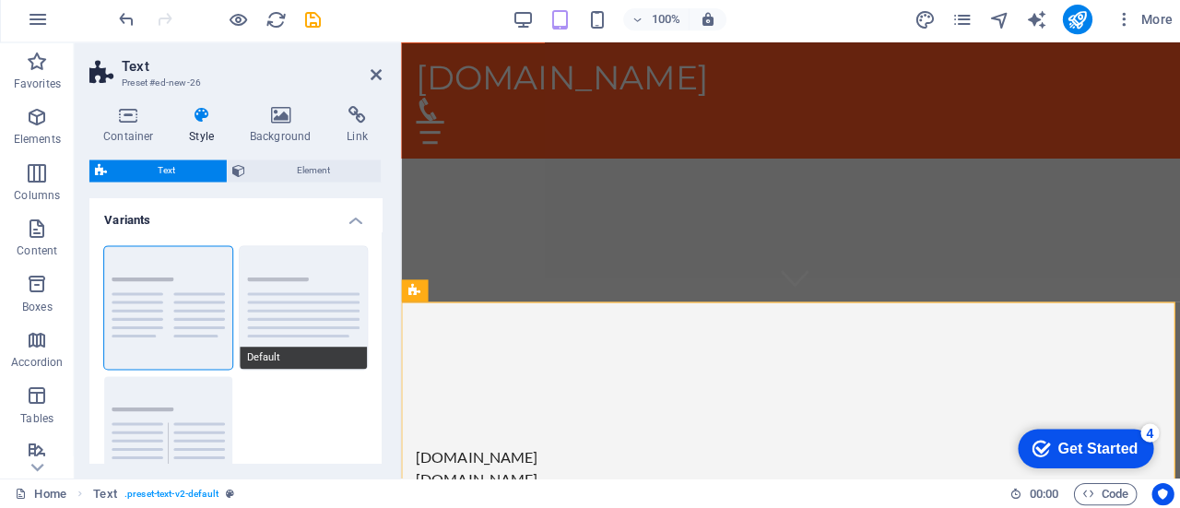
click at [286, 311] on button "Default" at bounding box center [301, 309] width 127 height 122
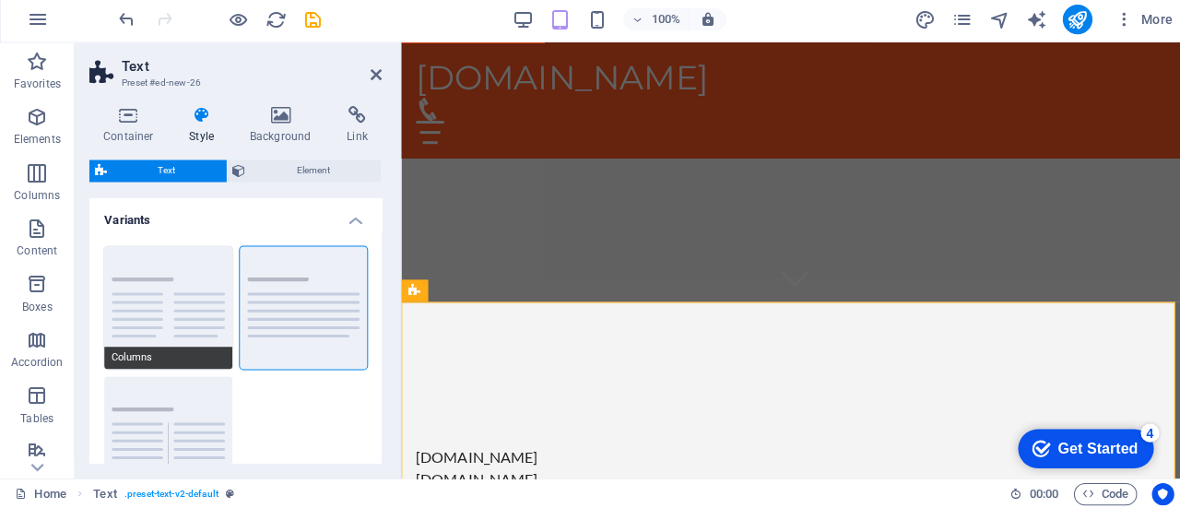
scroll to position [219, 0]
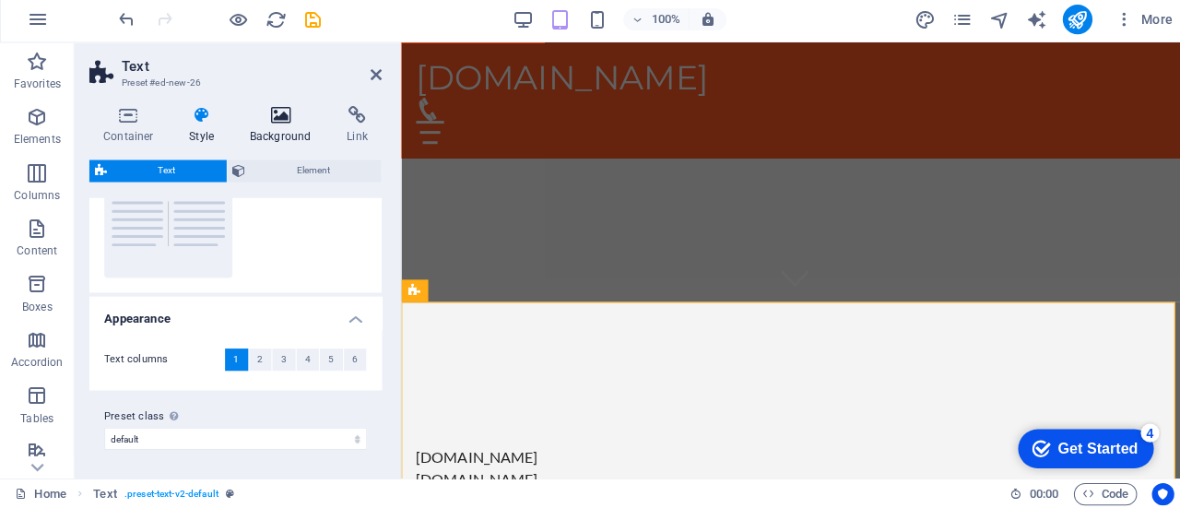
click at [268, 114] on icon at bounding box center [278, 118] width 89 height 18
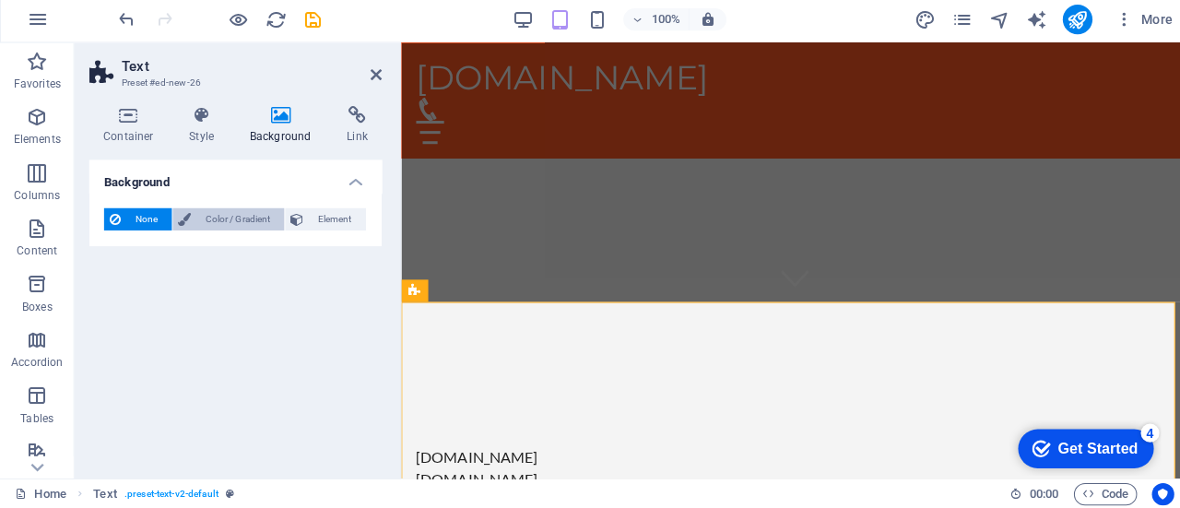
click at [222, 226] on span "Color / Gradient" at bounding box center [235, 221] width 81 height 22
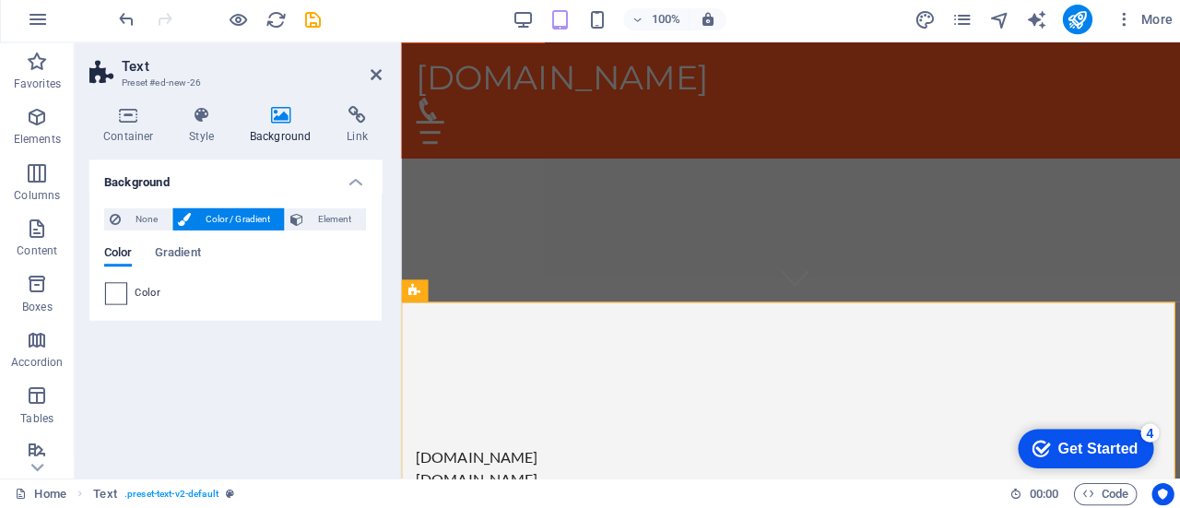
click at [106, 294] on span at bounding box center [115, 295] width 20 height 20
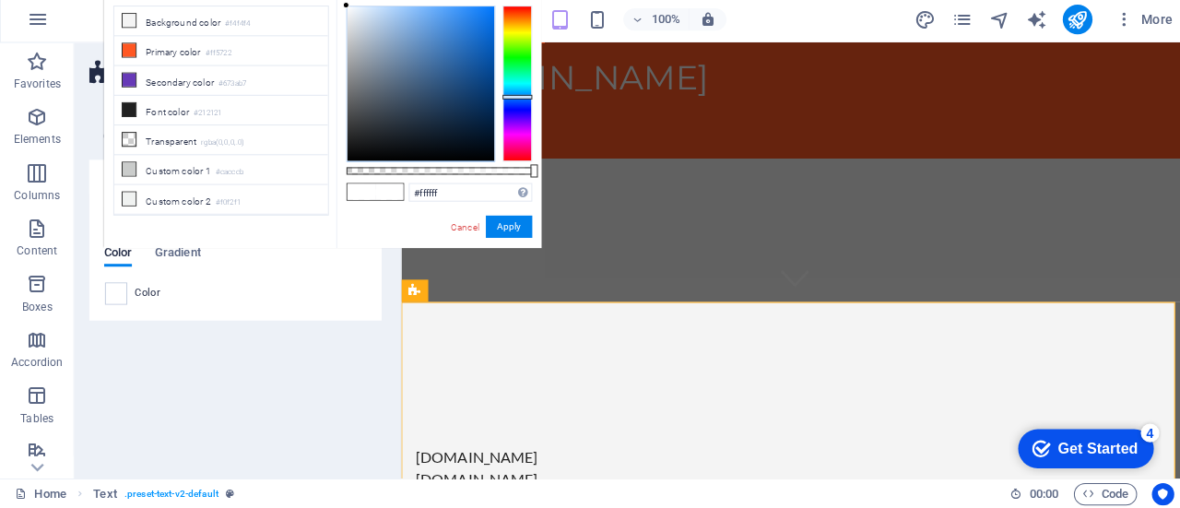
drag, startPoint x: 512, startPoint y: 86, endPoint x: 504, endPoint y: 103, distance: 19.0
click at [504, 103] on div at bounding box center [514, 86] width 30 height 155
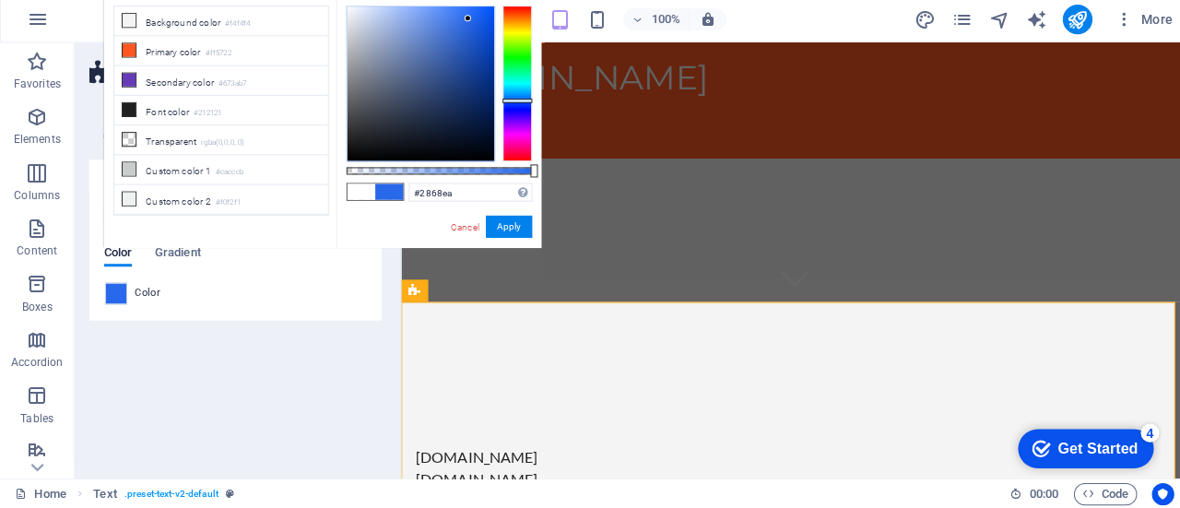
click at [465, 22] on div at bounding box center [418, 86] width 146 height 153
click at [464, 29] on div at bounding box center [418, 86] width 146 height 153
click at [425, 33] on div at bounding box center [418, 86] width 146 height 153
click at [439, 28] on div at bounding box center [418, 86] width 146 height 153
click at [457, 28] on div at bounding box center [418, 86] width 146 height 153
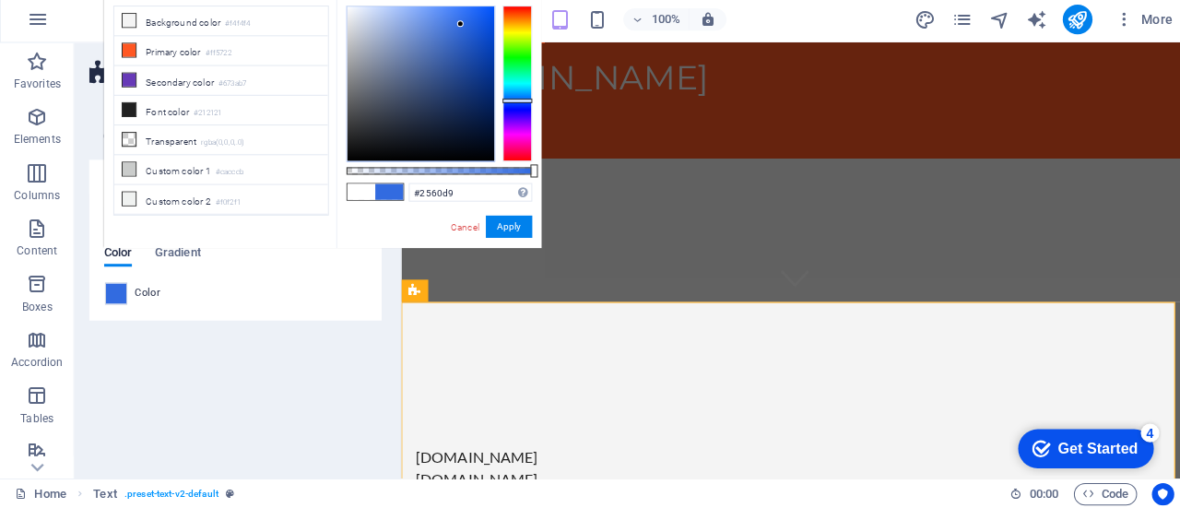
click at [465, 32] on div at bounding box center [418, 86] width 146 height 153
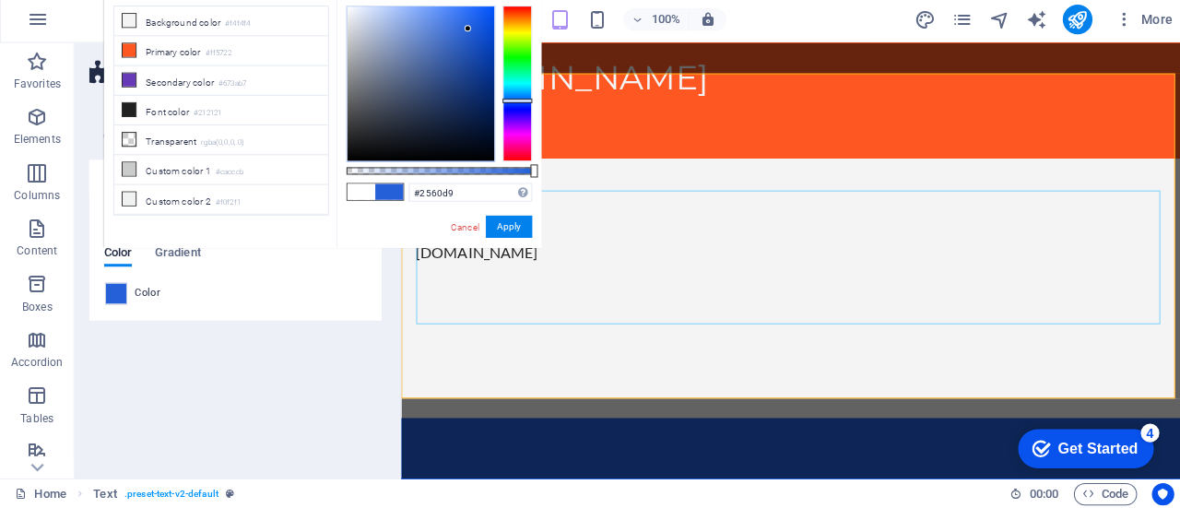
scroll to position [402, 0]
click at [452, 38] on div at bounding box center [418, 86] width 146 height 153
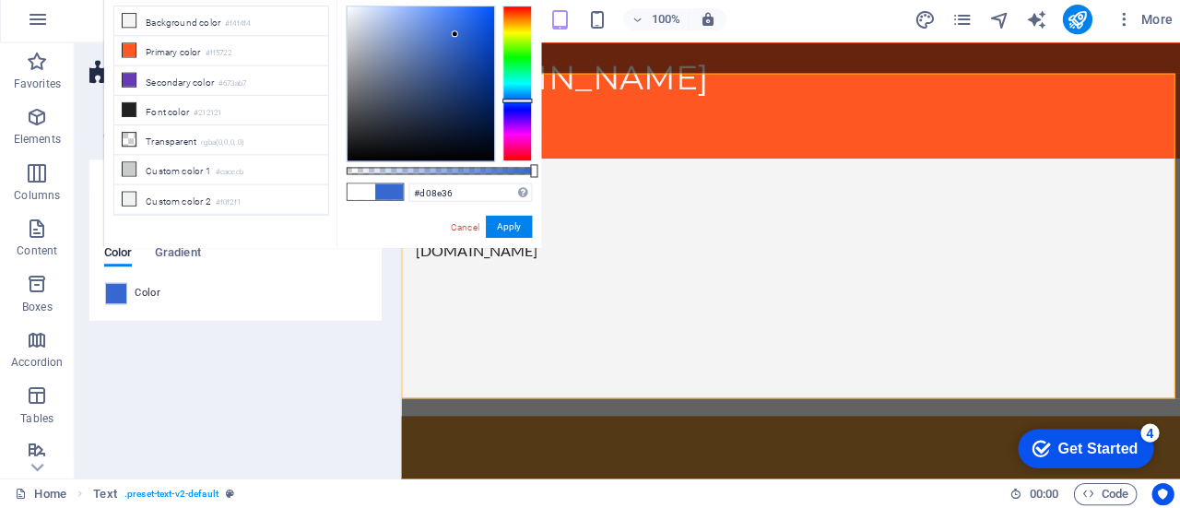
click at [510, 24] on div at bounding box center [514, 86] width 30 height 155
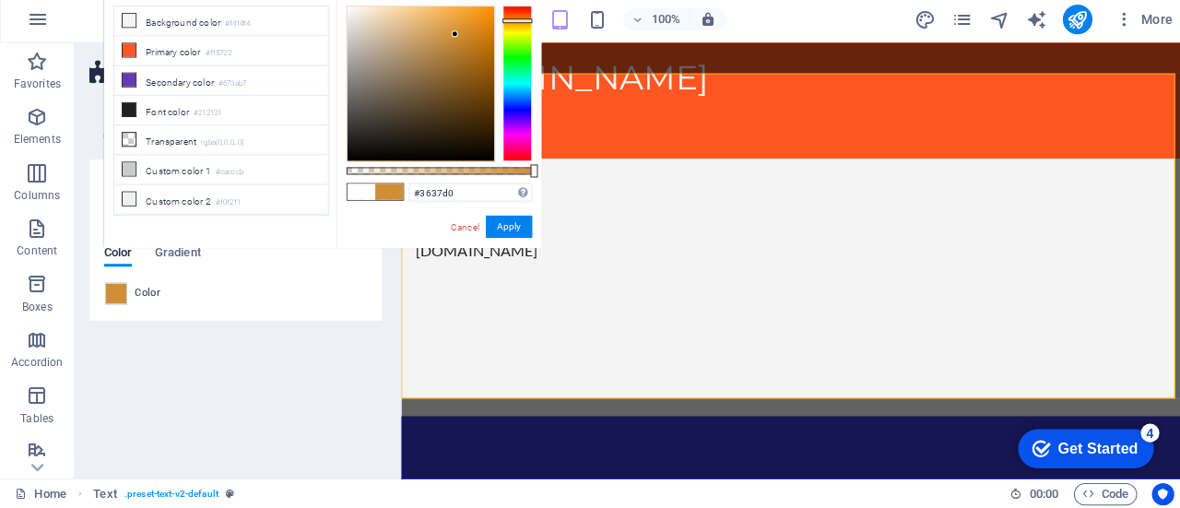
click at [507, 112] on div at bounding box center [514, 86] width 30 height 155
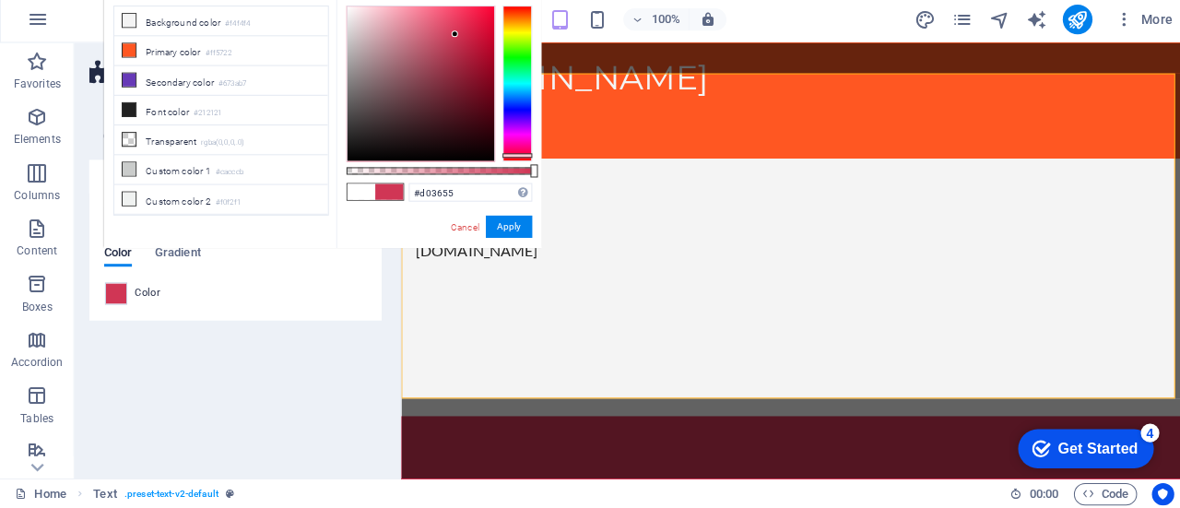
click at [515, 158] on div at bounding box center [514, 86] width 30 height 155
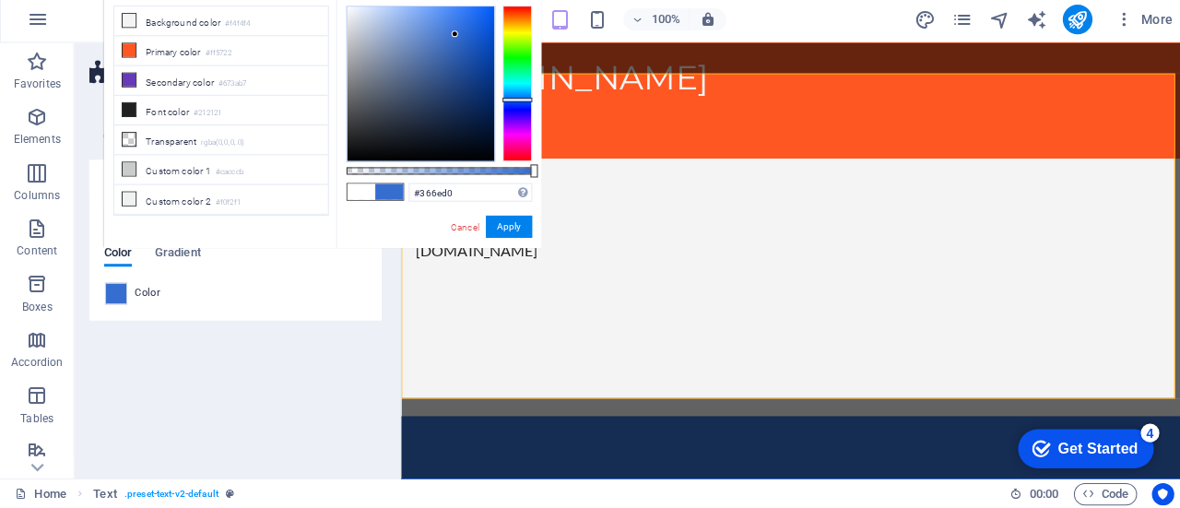
click at [515, 102] on div at bounding box center [514, 86] width 30 height 155
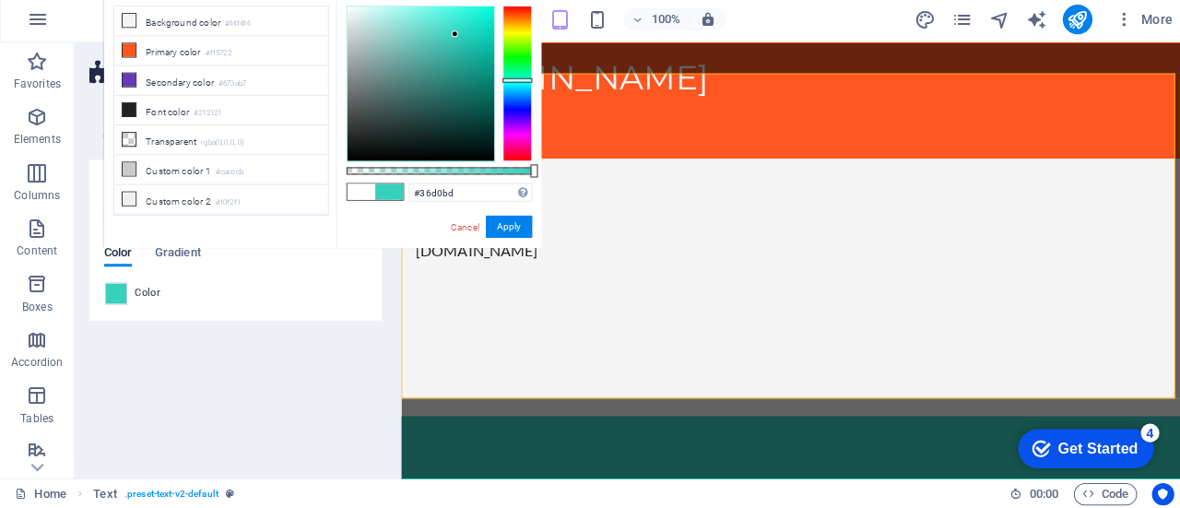
click at [517, 83] on div at bounding box center [514, 86] width 30 height 155
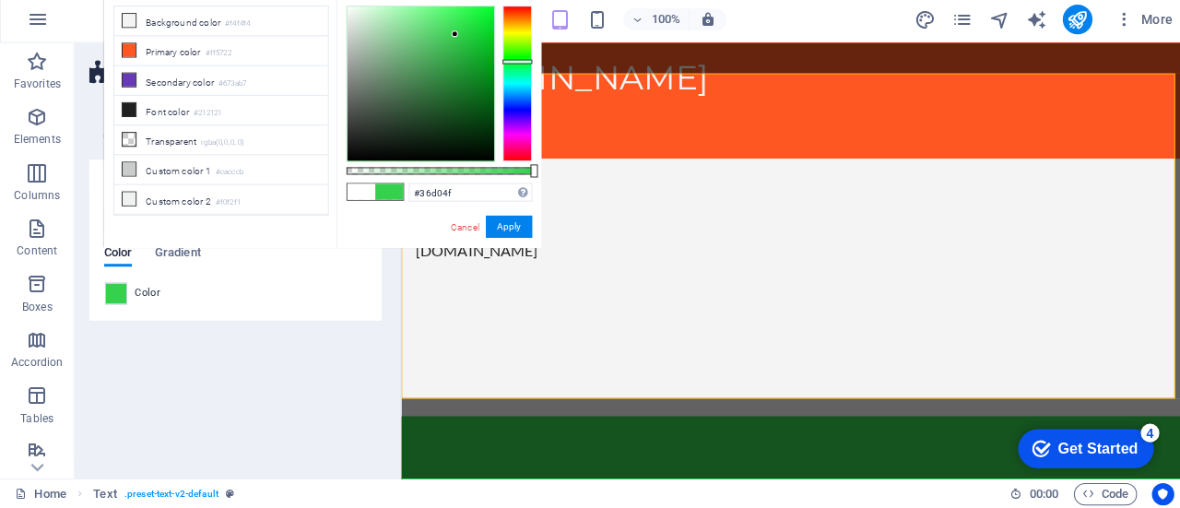
click at [517, 65] on div at bounding box center [514, 86] width 30 height 155
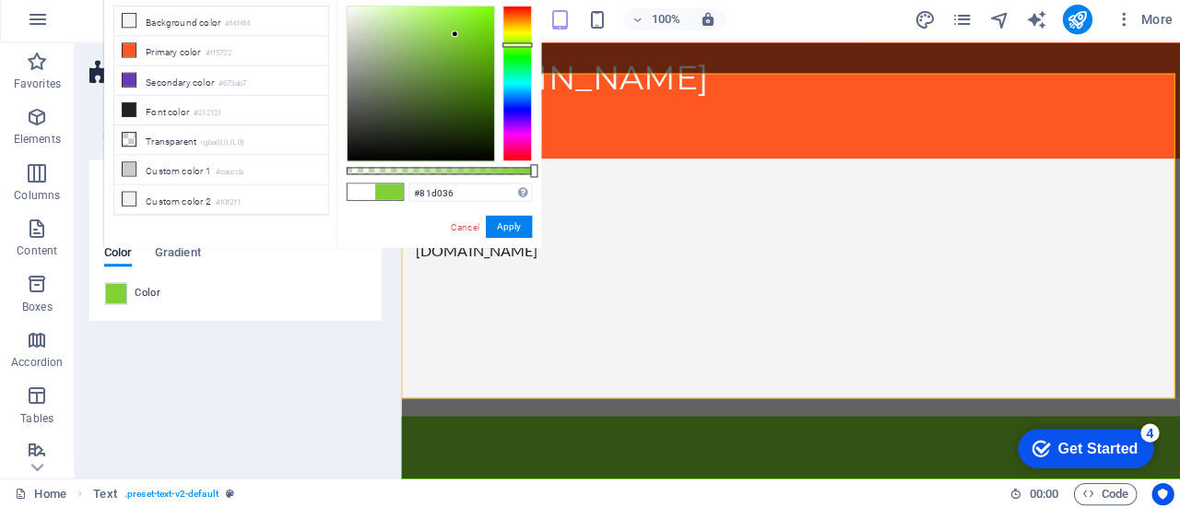
click at [517, 48] on div at bounding box center [514, 86] width 30 height 155
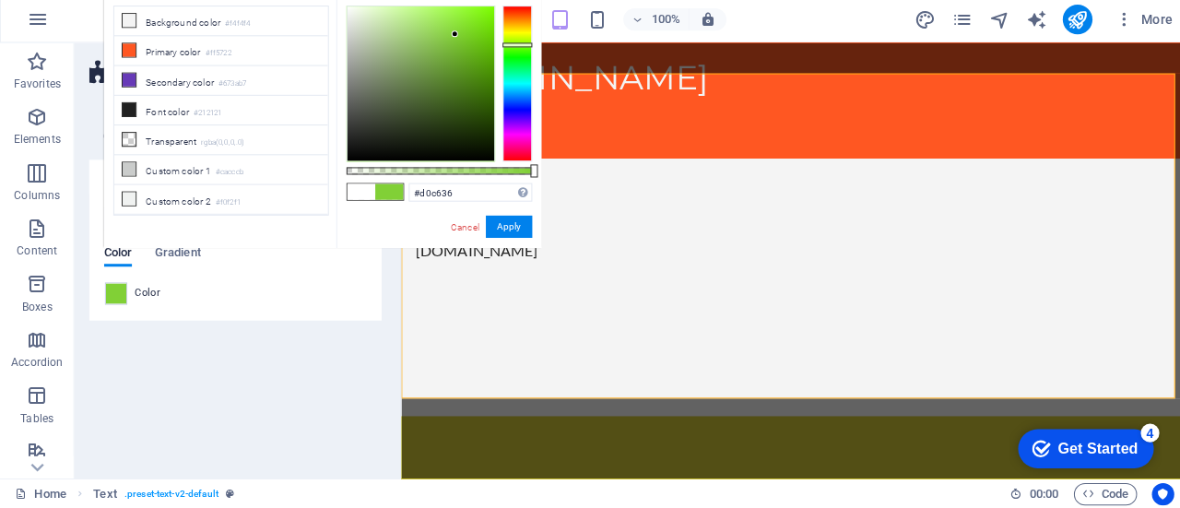
click at [517, 33] on div at bounding box center [514, 86] width 30 height 155
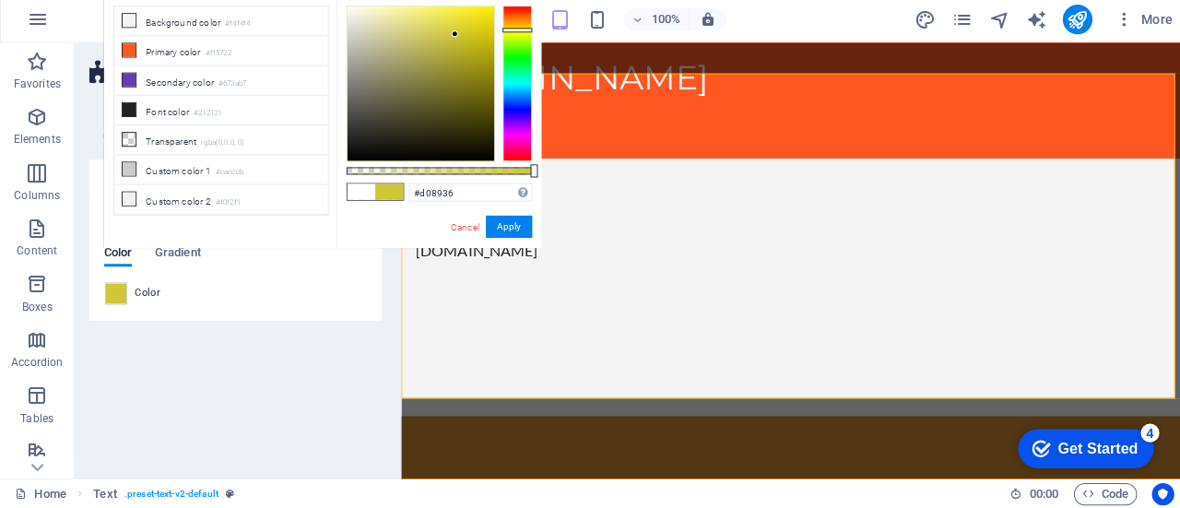
click at [515, 23] on div at bounding box center [514, 86] width 30 height 155
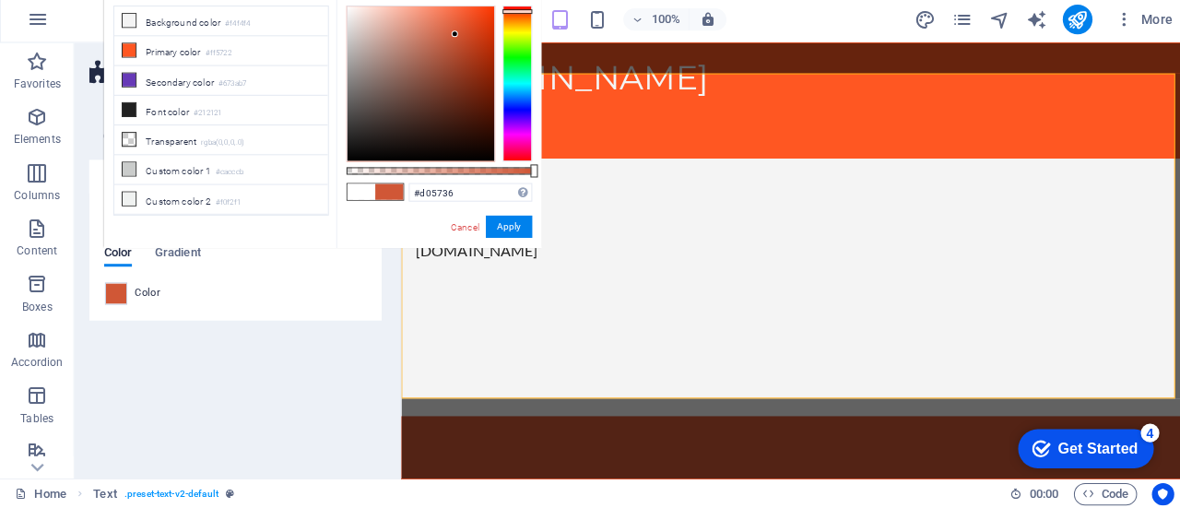
click at [514, 15] on div at bounding box center [514, 86] width 30 height 155
click at [514, 15] on div at bounding box center [514, 15] width 30 height 5
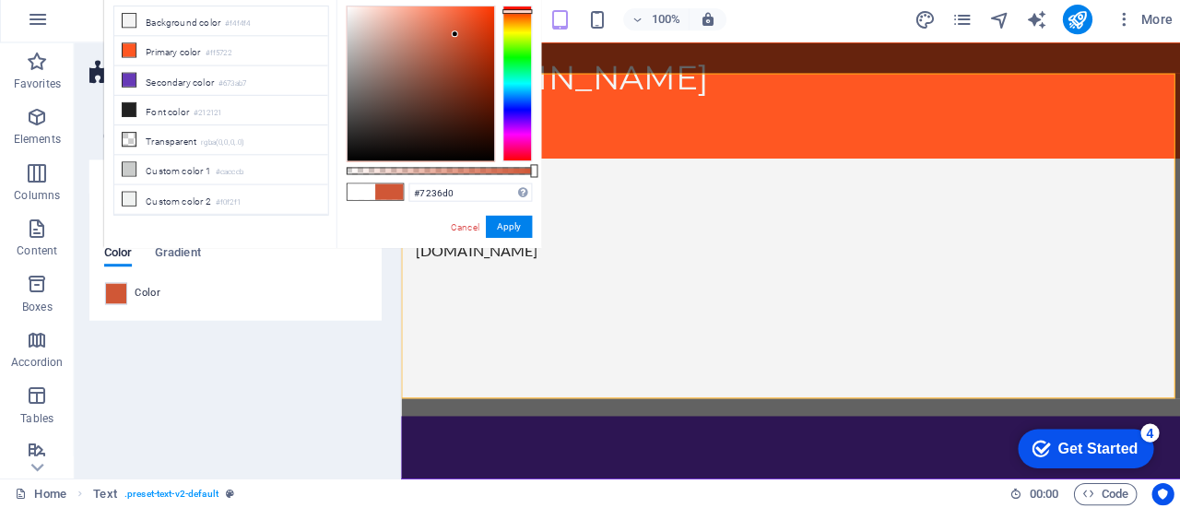
click at [512, 122] on div at bounding box center [514, 86] width 30 height 155
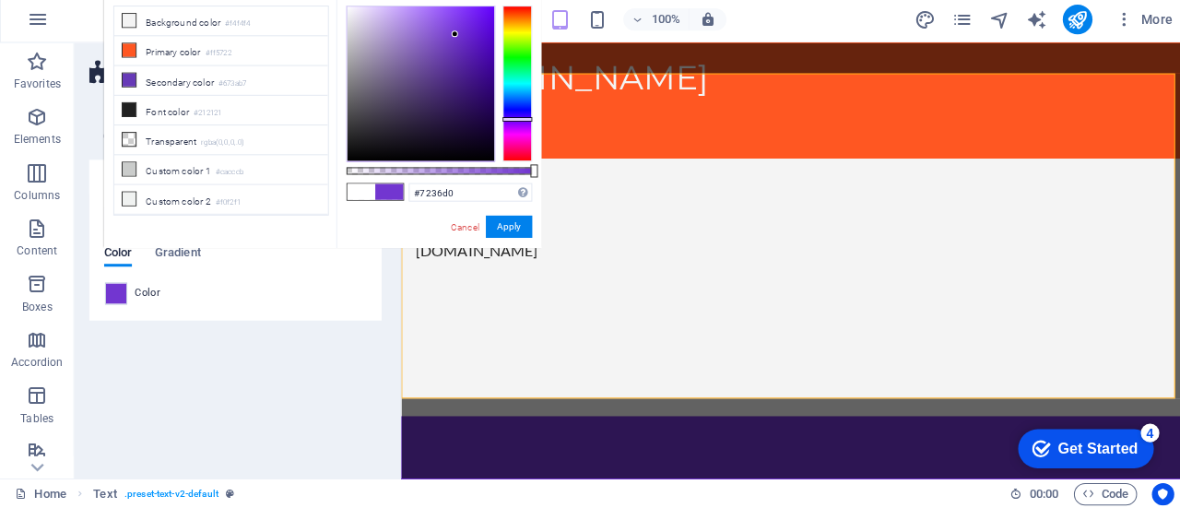
type input "#368ad0"
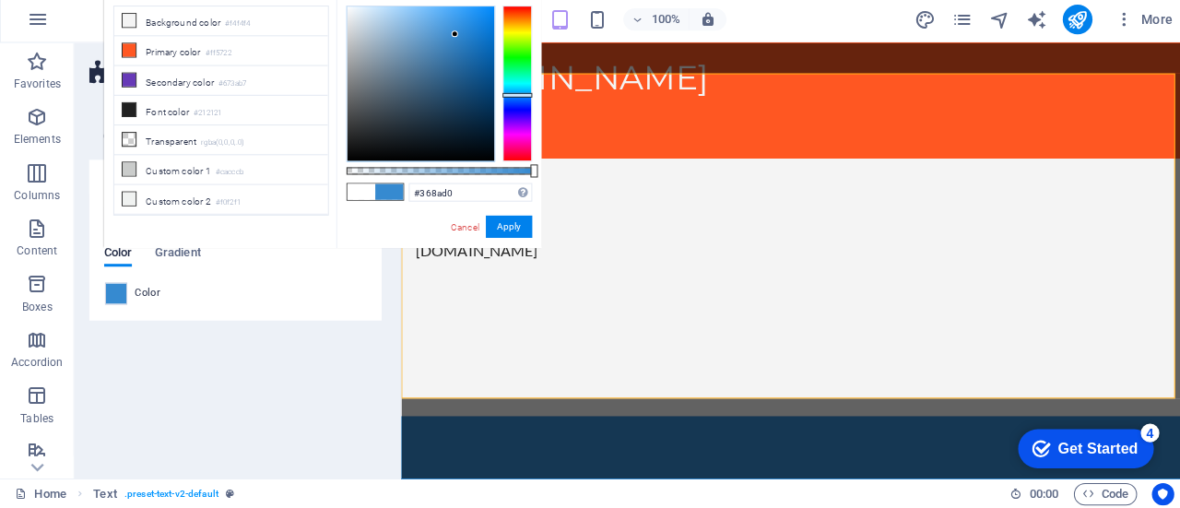
click at [511, 98] on div at bounding box center [514, 86] width 30 height 155
click at [500, 226] on button "Apply" at bounding box center [505, 229] width 46 height 22
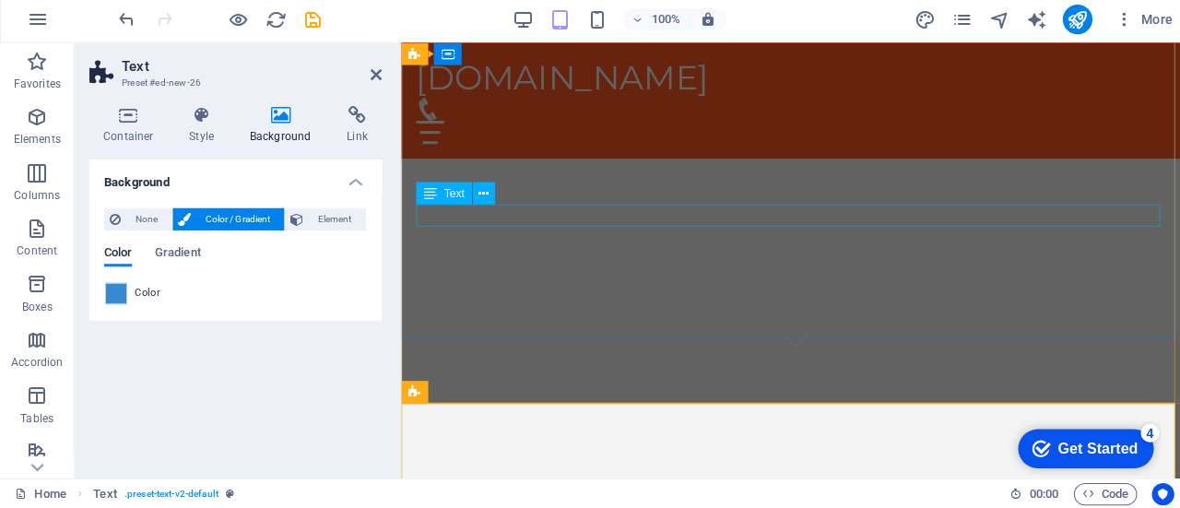
scroll to position [50, 0]
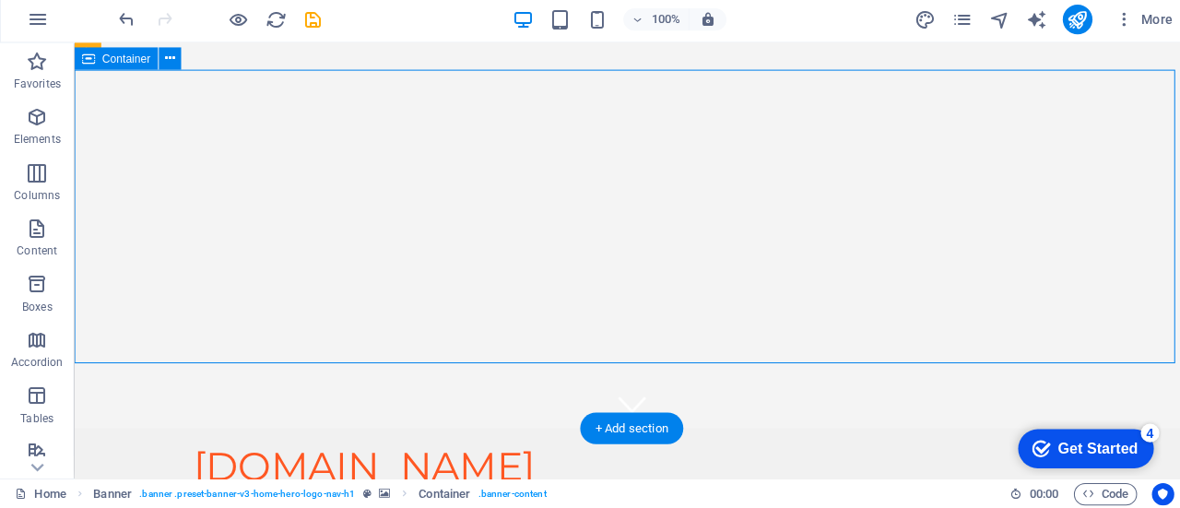
click at [166, 63] on icon at bounding box center [169, 61] width 10 height 19
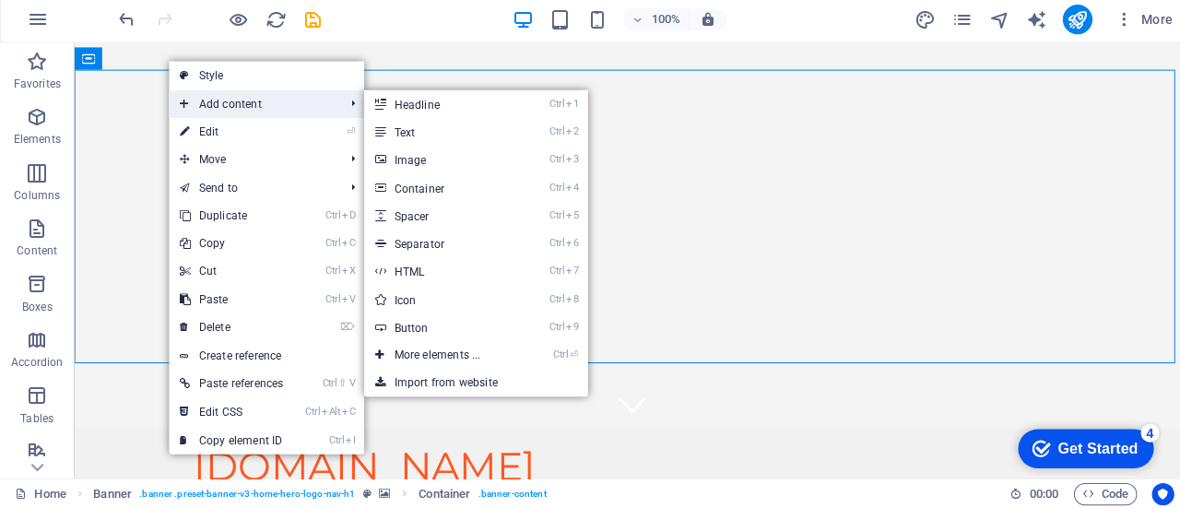
click at [225, 106] on span "Add content" at bounding box center [251, 107] width 166 height 28
click at [407, 155] on link "Ctrl 3 Image" at bounding box center [437, 162] width 152 height 28
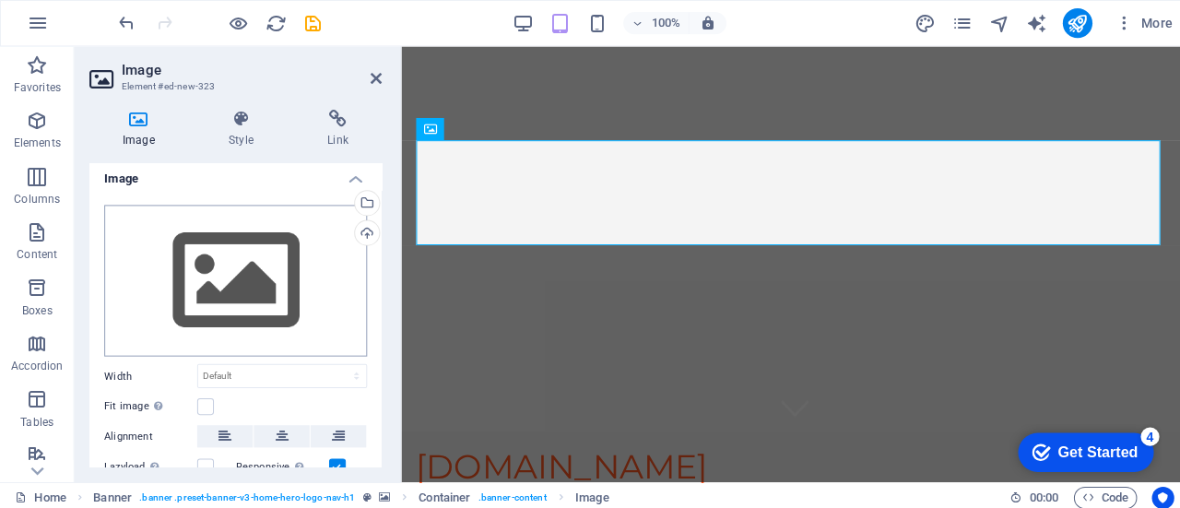
scroll to position [0, 0]
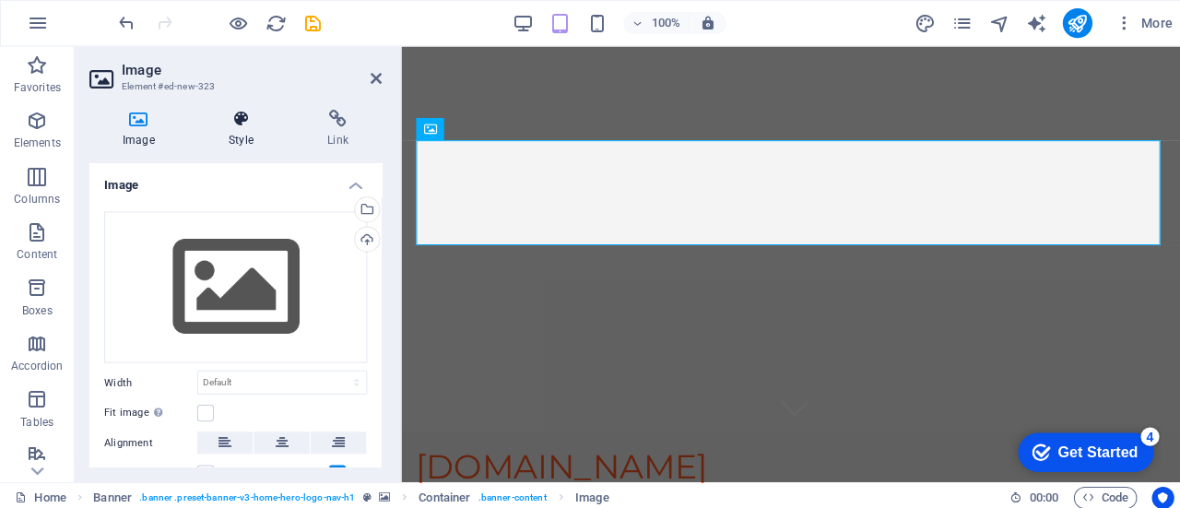
click at [227, 124] on icon at bounding box center [239, 118] width 90 height 18
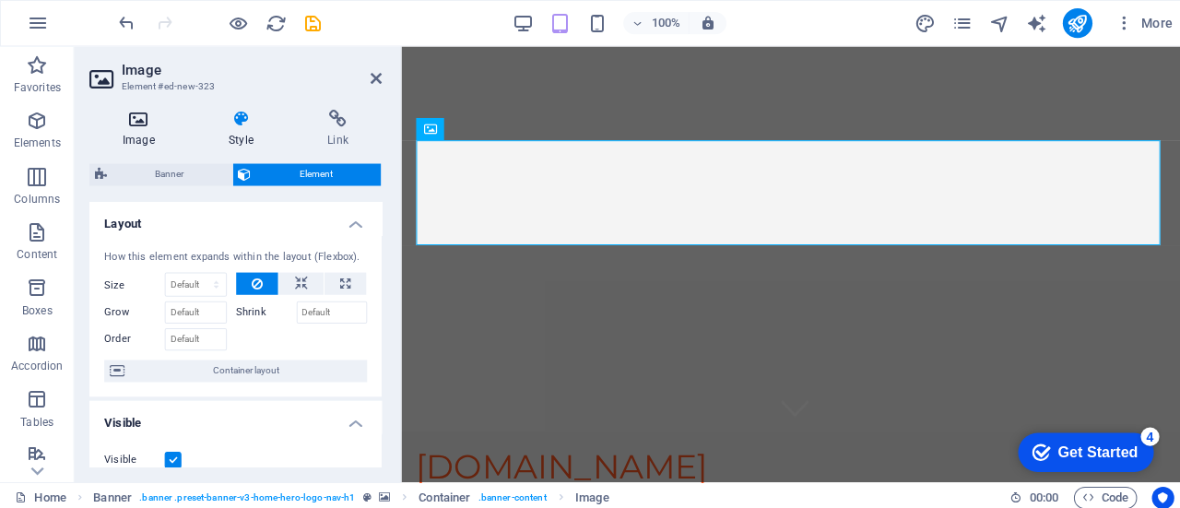
click at [135, 118] on icon at bounding box center [138, 118] width 98 height 18
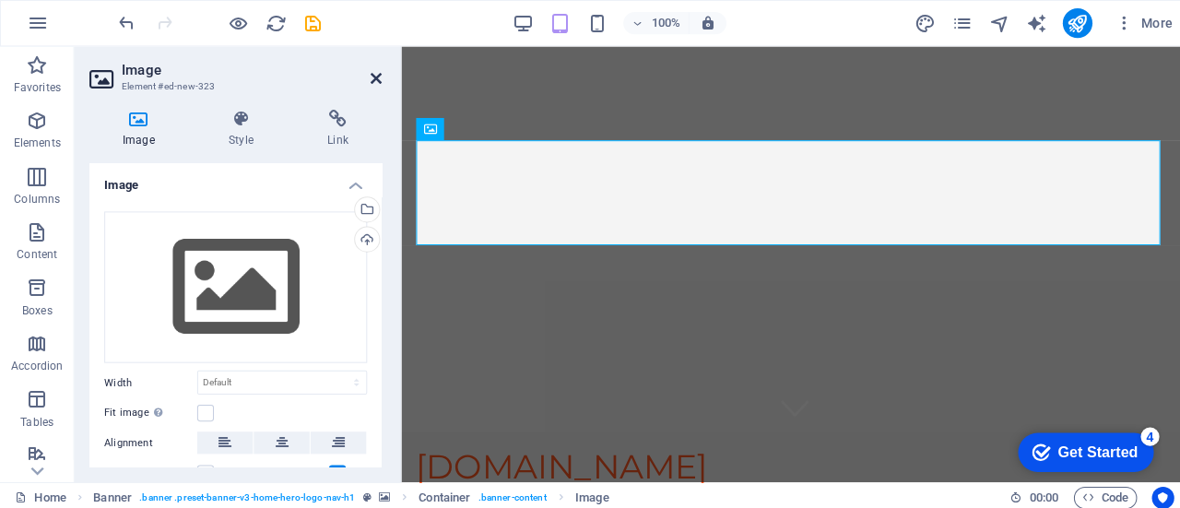
click at [369, 81] on icon at bounding box center [373, 77] width 11 height 15
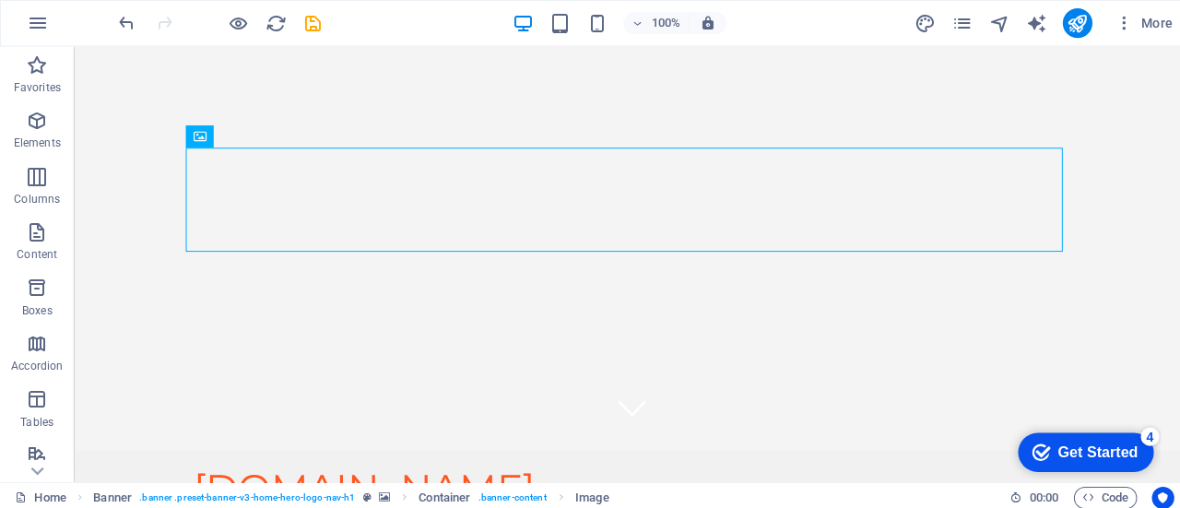
click at [220, 31] on div at bounding box center [218, 23] width 207 height 30
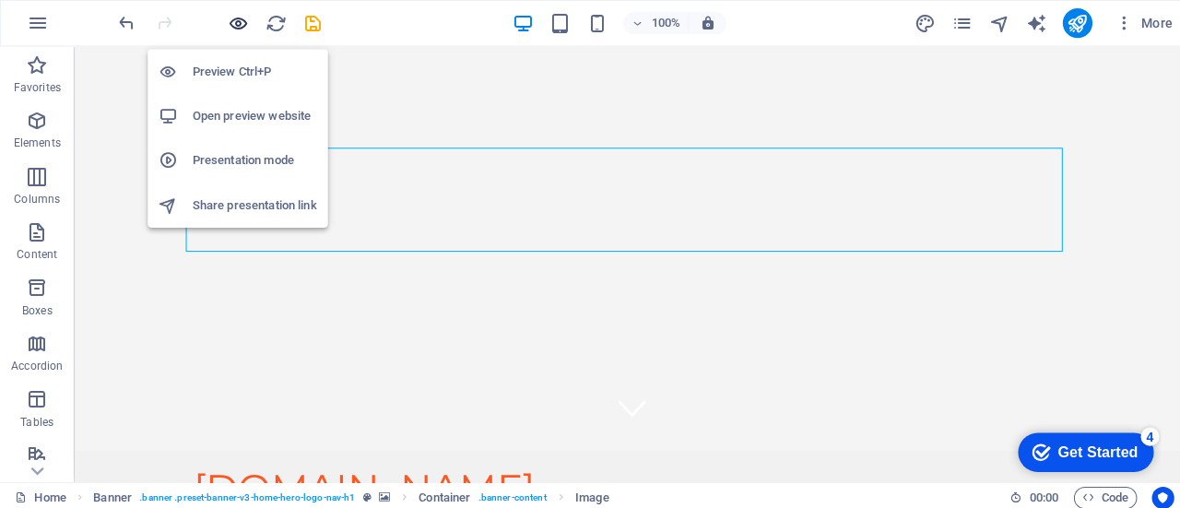
click at [0, 0] on icon "button" at bounding box center [0, 0] width 0 height 0
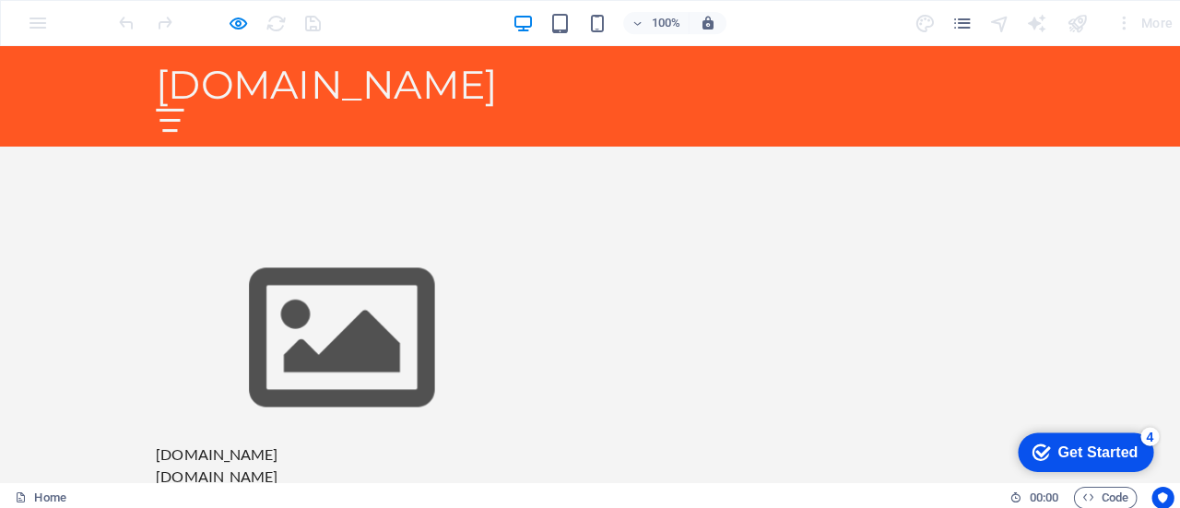
scroll to position [417, 0]
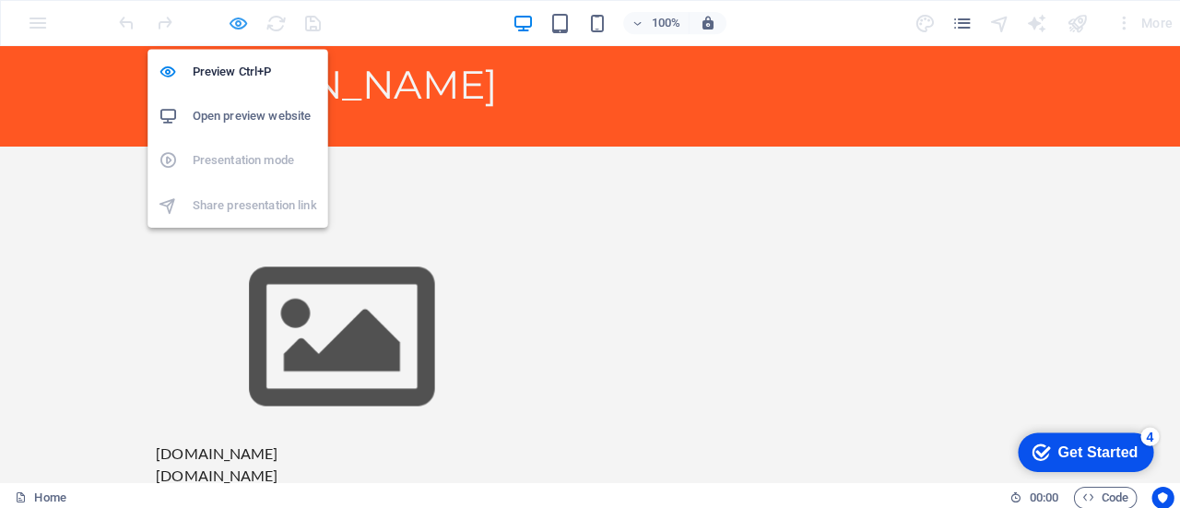
click at [0, 0] on icon "button" at bounding box center [0, 0] width 0 height 0
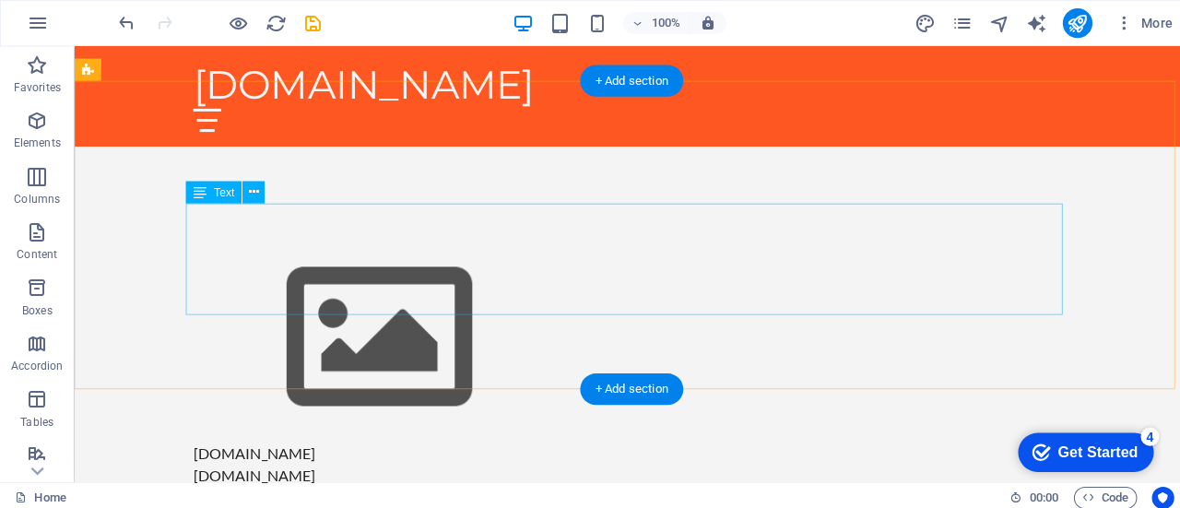
click at [322, 242] on div "H2 Text Banner Container Preset Container H2 Spacer Text Text Logo Banner Menu …" at bounding box center [627, 262] width 1106 height 432
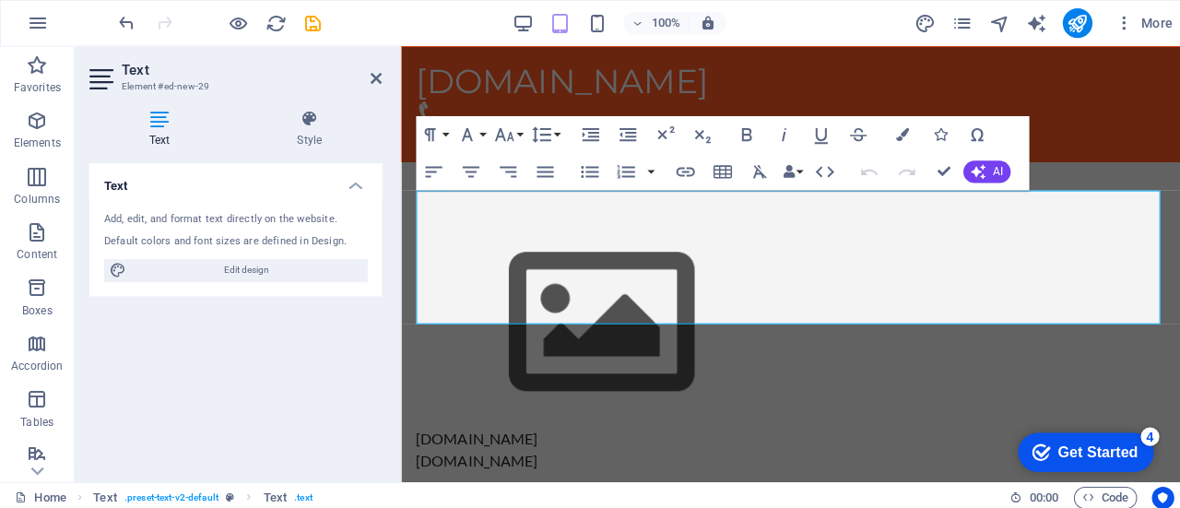
click at [322, 242] on div "Default colors and font sizes are defined in Design." at bounding box center [233, 240] width 261 height 16
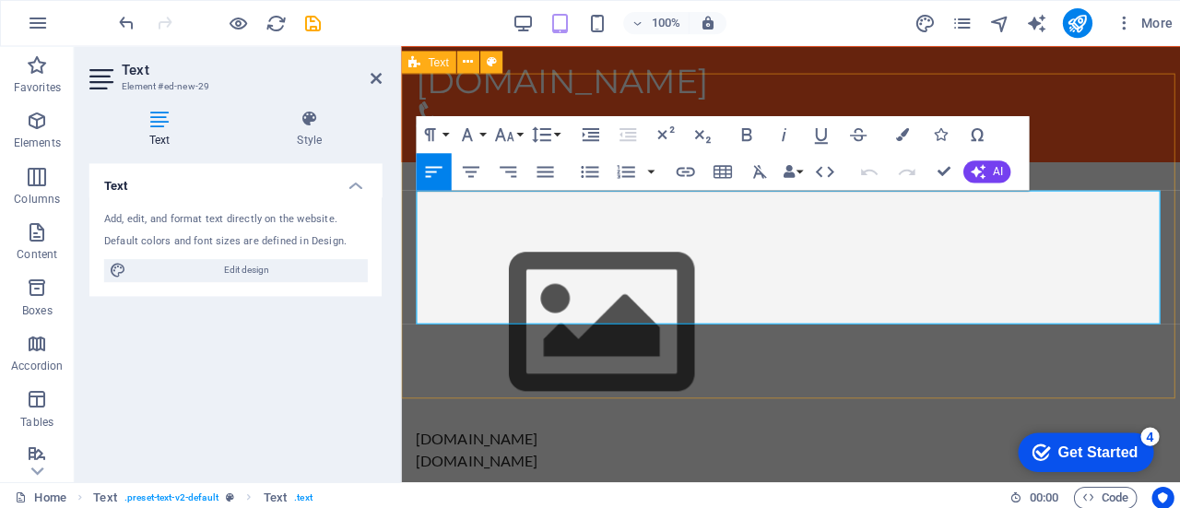
drag, startPoint x: 417, startPoint y: 201, endPoint x: 834, endPoint y: 366, distance: 449.1
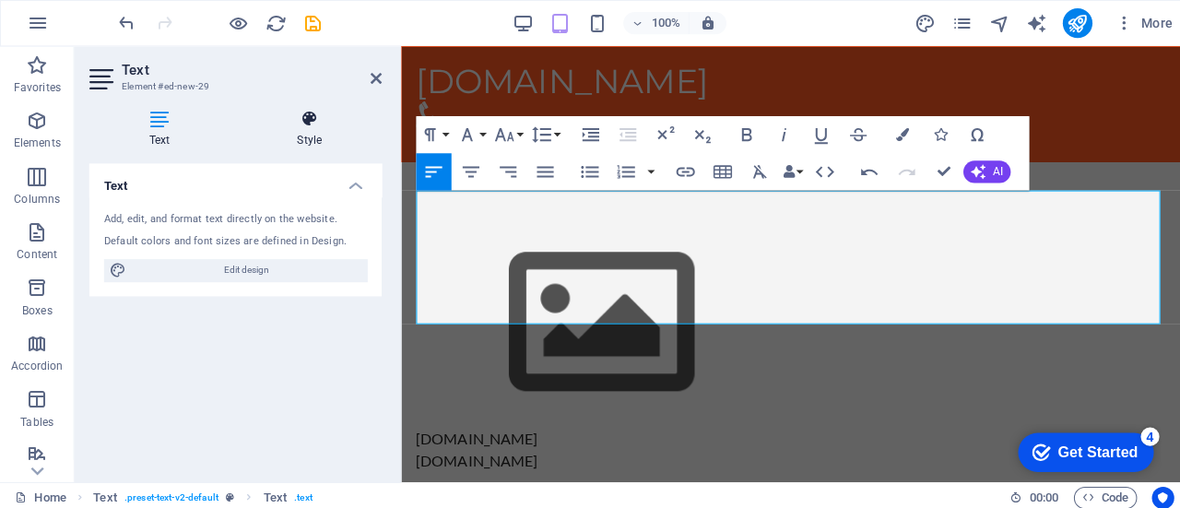
click at [309, 129] on h4 "Style" at bounding box center [307, 128] width 144 height 39
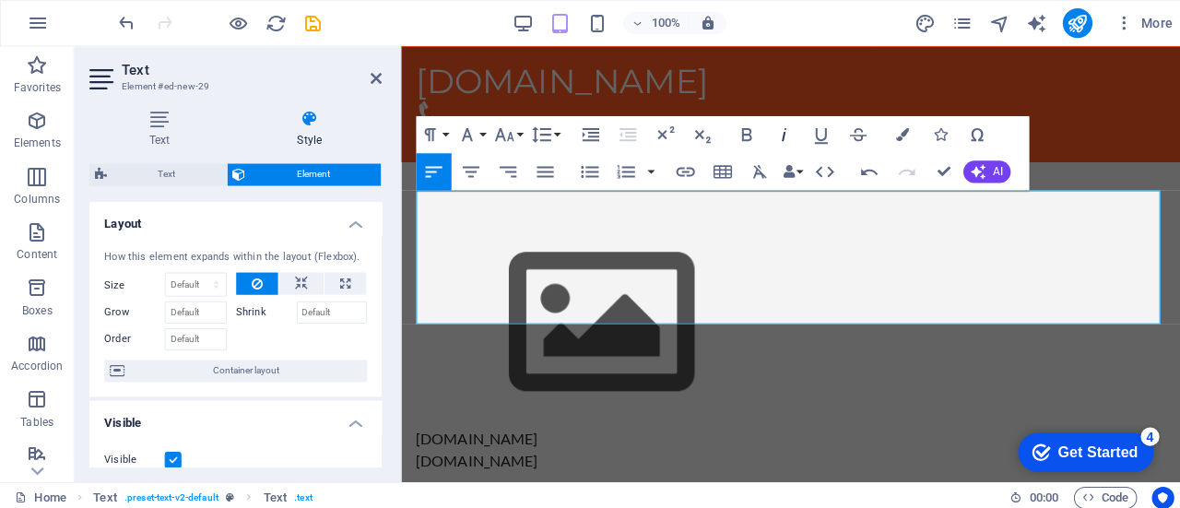
click at [775, 132] on icon "button" at bounding box center [778, 134] width 22 height 22
click at [739, 129] on icon "button" at bounding box center [741, 134] width 22 height 22
click at [776, 130] on icon "button" at bounding box center [778, 134] width 22 height 22
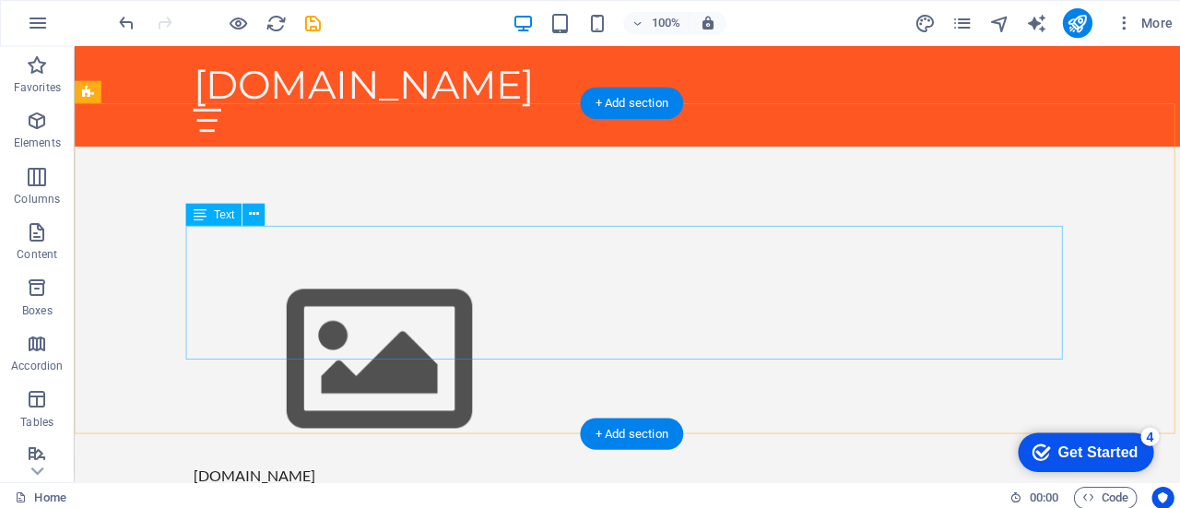
scroll to position [396, 0]
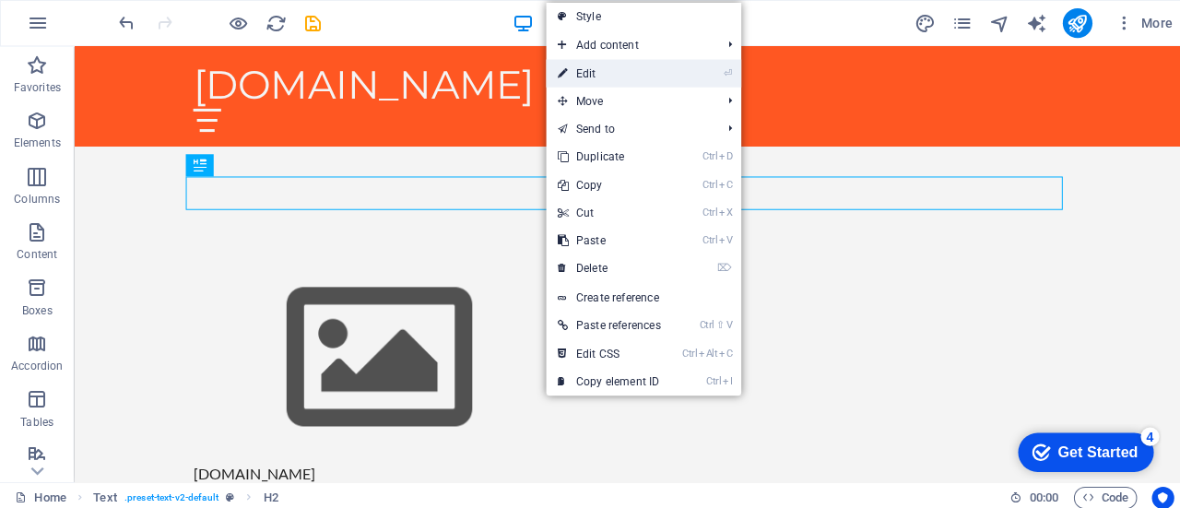
click at [572, 81] on link "⏎ Edit" at bounding box center [604, 73] width 124 height 28
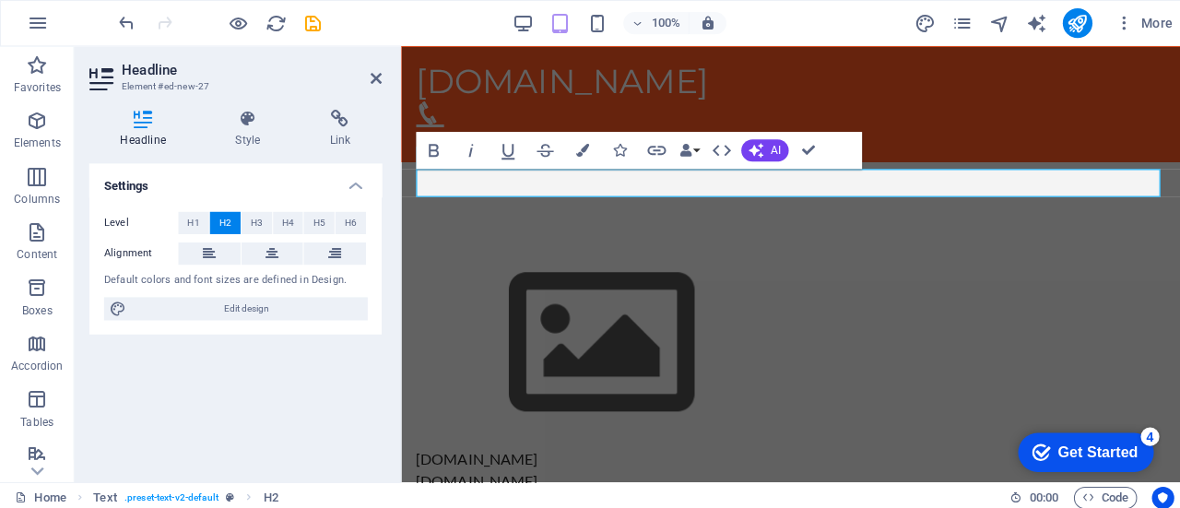
click at [148, 119] on icon at bounding box center [142, 118] width 107 height 18
click at [224, 119] on icon at bounding box center [246, 118] width 87 height 18
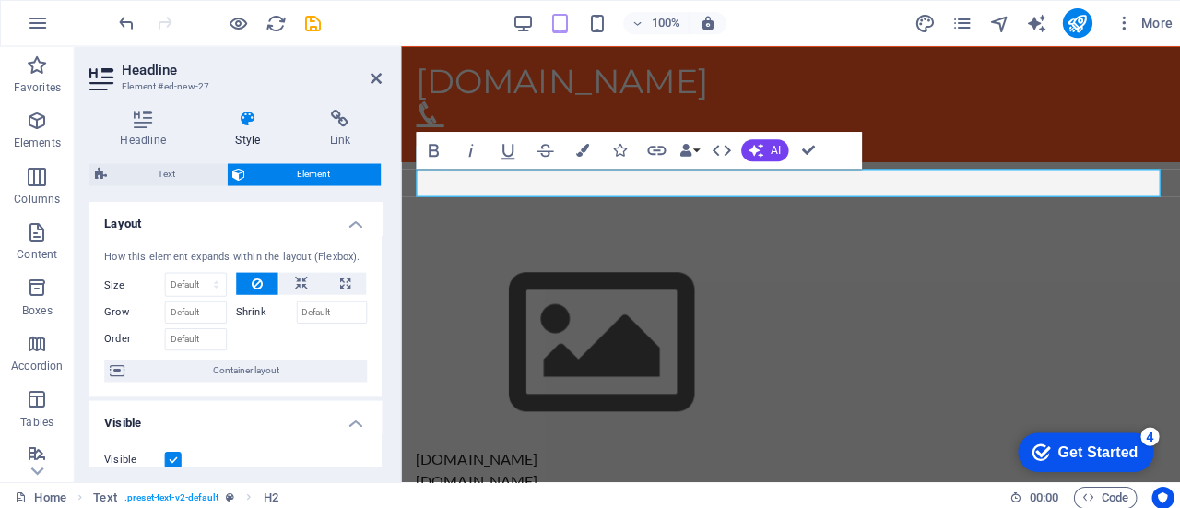
click at [140, 104] on div "Headline Style Link Settings Level H1 H2 H3 H4 H5 H6 Alignment Default colors a…" at bounding box center [234, 286] width 320 height 384
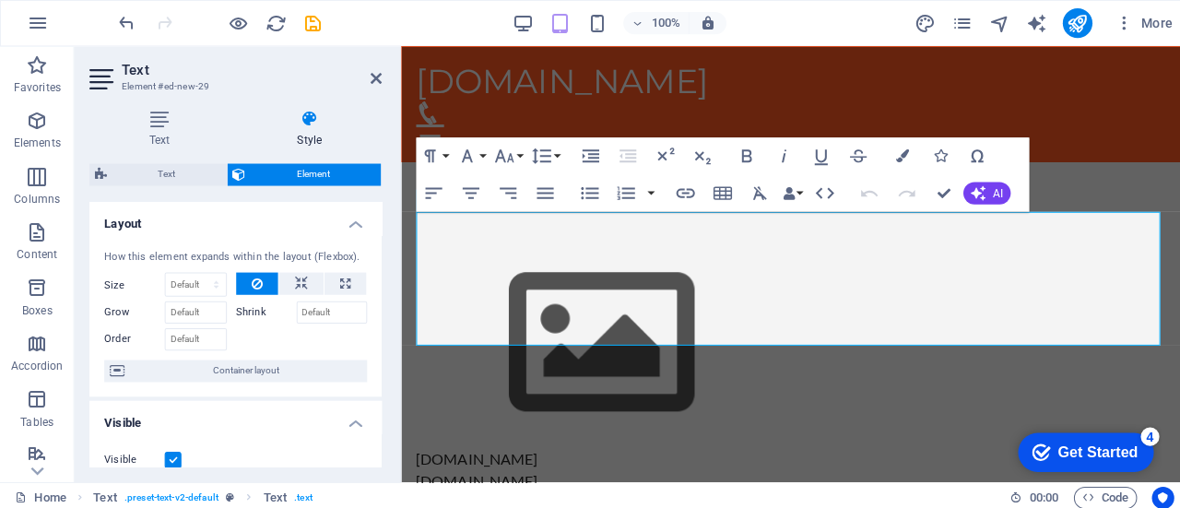
click at [312, 130] on h4 "Style" at bounding box center [307, 128] width 144 height 39
click at [306, 178] on span "Element" at bounding box center [312, 173] width 124 height 22
click at [368, 70] on icon at bounding box center [373, 77] width 11 height 15
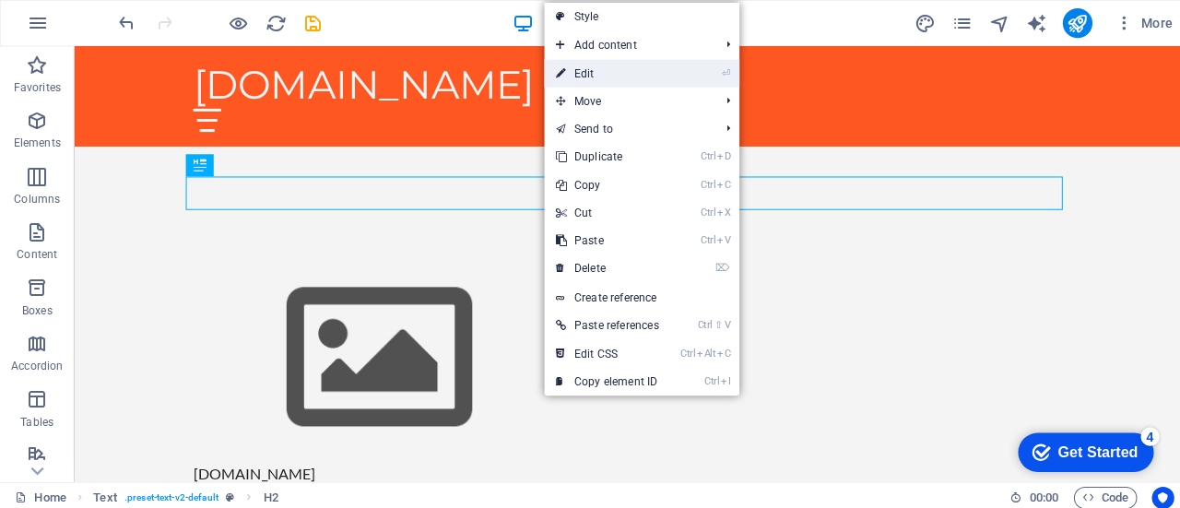
click at [593, 75] on link "⏎ Edit" at bounding box center [602, 73] width 124 height 28
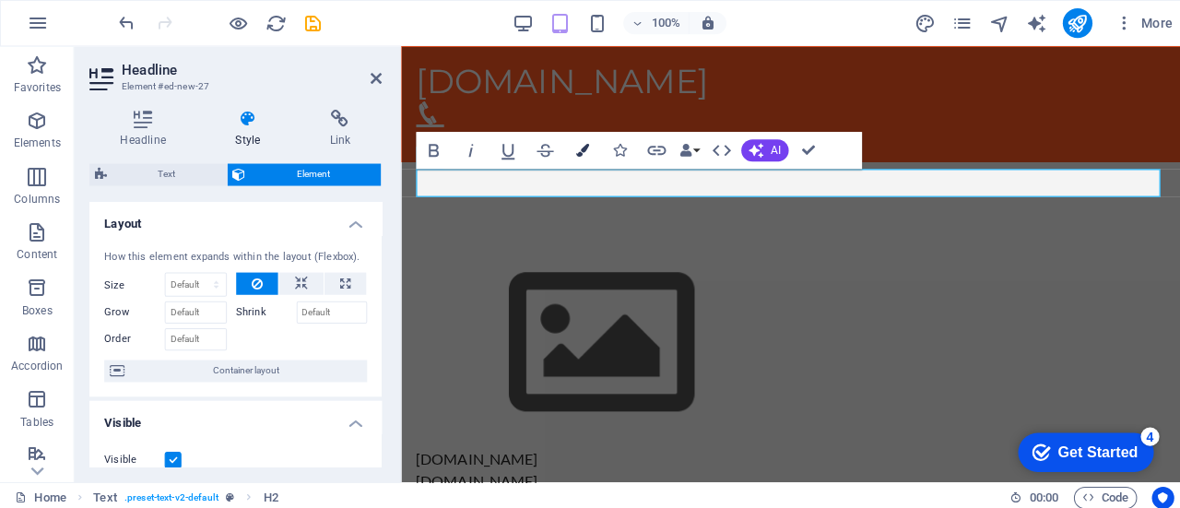
click at [584, 143] on icon "button" at bounding box center [578, 149] width 13 height 13
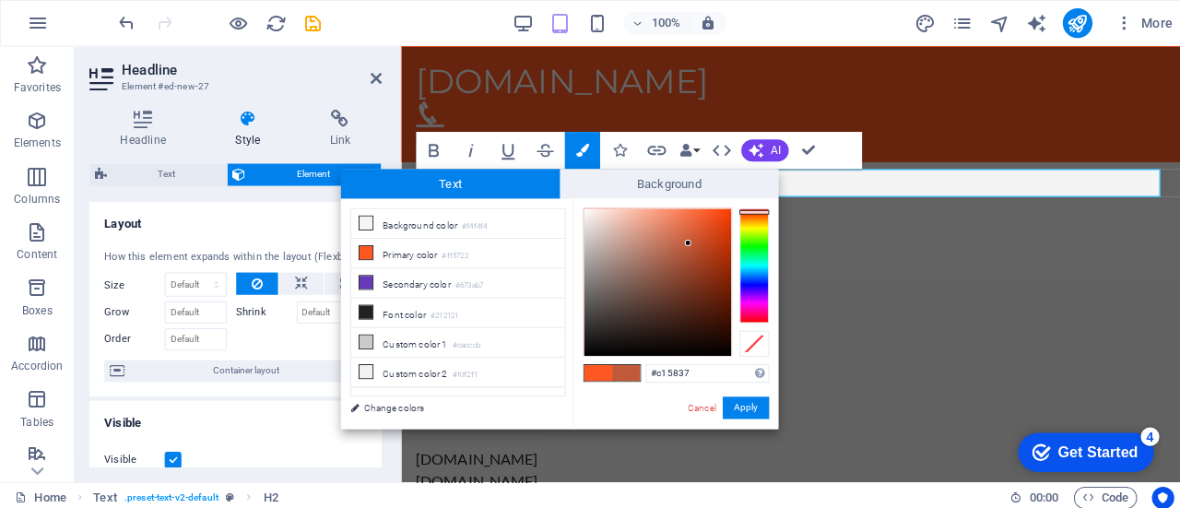
click at [683, 242] on div at bounding box center [653, 280] width 146 height 146
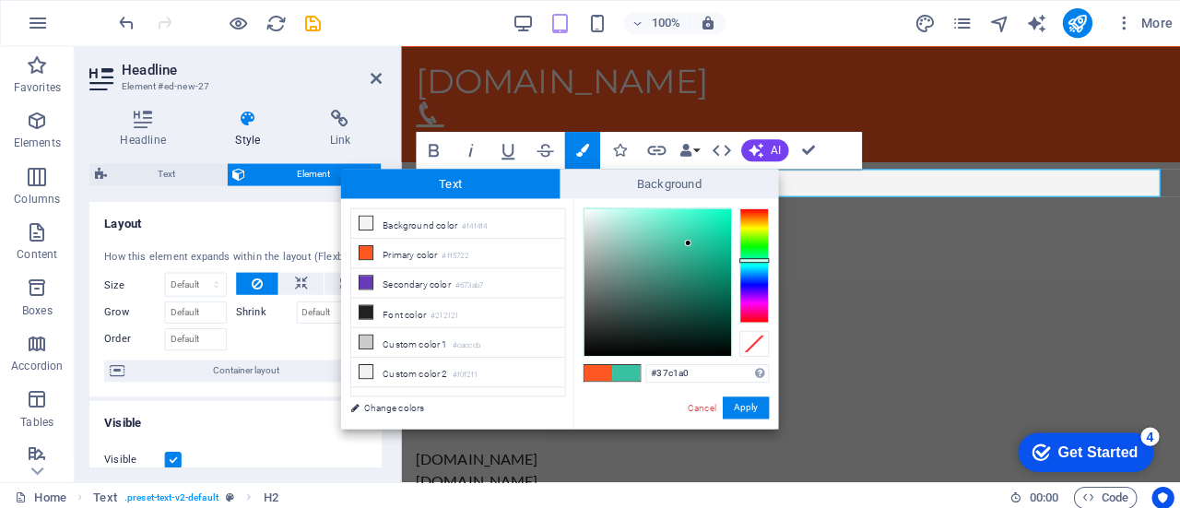
click at [750, 258] on div at bounding box center [749, 264] width 30 height 114
type input "#1edeb1"
click at [705, 225] on div at bounding box center [653, 280] width 146 height 146
click at [738, 406] on button "Apply" at bounding box center [740, 405] width 46 height 22
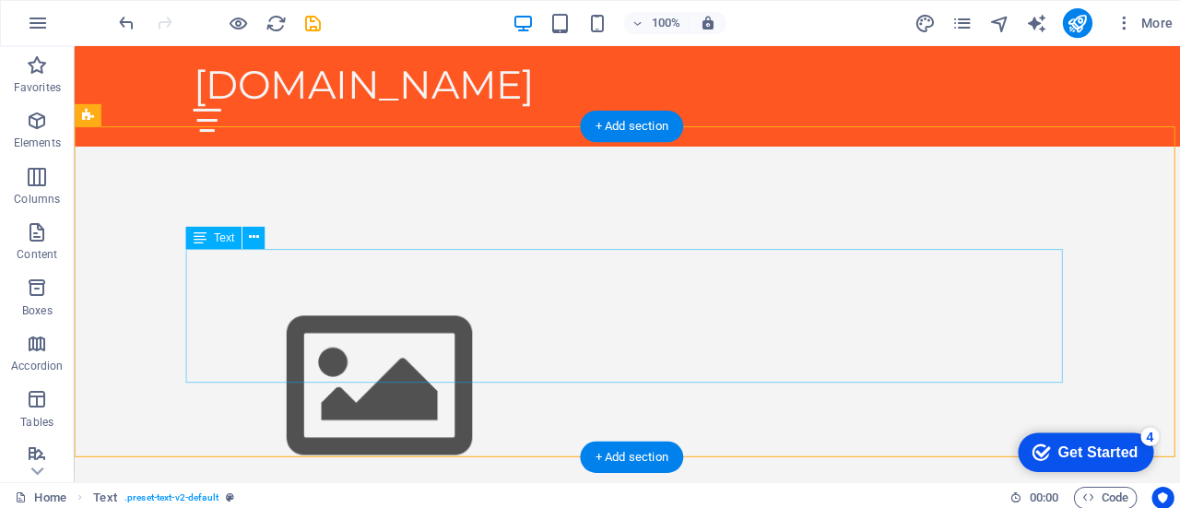
scroll to position [367, 0]
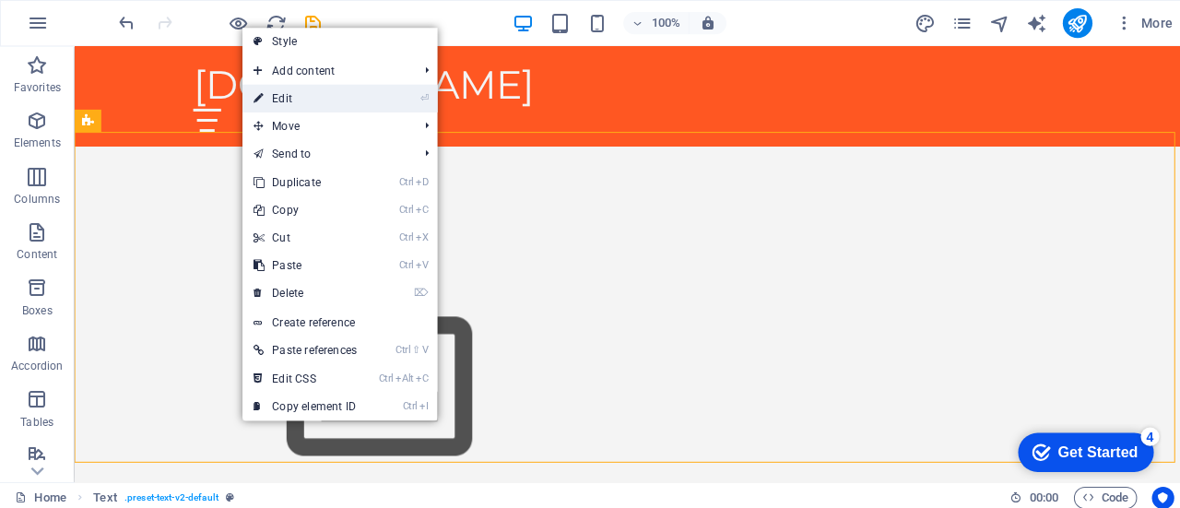
click at [301, 107] on link "⏎ Edit" at bounding box center [303, 98] width 124 height 28
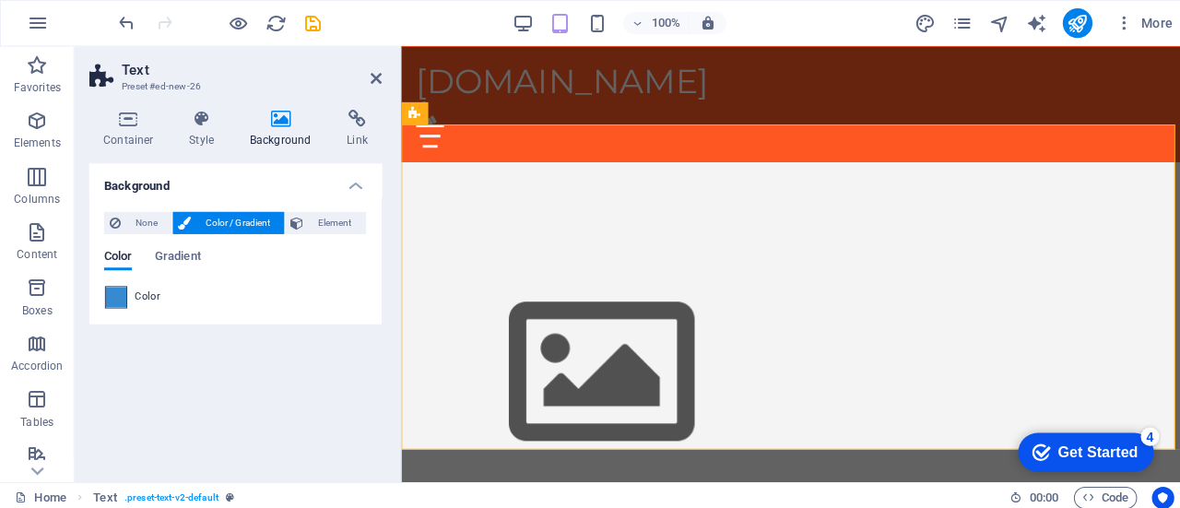
click at [122, 296] on span at bounding box center [115, 295] width 20 height 20
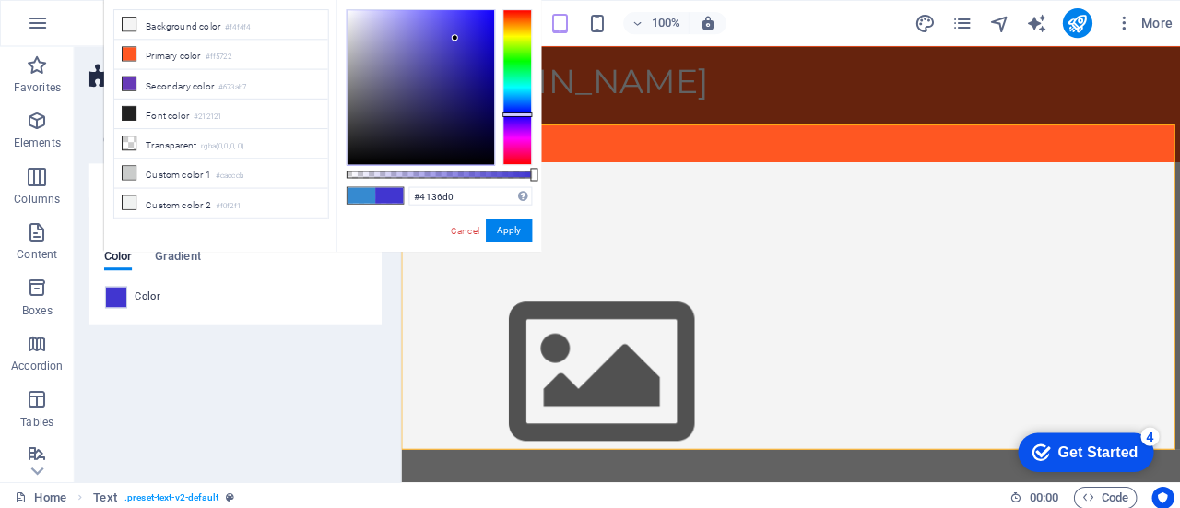
click at [518, 113] on div at bounding box center [514, 86] width 30 height 155
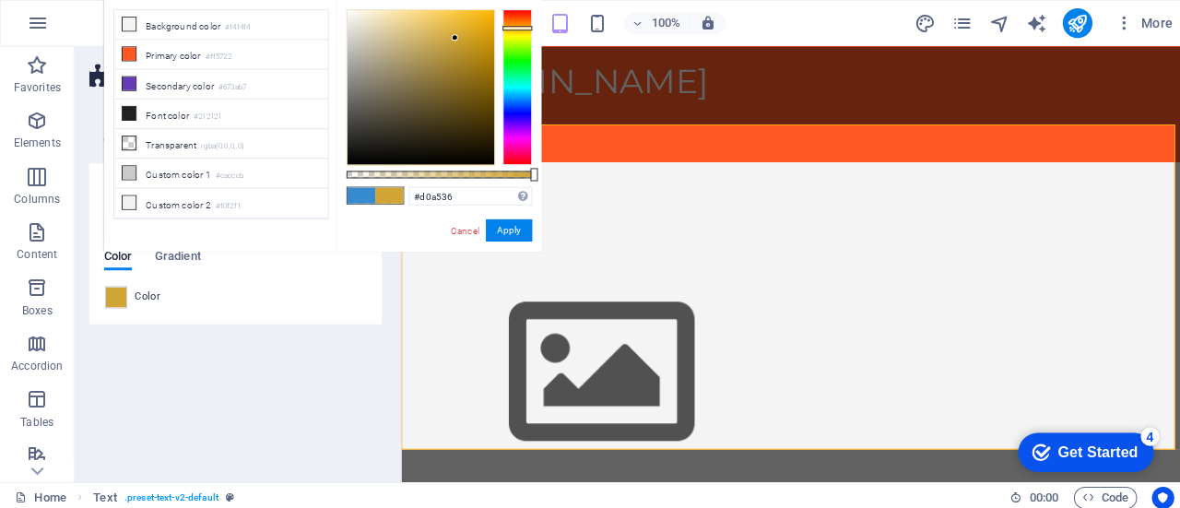
click at [514, 28] on div at bounding box center [514, 86] width 30 height 155
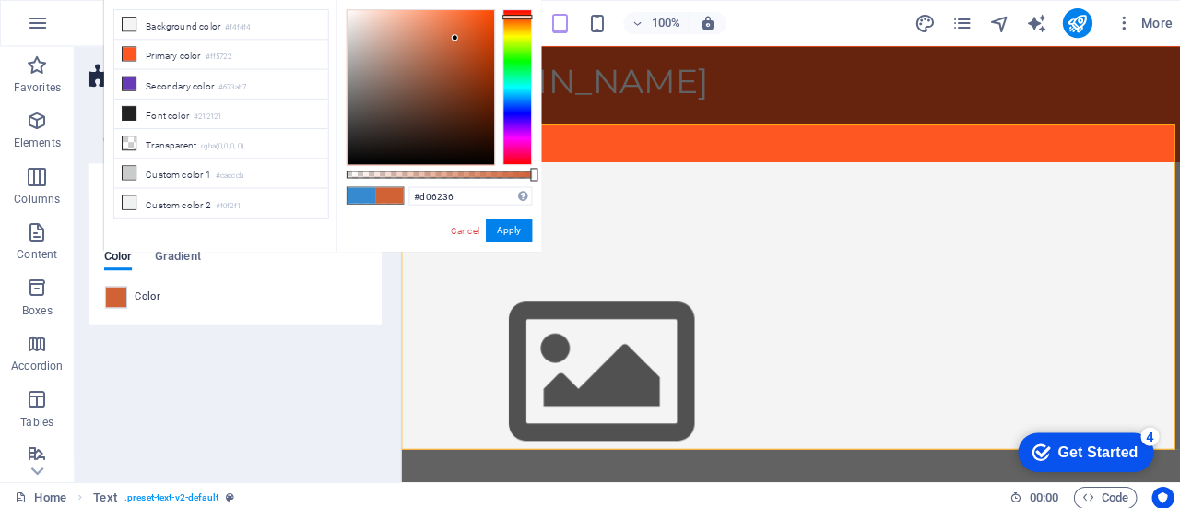
click at [516, 17] on div at bounding box center [514, 86] width 30 height 155
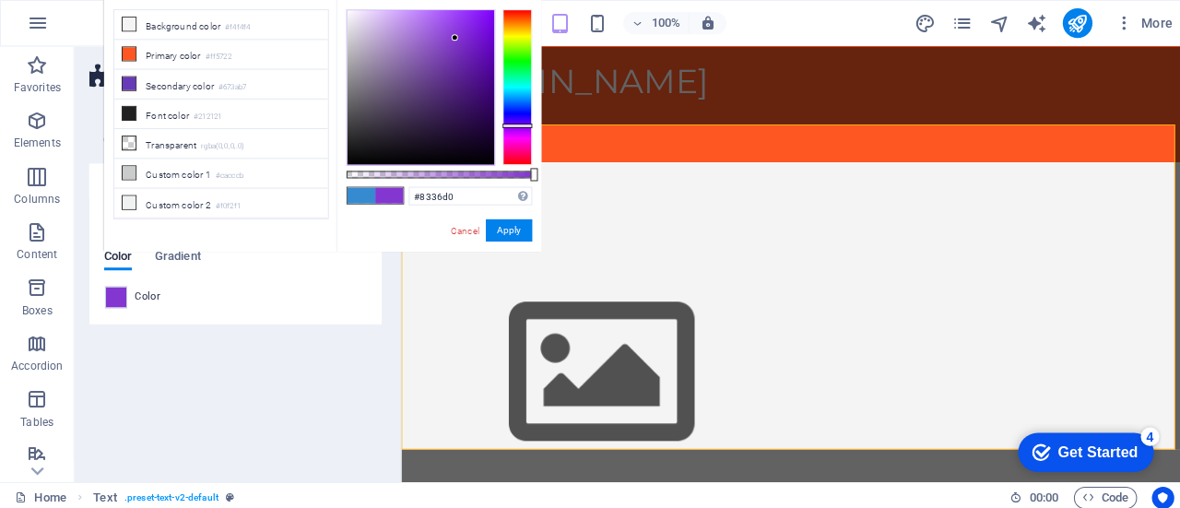
click at [510, 124] on div at bounding box center [514, 86] width 30 height 155
click at [513, 139] on div at bounding box center [514, 86] width 30 height 155
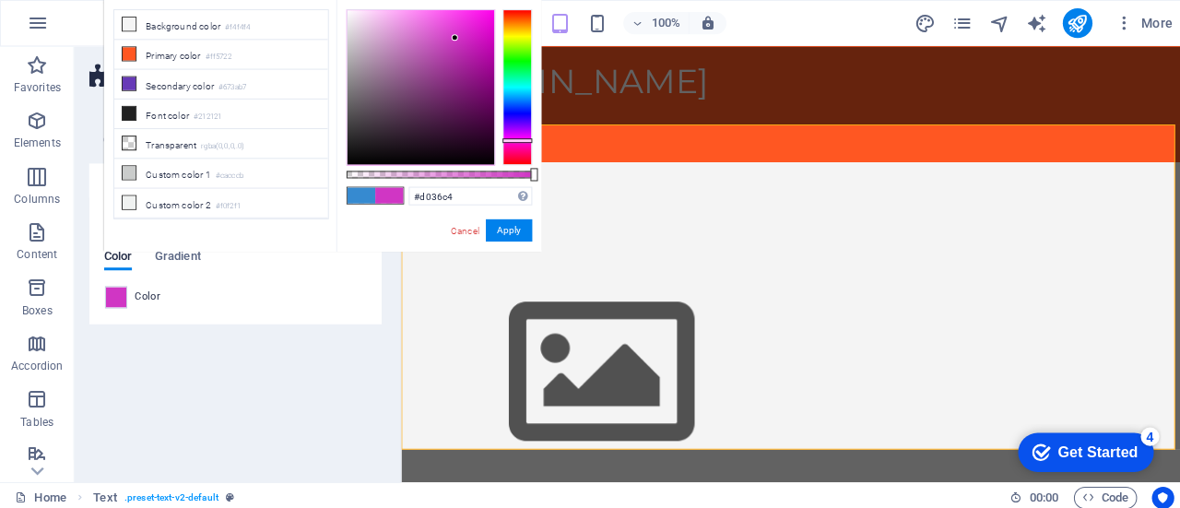
click at [514, 139] on div at bounding box center [514, 139] width 30 height 5
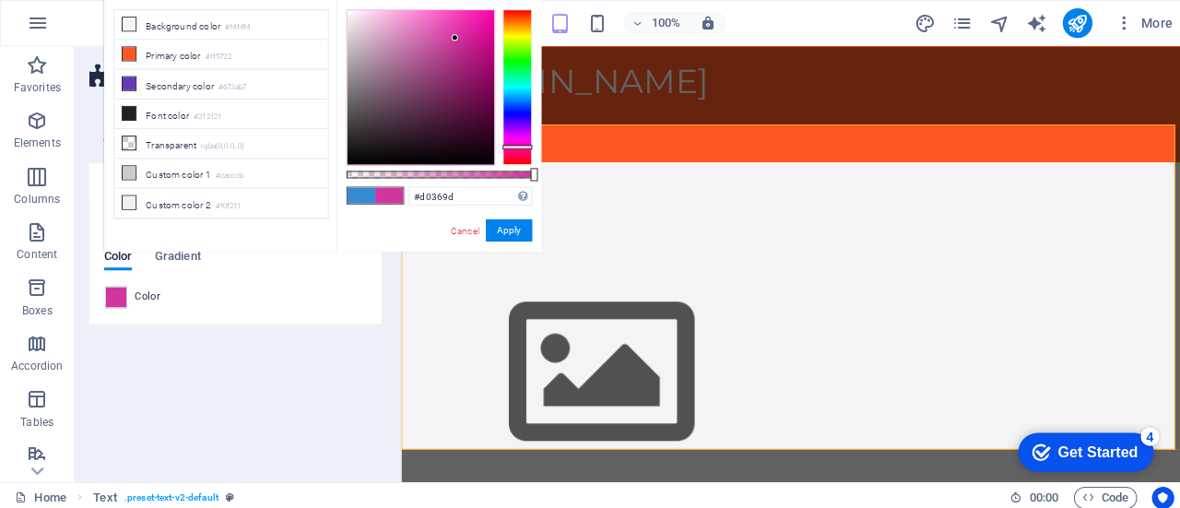
click at [514, 146] on div at bounding box center [514, 86] width 30 height 155
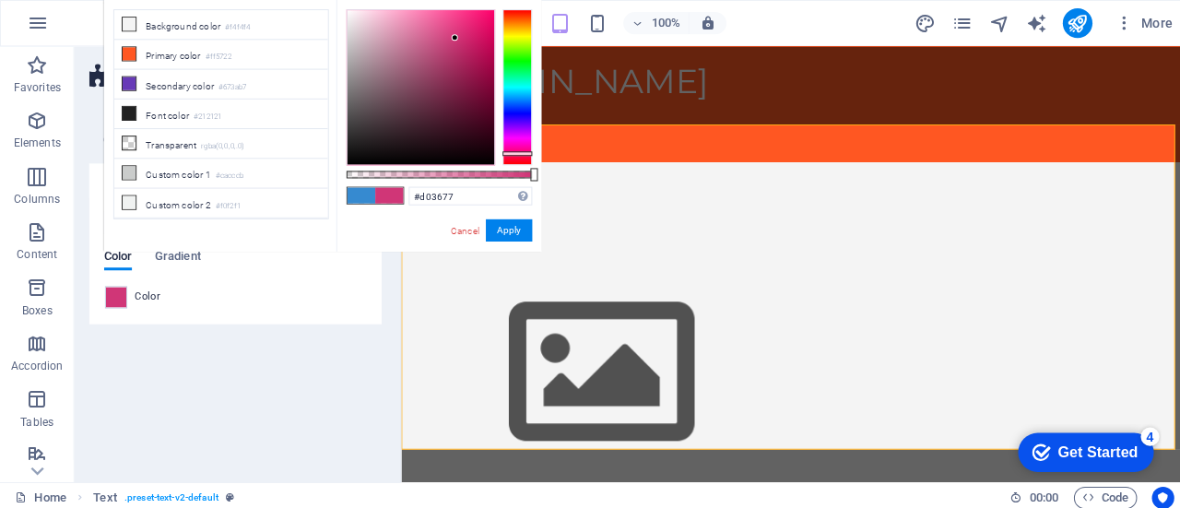
click at [514, 152] on div at bounding box center [514, 86] width 30 height 155
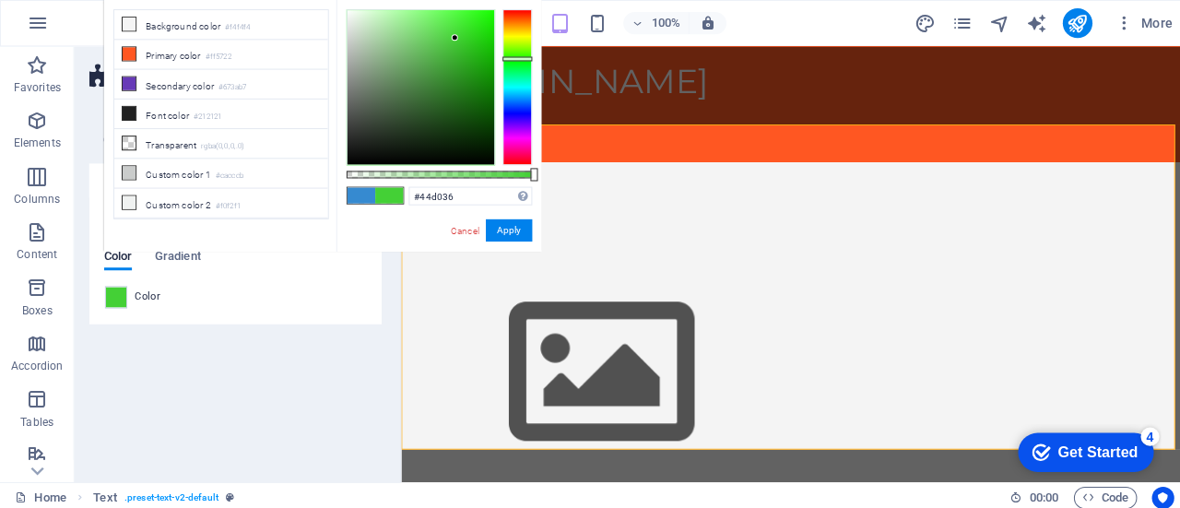
click at [515, 58] on div at bounding box center [514, 86] width 30 height 155
click at [460, 27] on div at bounding box center [418, 86] width 146 height 153
click at [443, 46] on div at bounding box center [418, 86] width 146 height 153
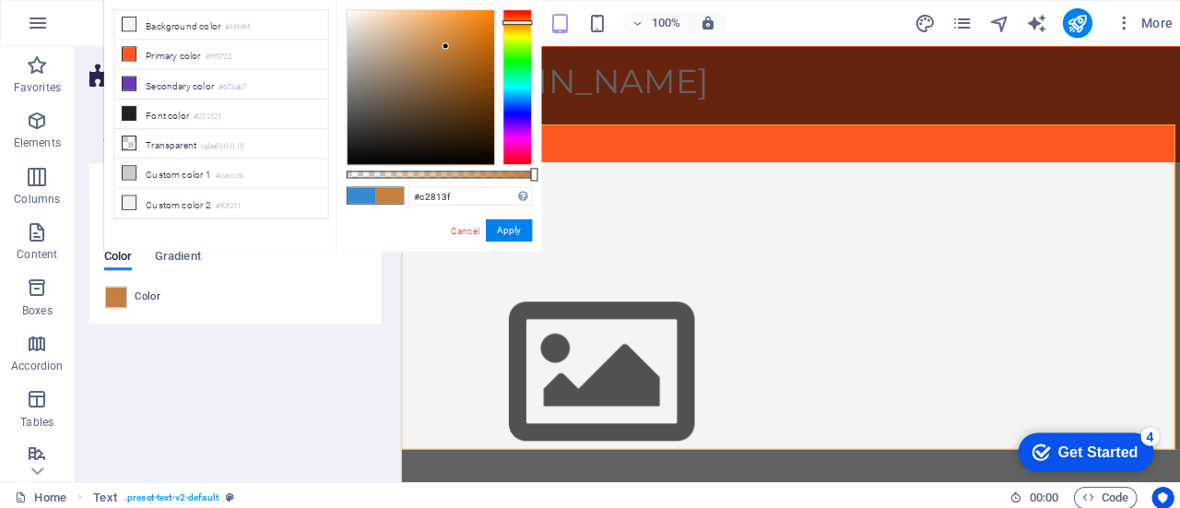
click at [502, 22] on div at bounding box center [514, 86] width 30 height 155
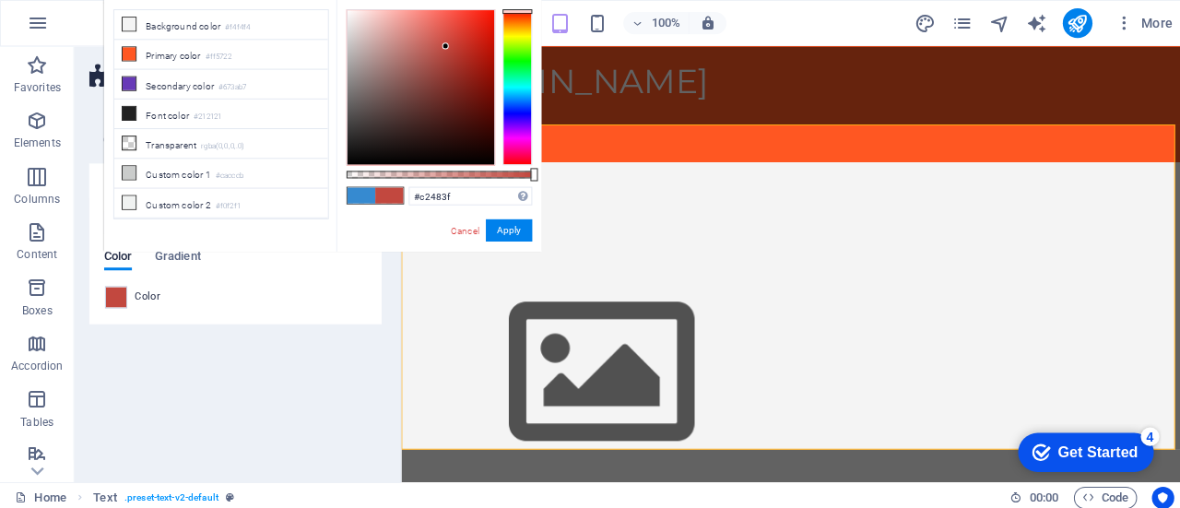
click at [510, 11] on div at bounding box center [514, 86] width 30 height 155
click at [465, 31] on div at bounding box center [418, 86] width 146 height 153
click at [460, 90] on div at bounding box center [418, 86] width 146 height 153
click at [457, 150] on div at bounding box center [418, 86] width 146 height 153
click at [423, 100] on div at bounding box center [418, 86] width 146 height 153
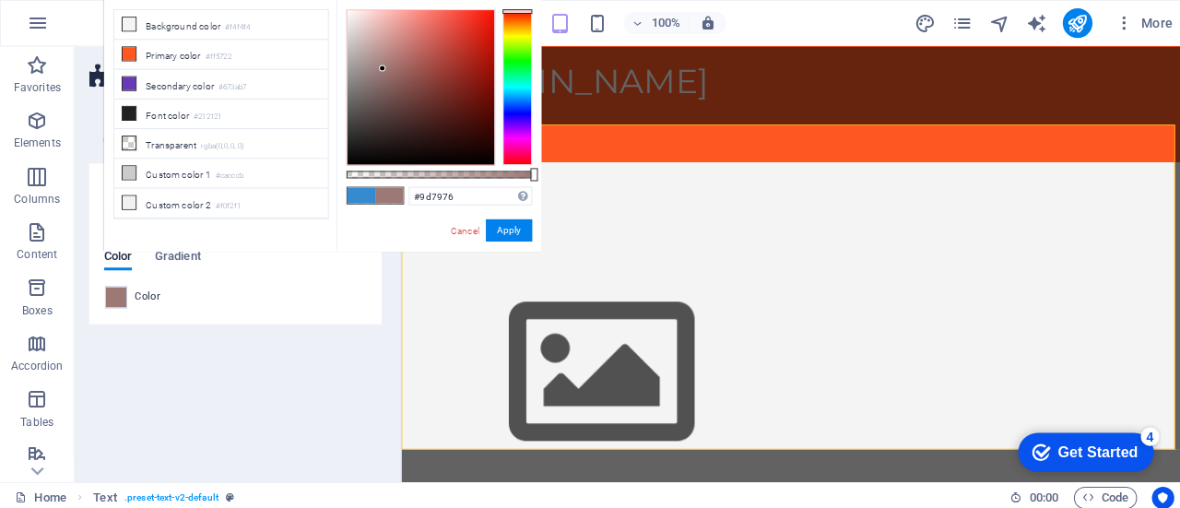
click at [380, 68] on div at bounding box center [418, 86] width 146 height 153
click at [348, 37] on div at bounding box center [418, 86] width 146 height 153
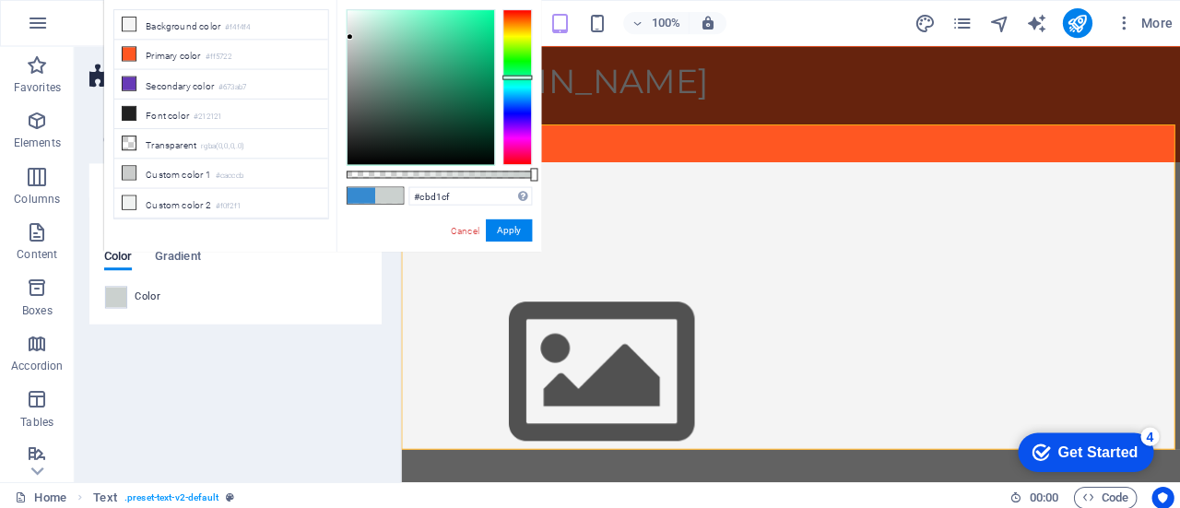
click at [514, 77] on div at bounding box center [514, 86] width 30 height 155
click at [440, 65] on div at bounding box center [418, 86] width 146 height 153
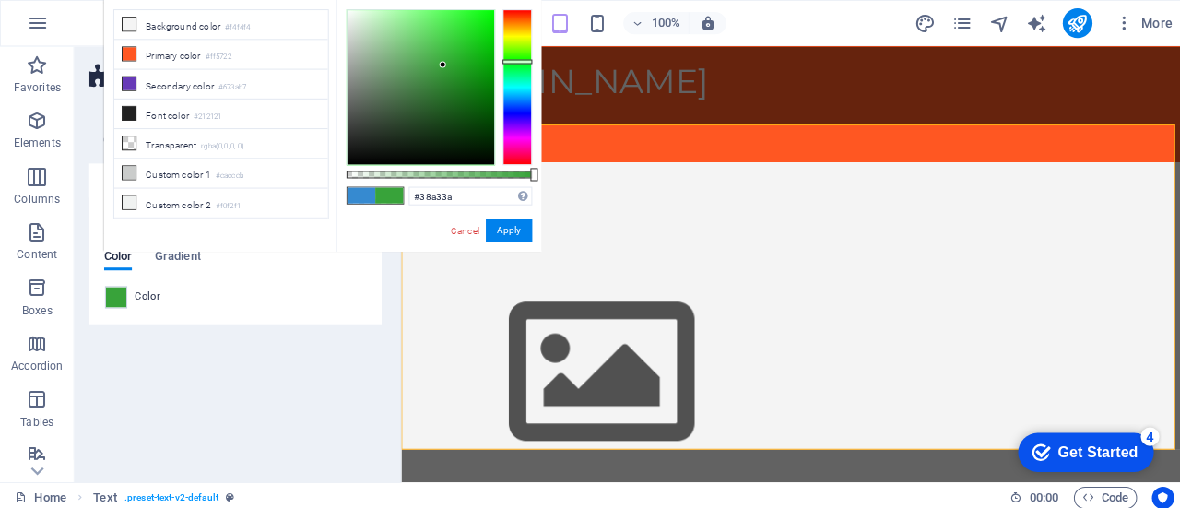
click at [514, 61] on div at bounding box center [514, 86] width 30 height 155
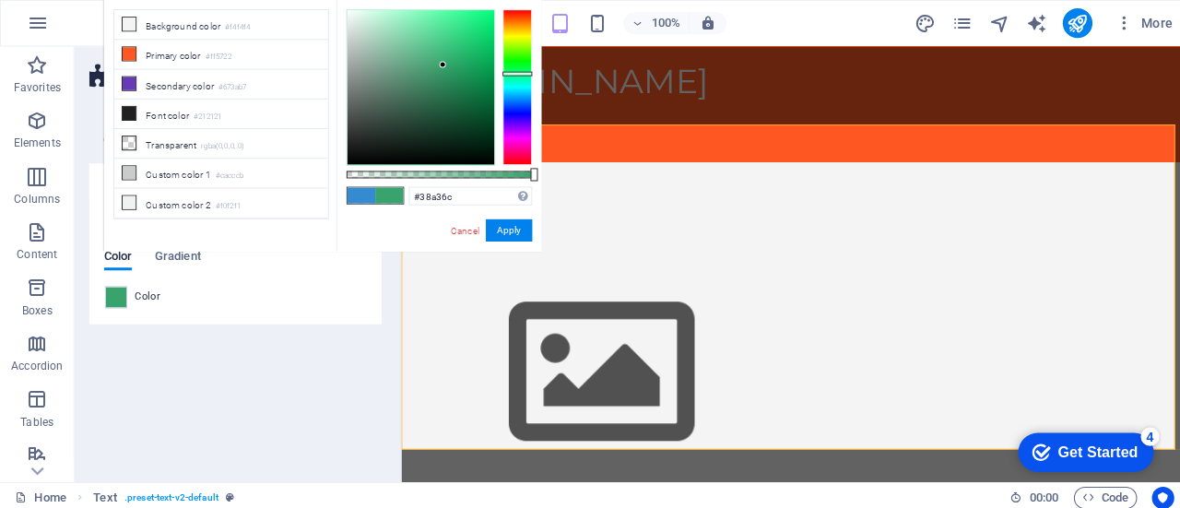
click at [514, 73] on div at bounding box center [514, 86] width 30 height 155
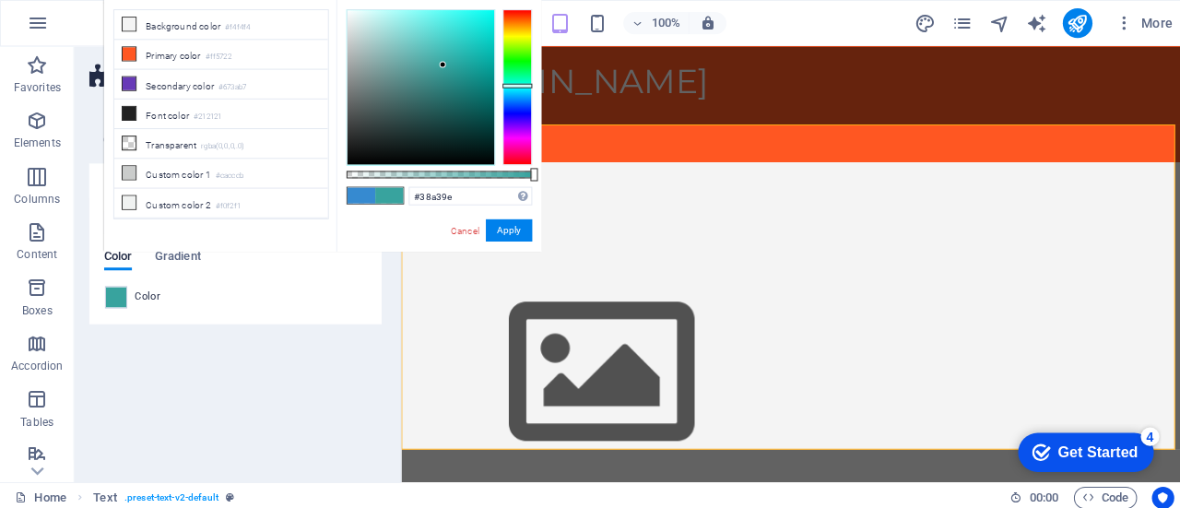
click at [512, 85] on div at bounding box center [514, 86] width 30 height 155
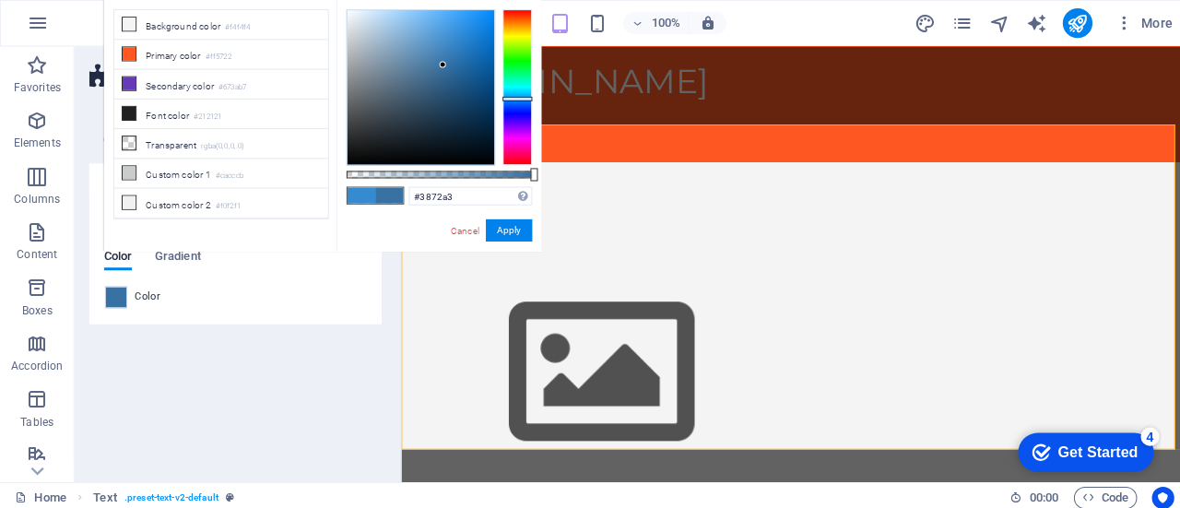
drag, startPoint x: 512, startPoint y: 85, endPoint x: 512, endPoint y: 98, distance: 12.9
click at [512, 98] on div at bounding box center [514, 98] width 30 height 5
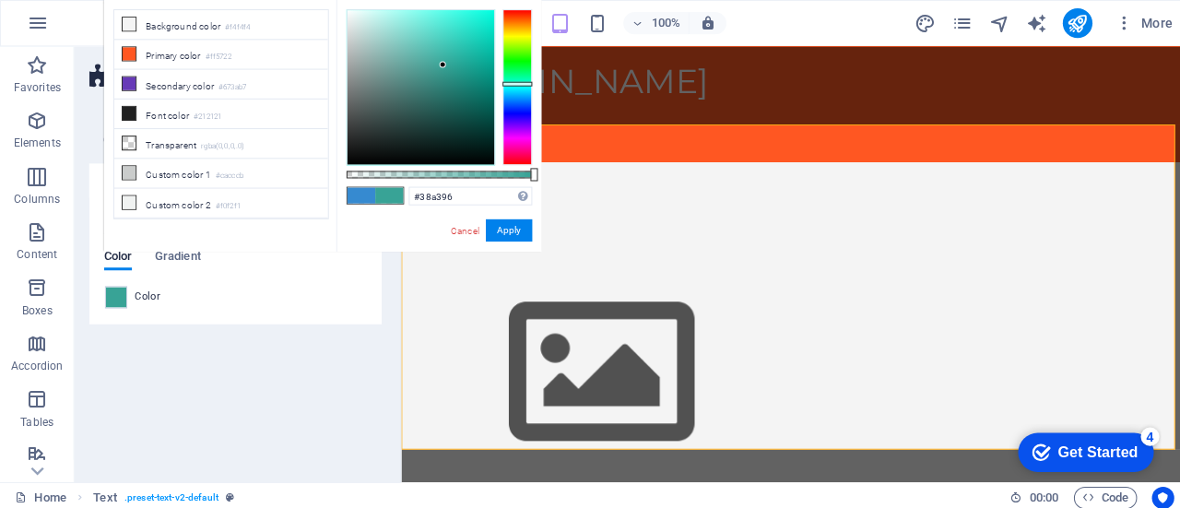
drag, startPoint x: 512, startPoint y: 98, endPoint x: 518, endPoint y: 83, distance: 16.1
click at [518, 83] on div at bounding box center [514, 83] width 30 height 5
click at [427, 41] on div at bounding box center [418, 86] width 146 height 153
click at [439, 33] on div at bounding box center [418, 86] width 146 height 153
click at [454, 45] on div at bounding box center [418, 86] width 146 height 153
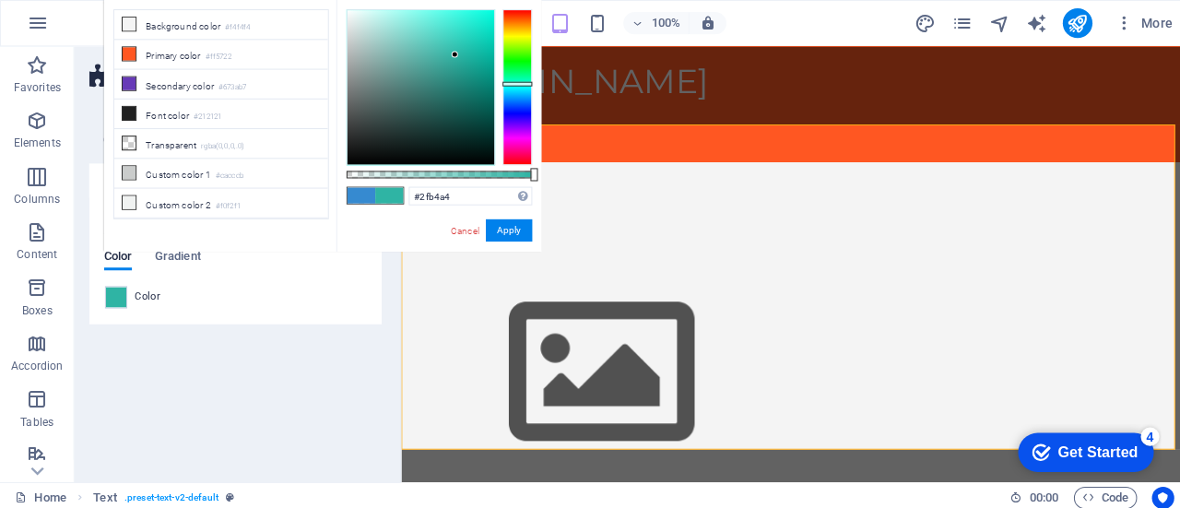
click at [452, 54] on div at bounding box center [418, 86] width 146 height 153
click at [463, 37] on div at bounding box center [418, 86] width 146 height 153
type input "#3cd1bf"
click at [448, 37] on div at bounding box center [418, 86] width 146 height 153
click at [513, 221] on button "Apply" at bounding box center [505, 229] width 46 height 22
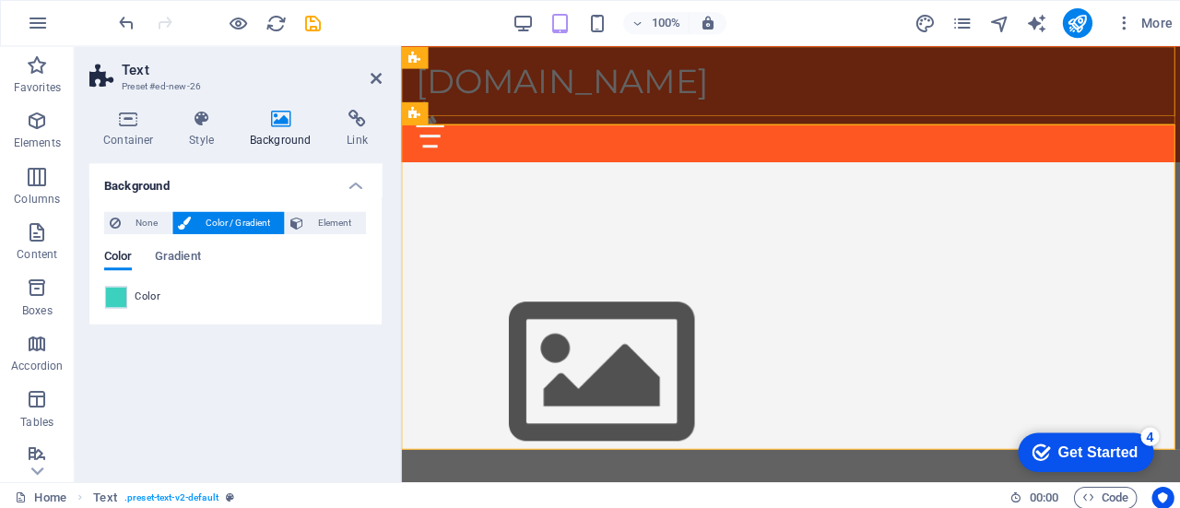
click at [878, 100] on div "[DOMAIN_NAME] Home About Services FAQ Contact" at bounding box center [792, 103] width 782 height 115
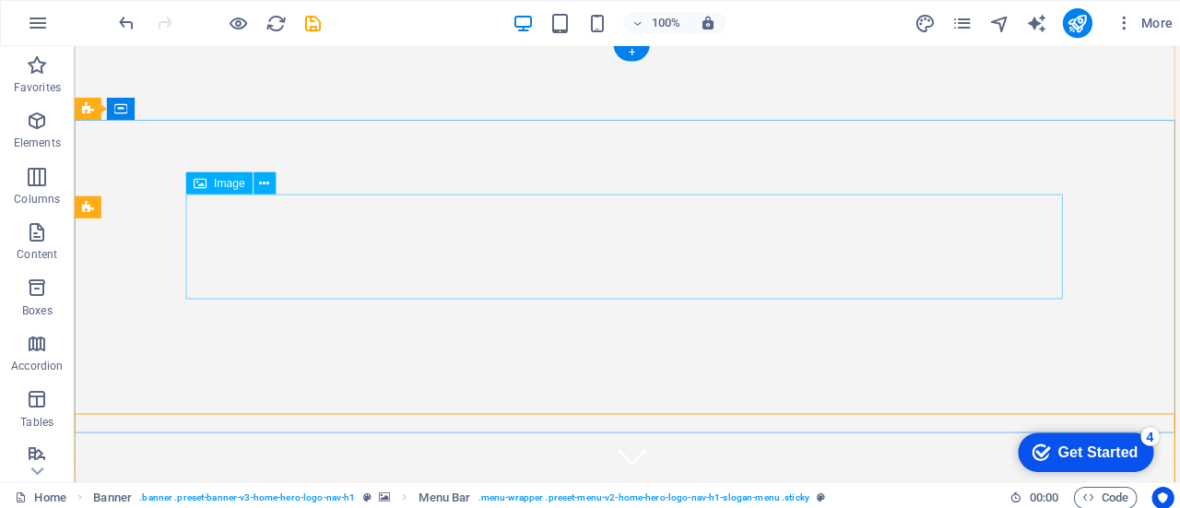
scroll to position [0, 0]
